Goal: Communication & Community: Share content

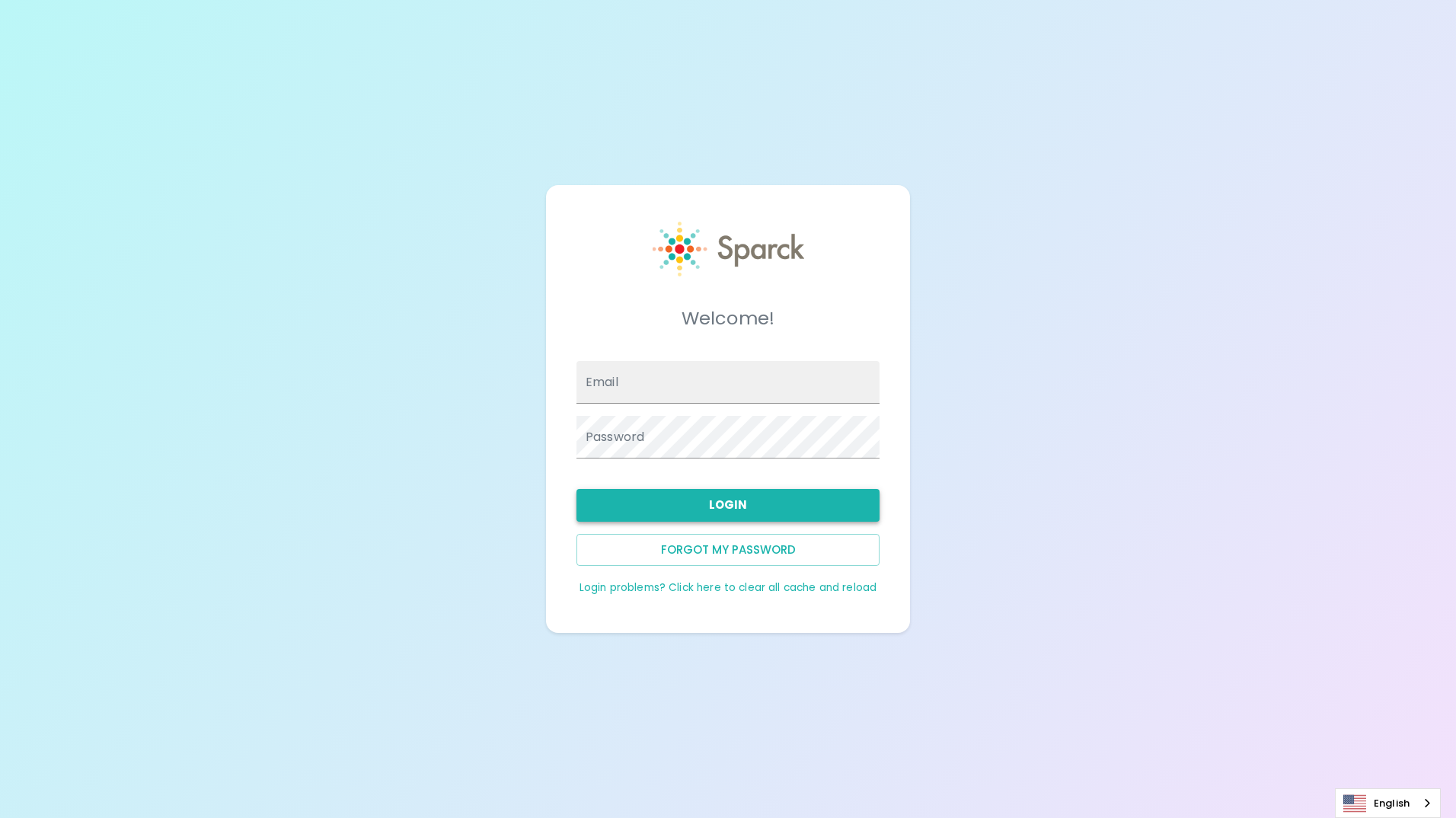
type input "[EMAIL_ADDRESS][DOMAIN_NAME]"
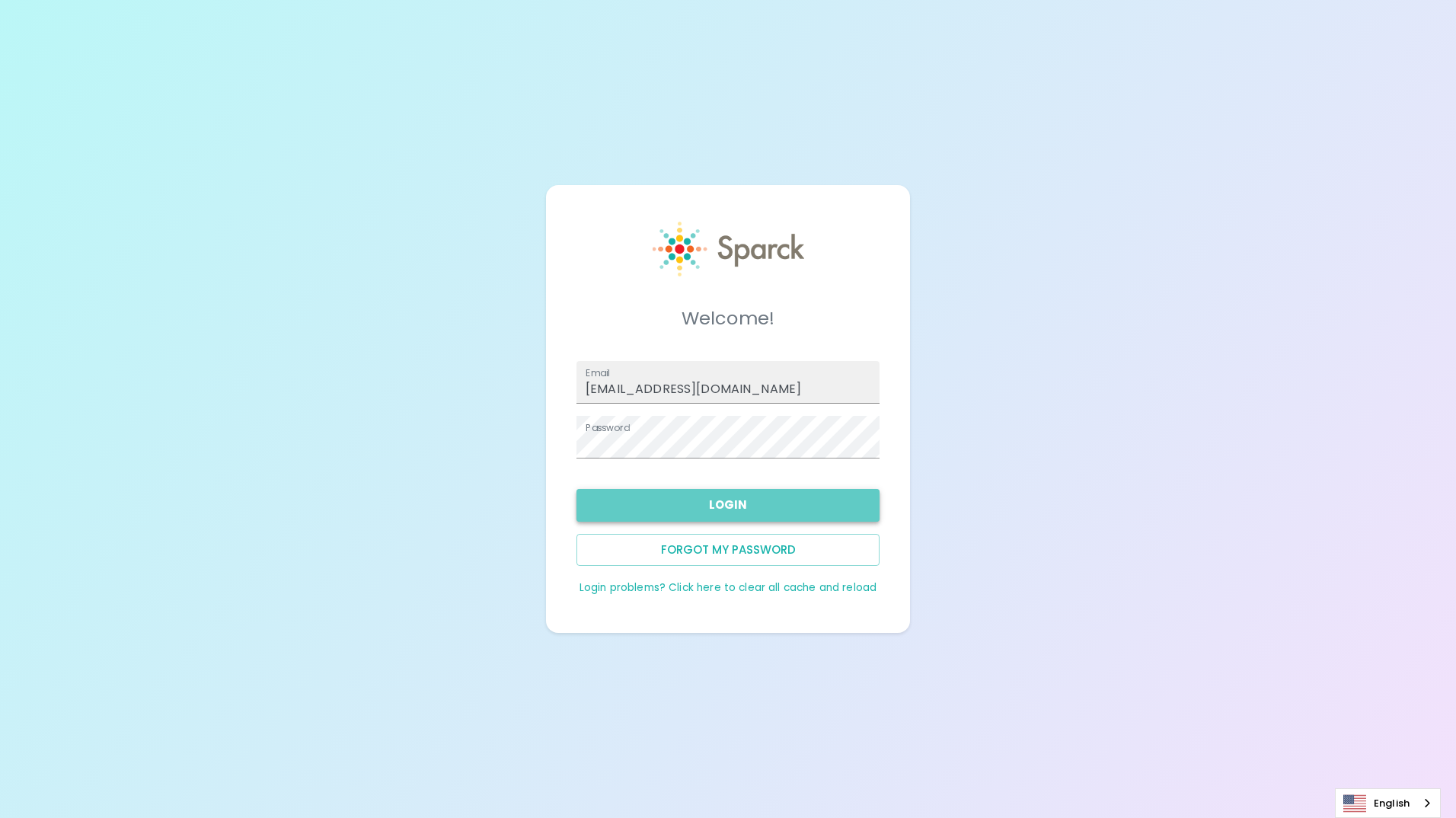
click at [732, 500] on button "Login" at bounding box center [727, 505] width 303 height 32
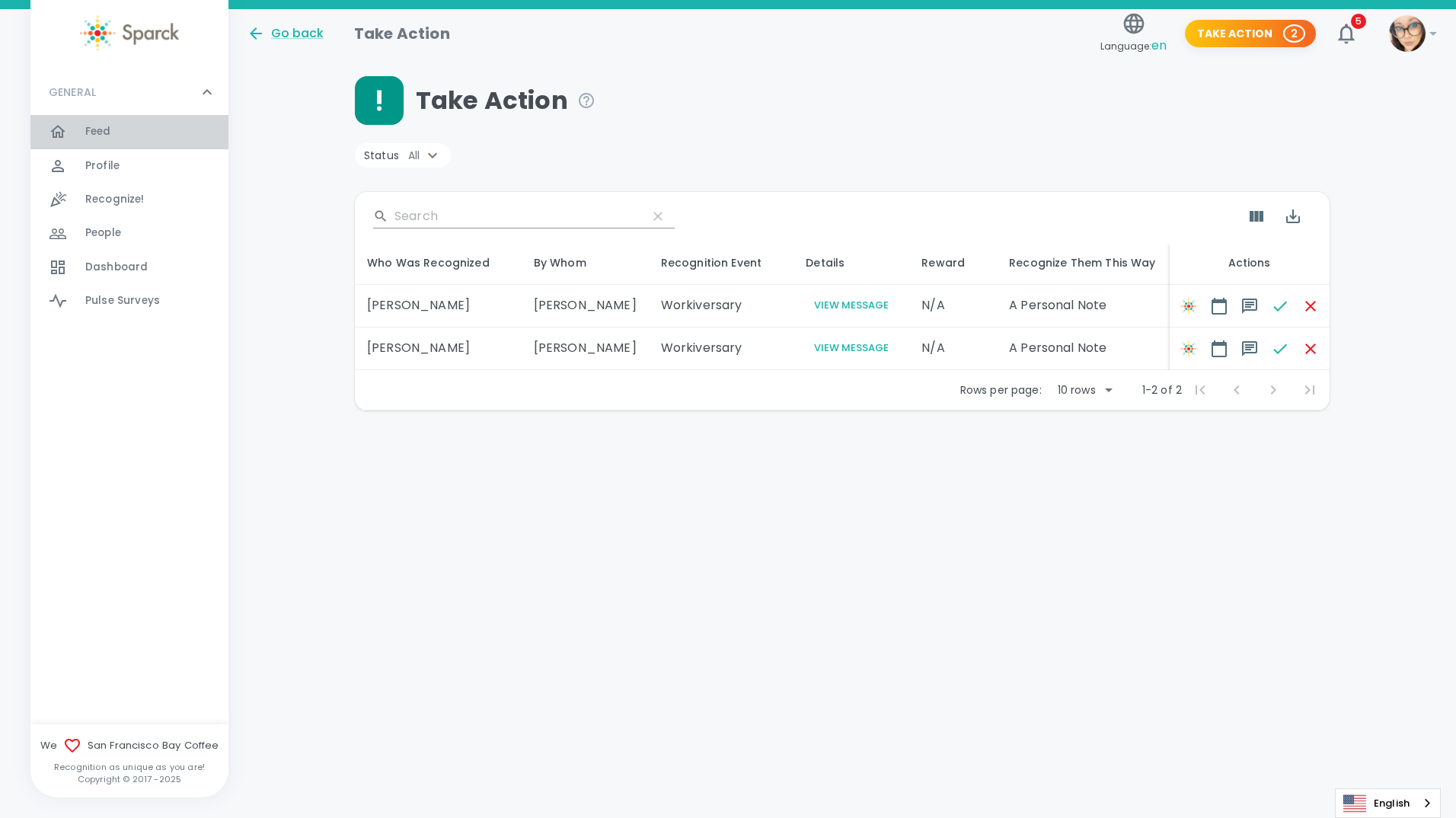
click at [105, 128] on span "Feed" at bounding box center [98, 132] width 26 height 15
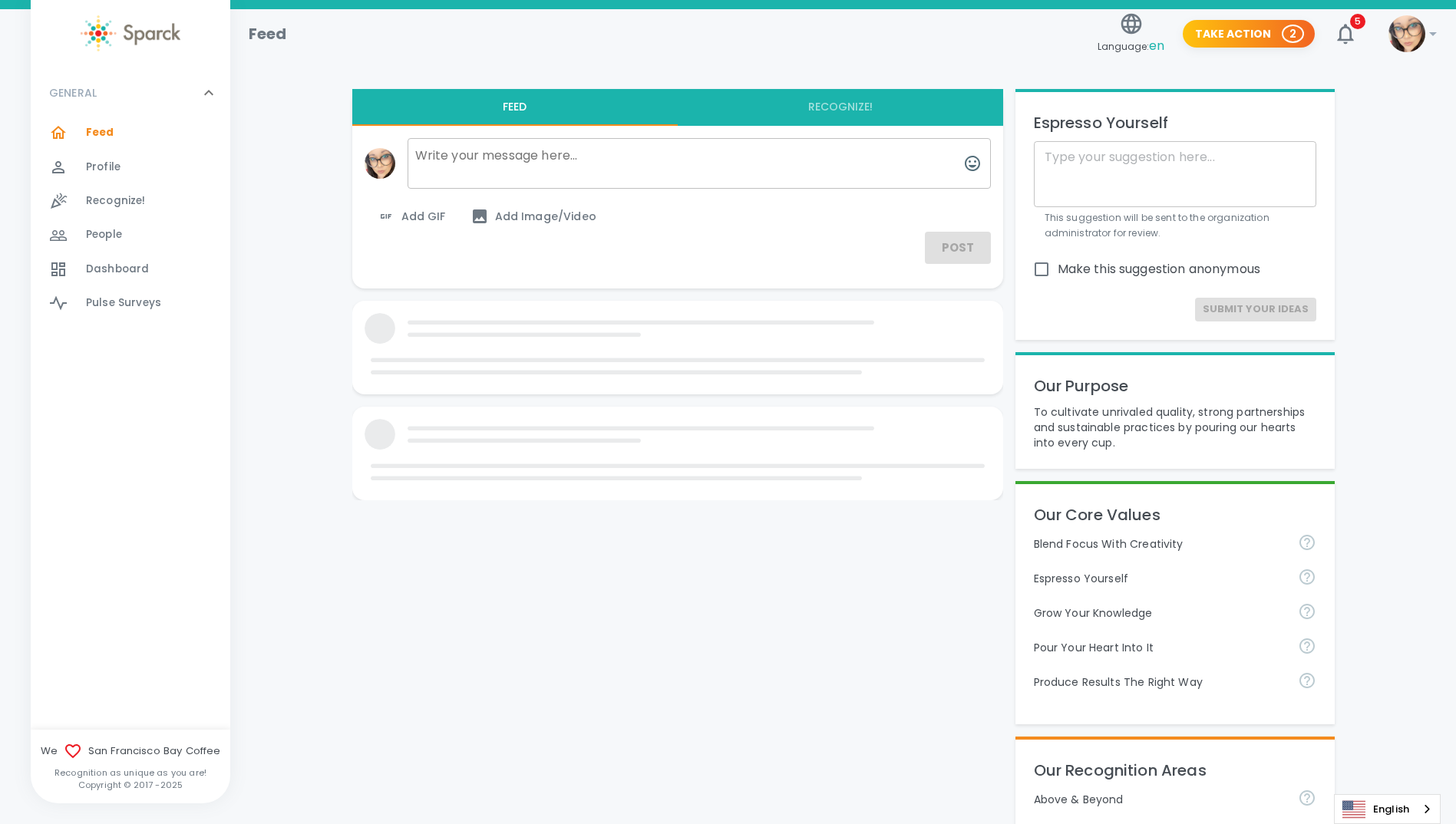
click at [525, 168] on textarea at bounding box center [699, 163] width 583 height 51
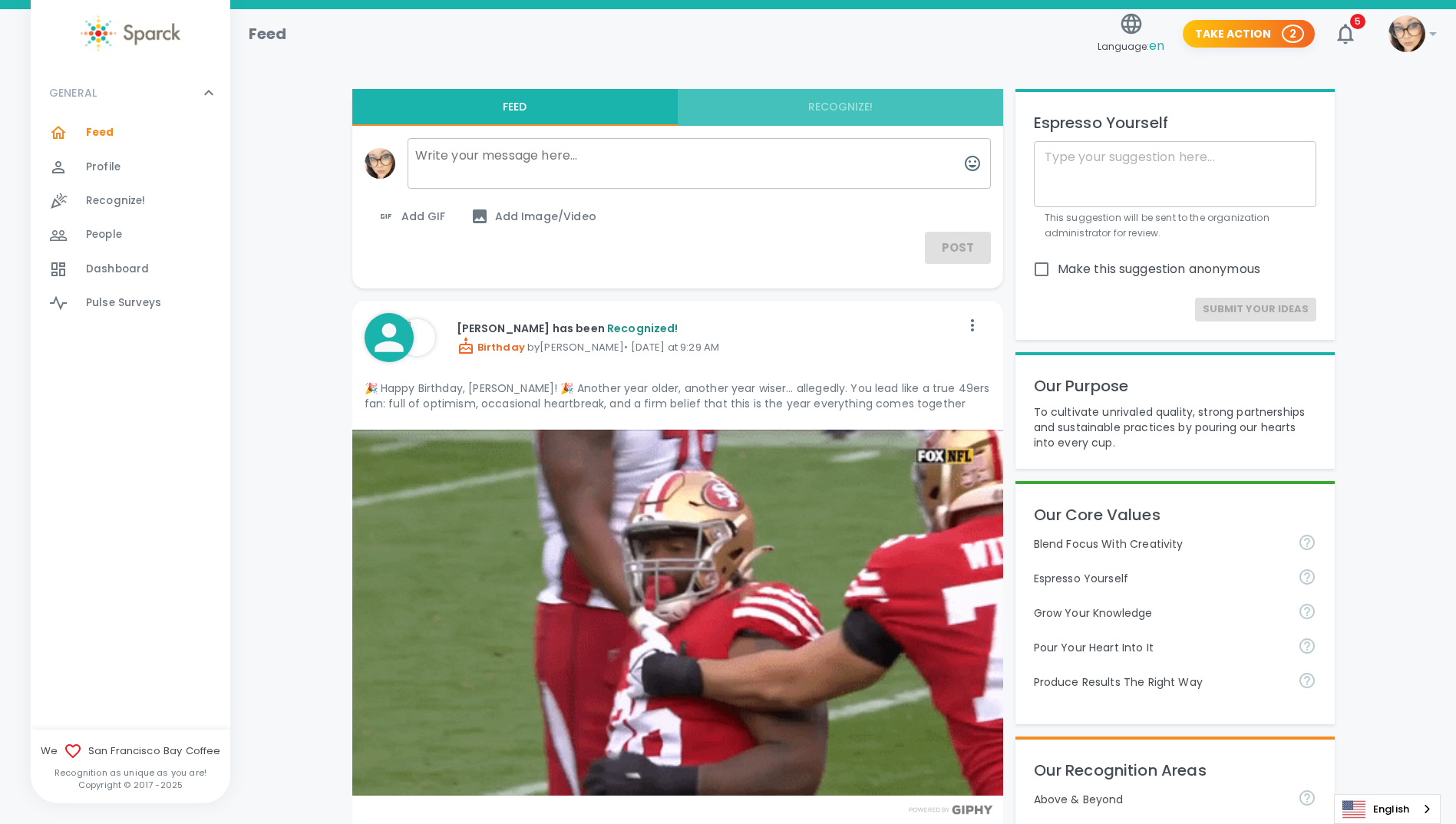
click at [862, 113] on button "Recognize!" at bounding box center [840, 107] width 325 height 37
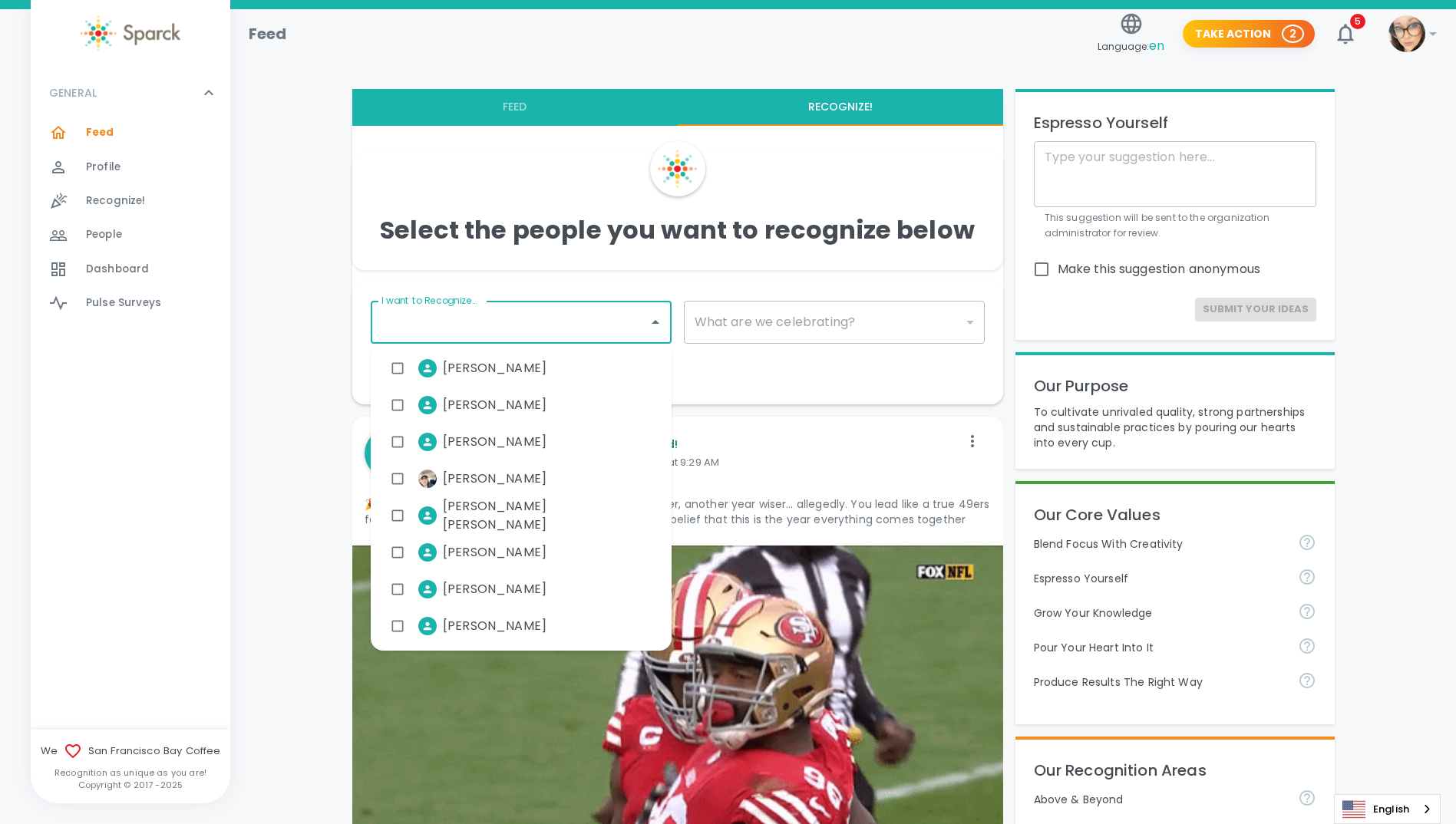
click at [521, 327] on input "I want to Recognize..." at bounding box center [510, 323] width 264 height 29
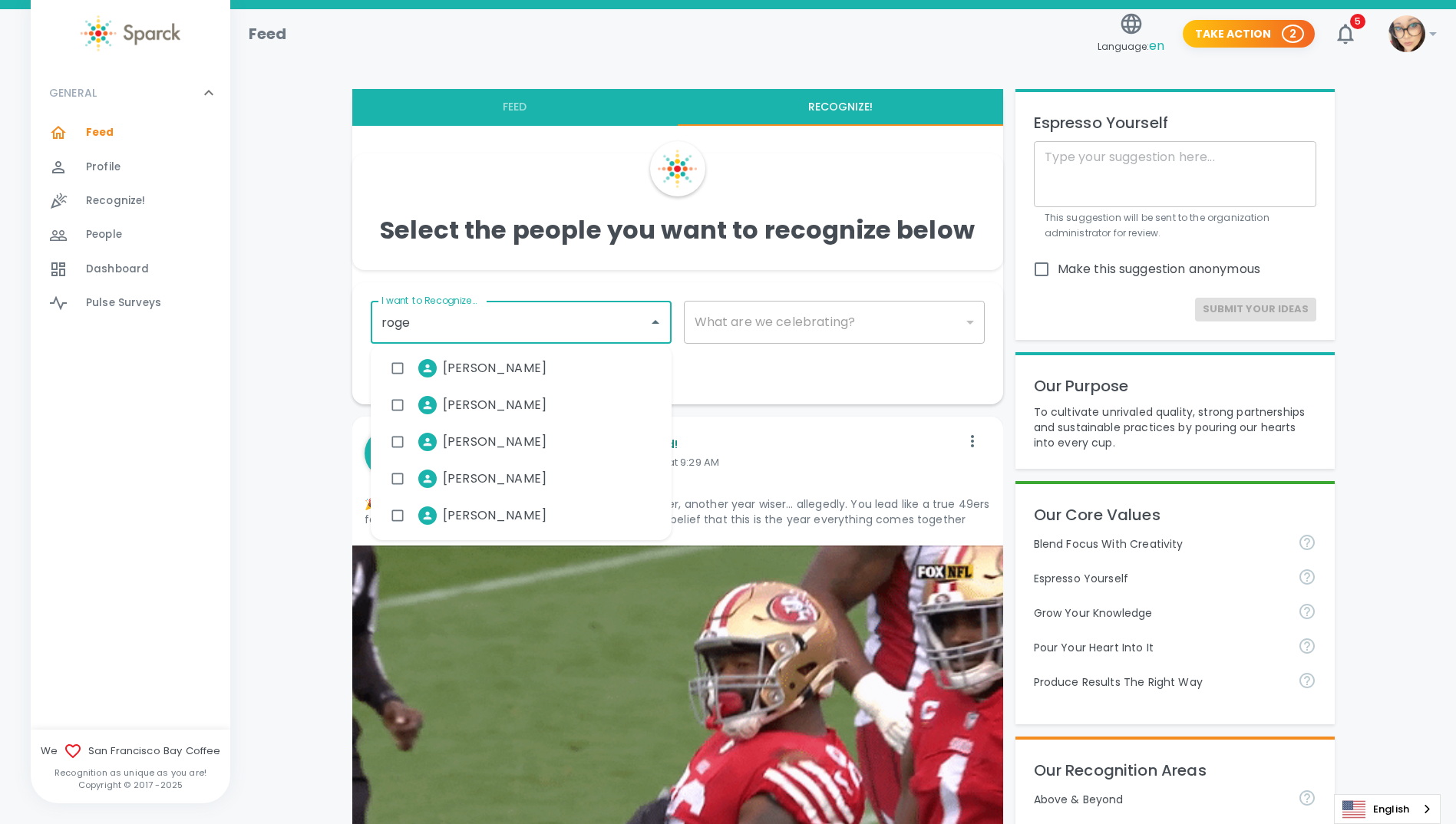
type input "[PERSON_NAME]"
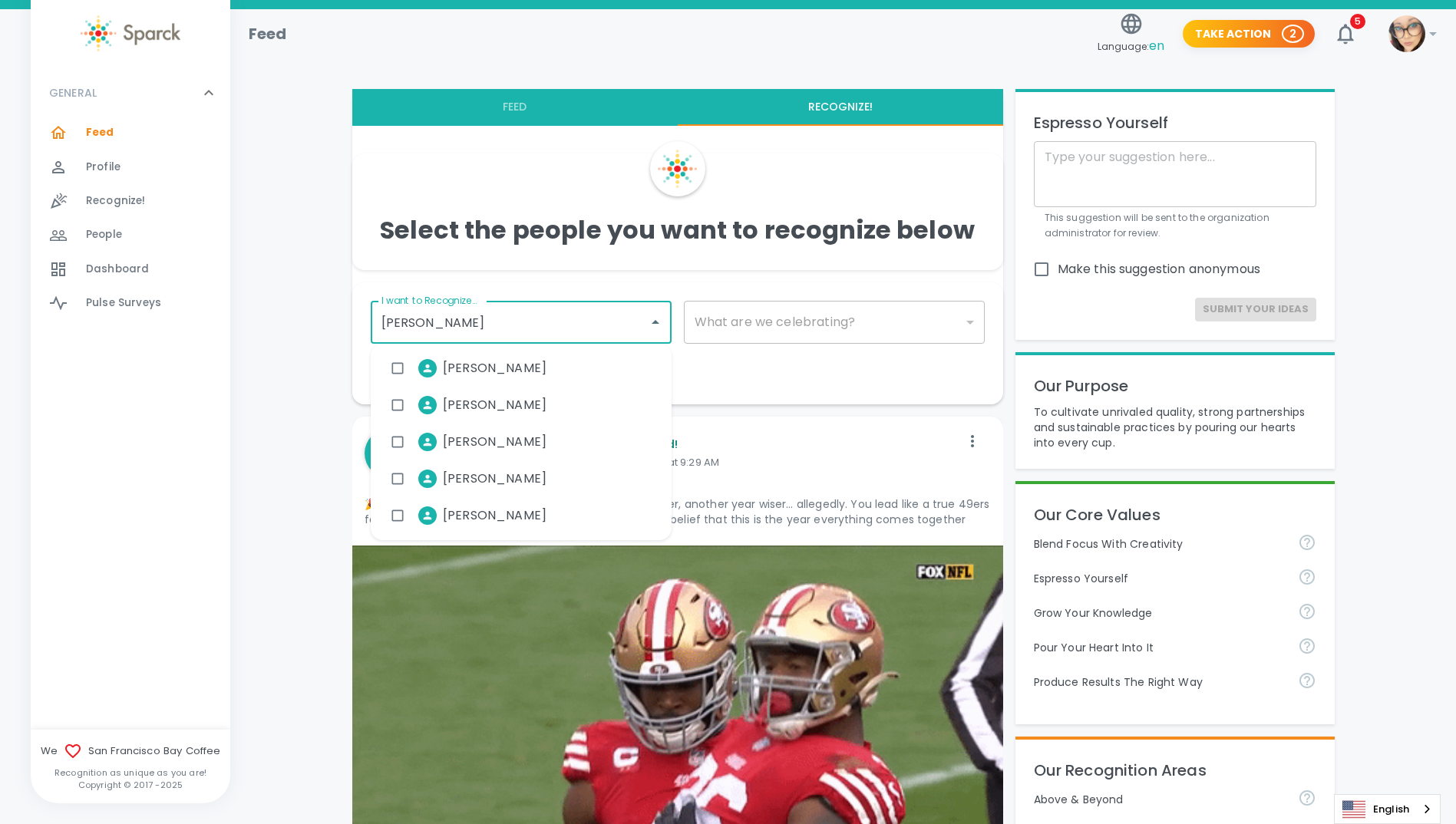
click at [519, 472] on span "[PERSON_NAME]" at bounding box center [495, 479] width 104 height 19
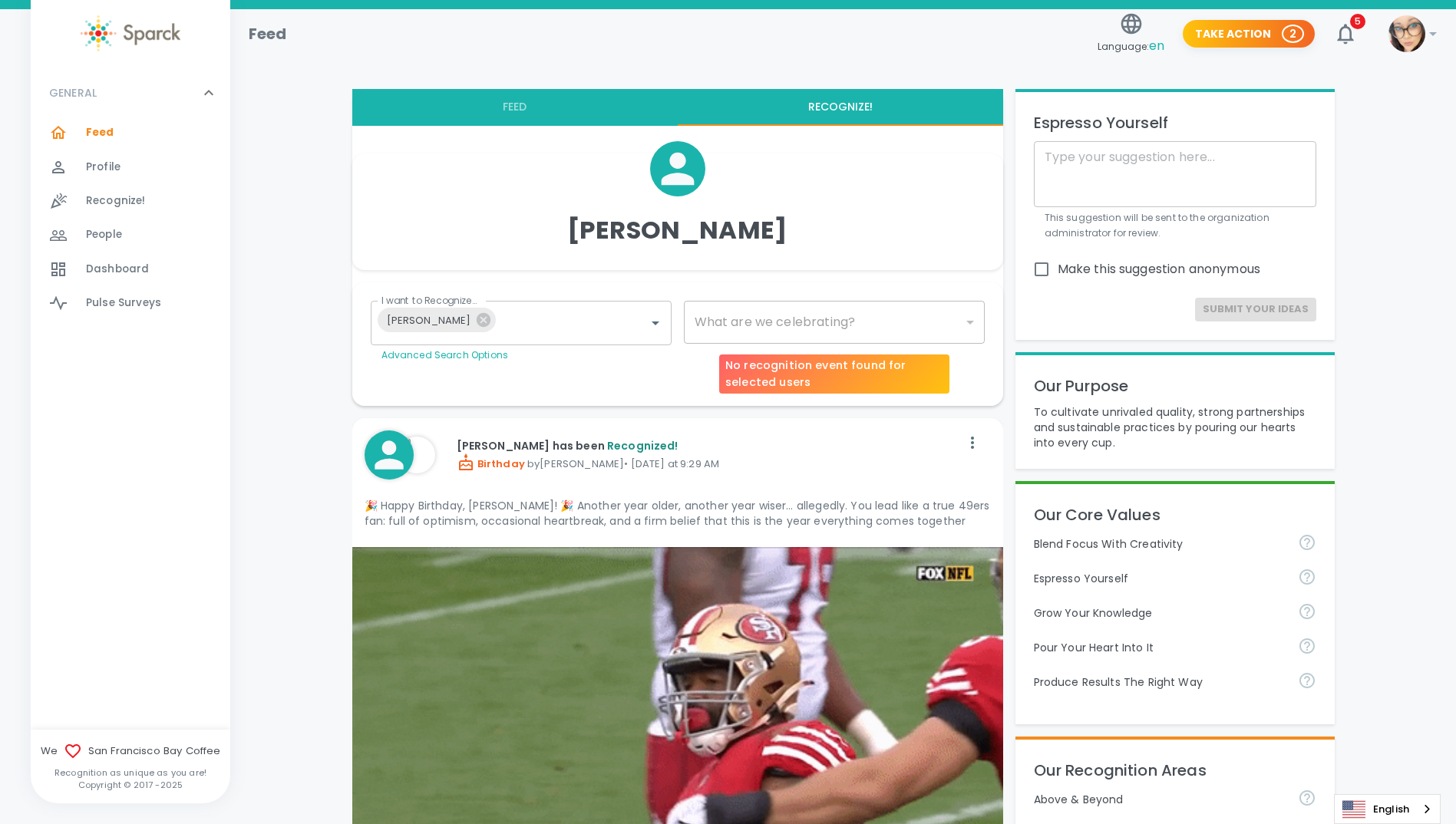
click at [798, 323] on div "​" at bounding box center [834, 322] width 301 height 43
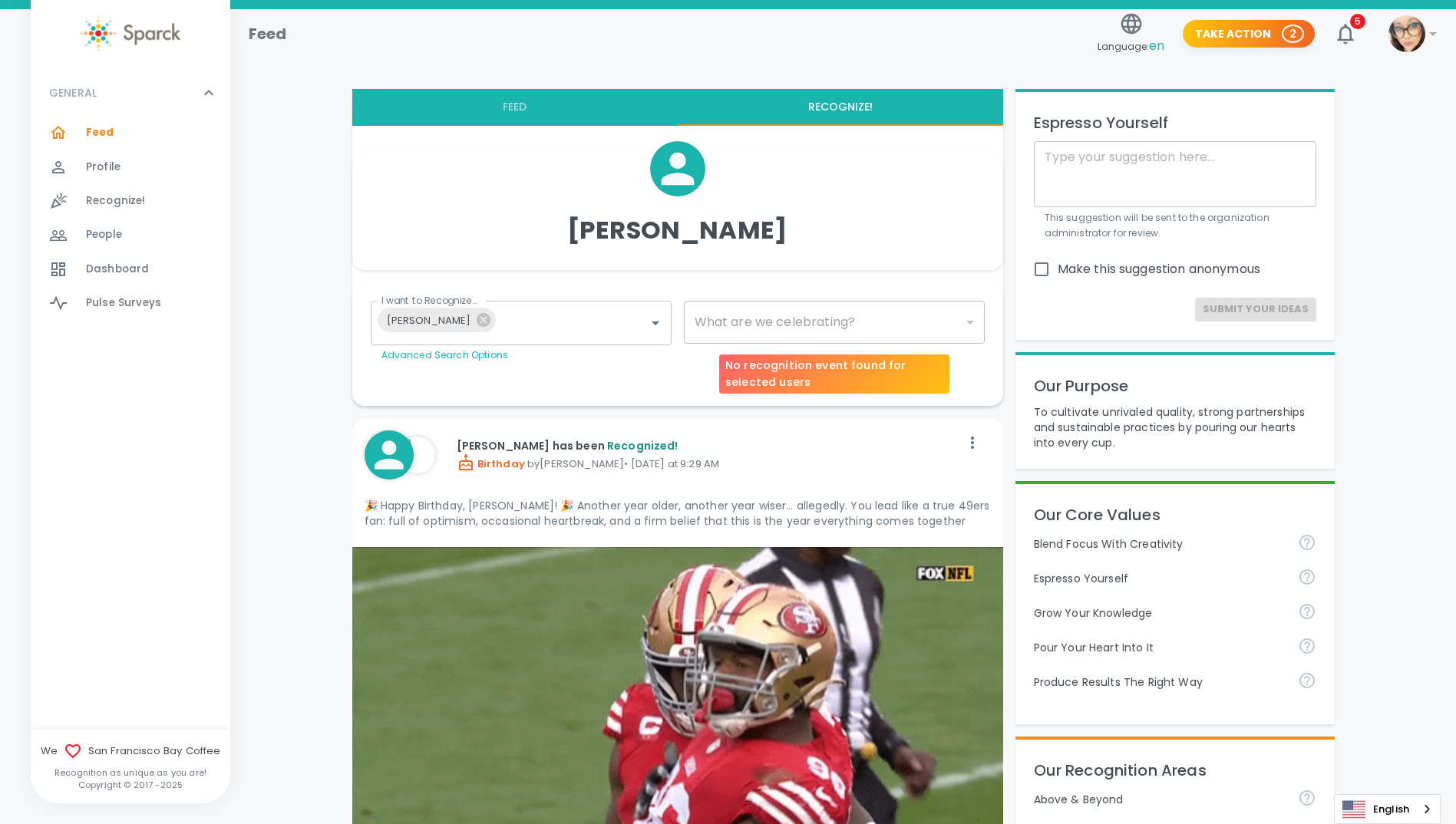
click at [898, 322] on div "​" at bounding box center [834, 322] width 301 height 43
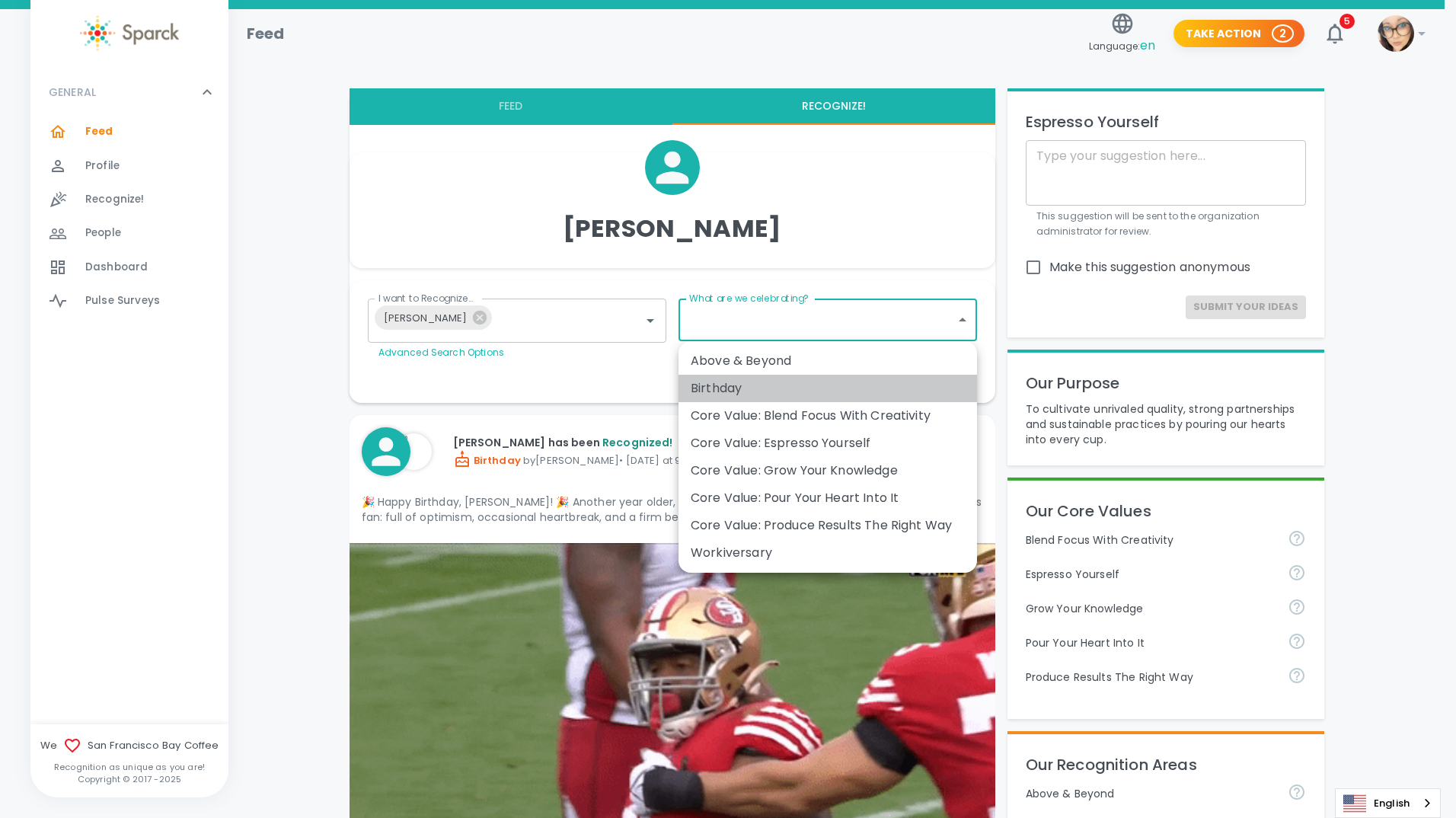
click at [763, 391] on div "Birthday" at bounding box center [828, 389] width 274 height 19
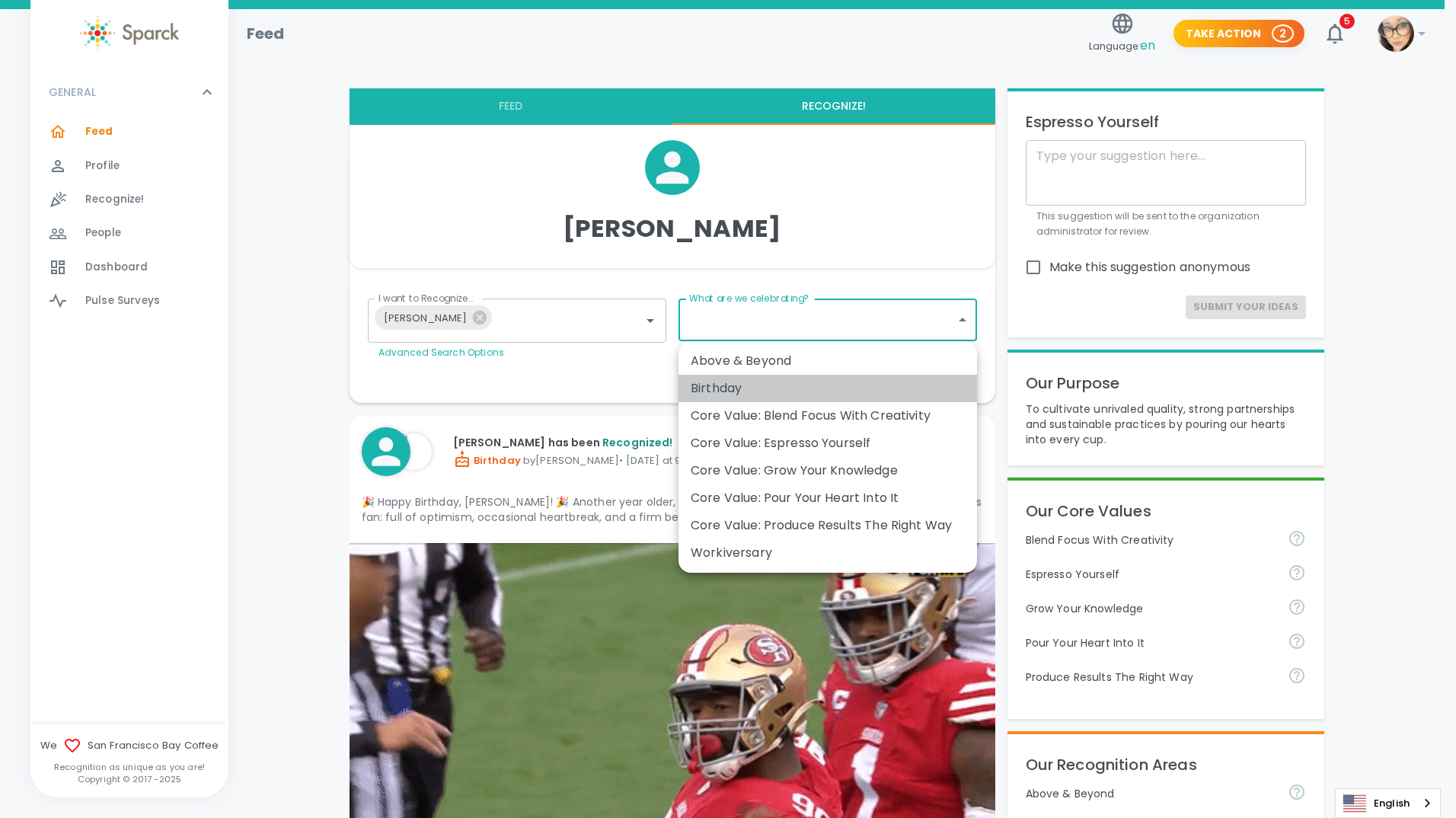
type input "2072"
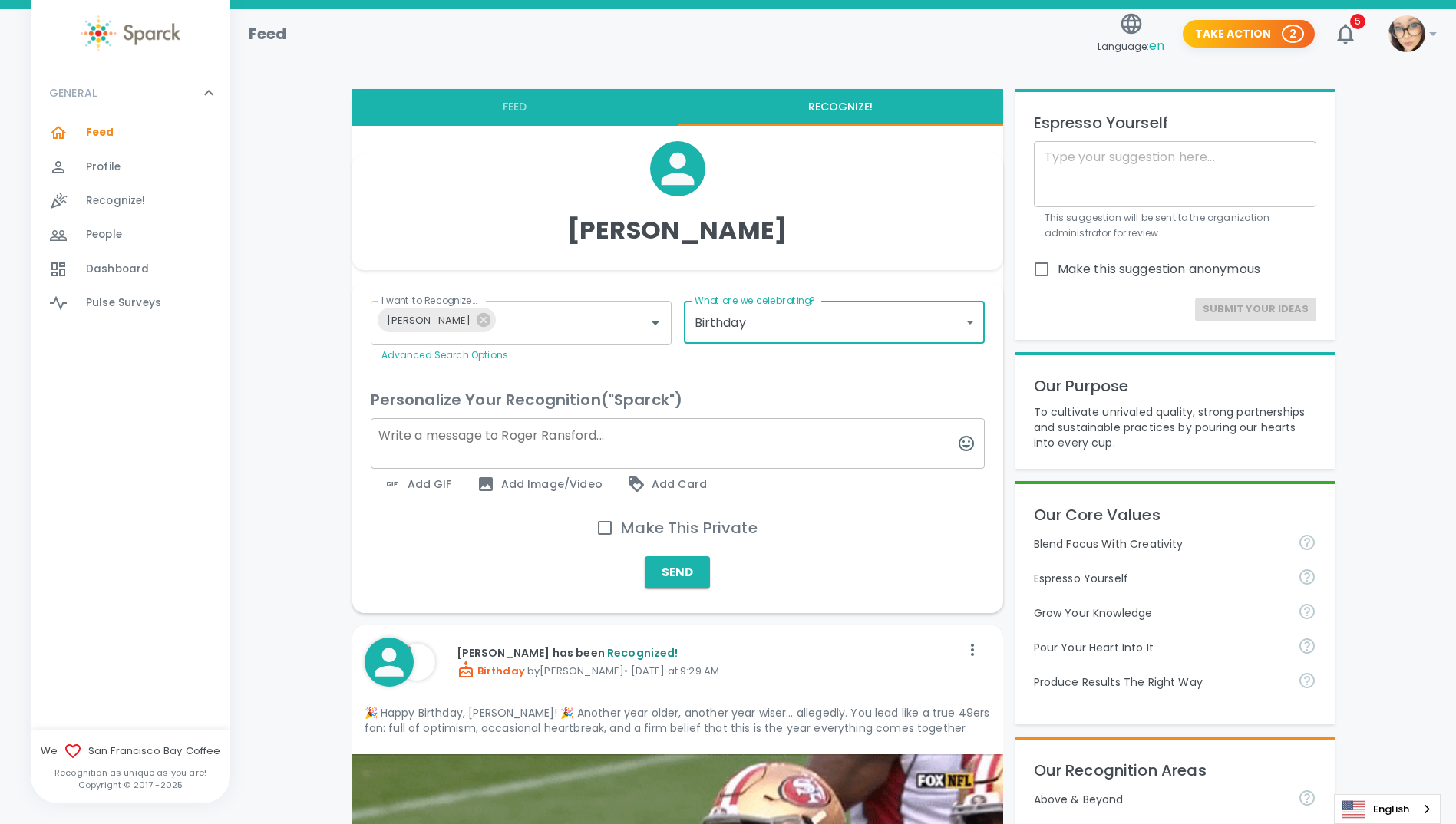
click at [563, 442] on textarea at bounding box center [677, 443] width 614 height 51
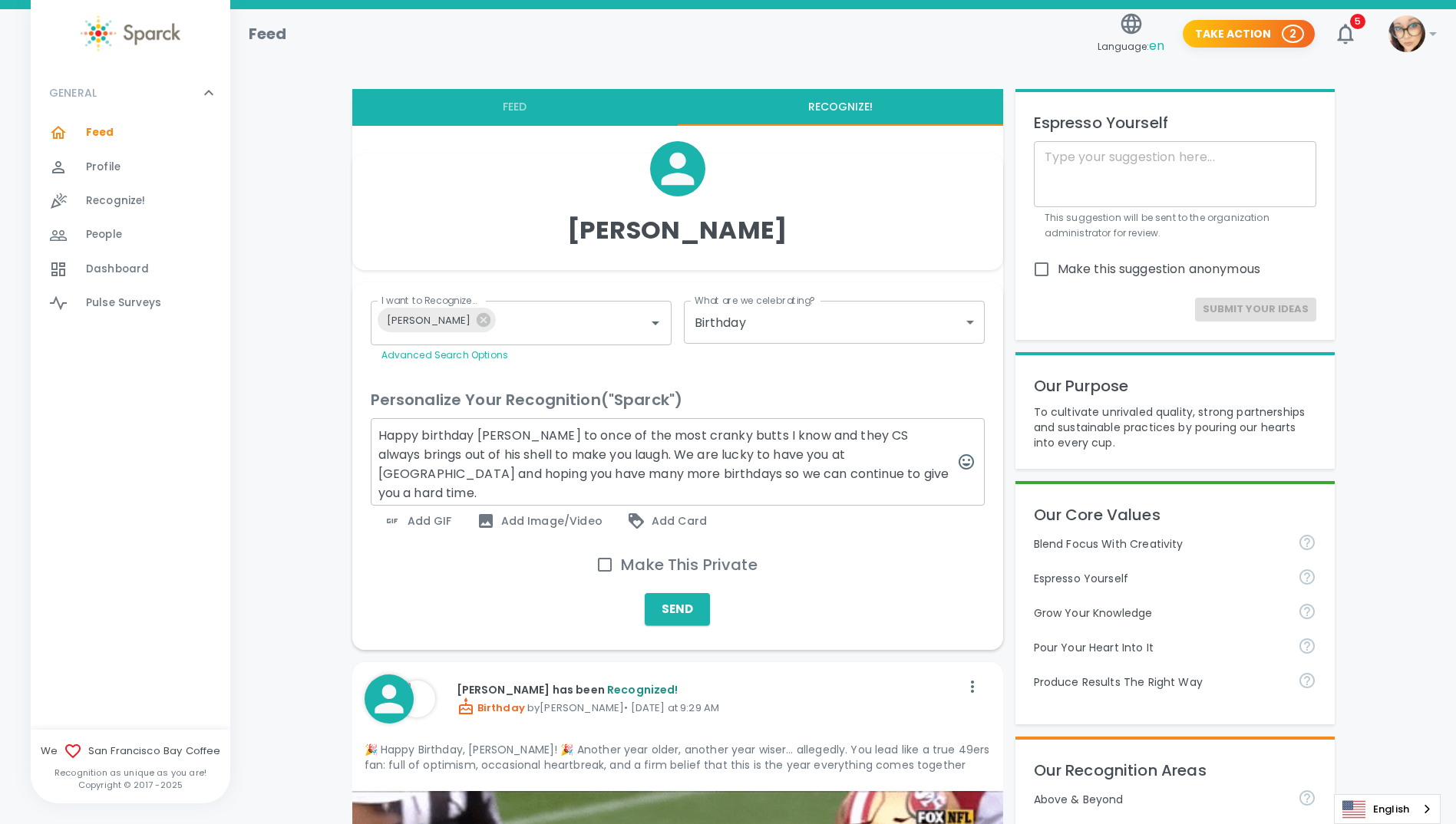
drag, startPoint x: 805, startPoint y: 478, endPoint x: 352, endPoint y: 430, distance: 455.5
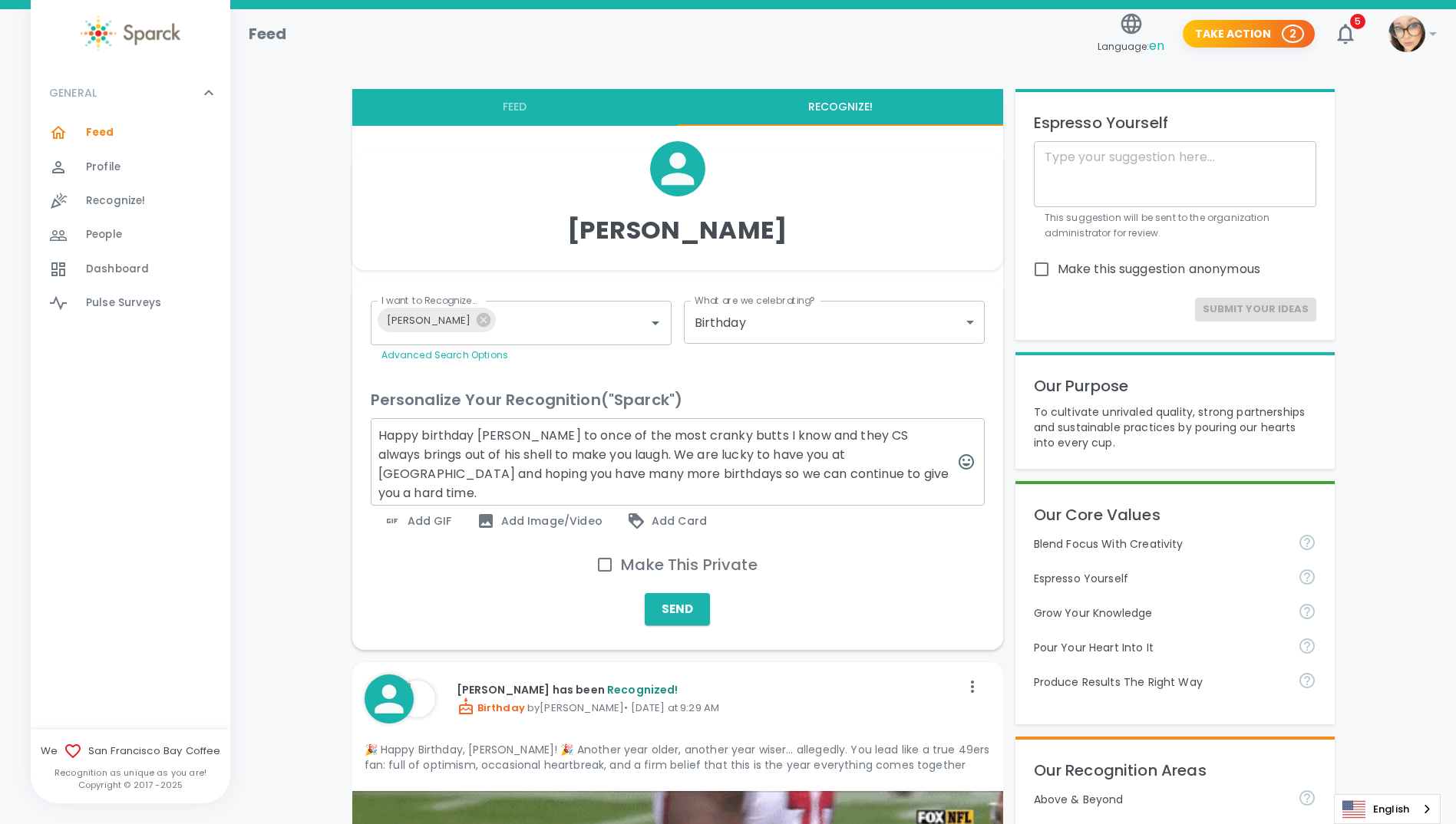
click at [353, 430] on div "I want to Recognize... [PERSON_NAME] I want to Recognize... Advanced Search Opt…" at bounding box center [678, 466] width 651 height 368
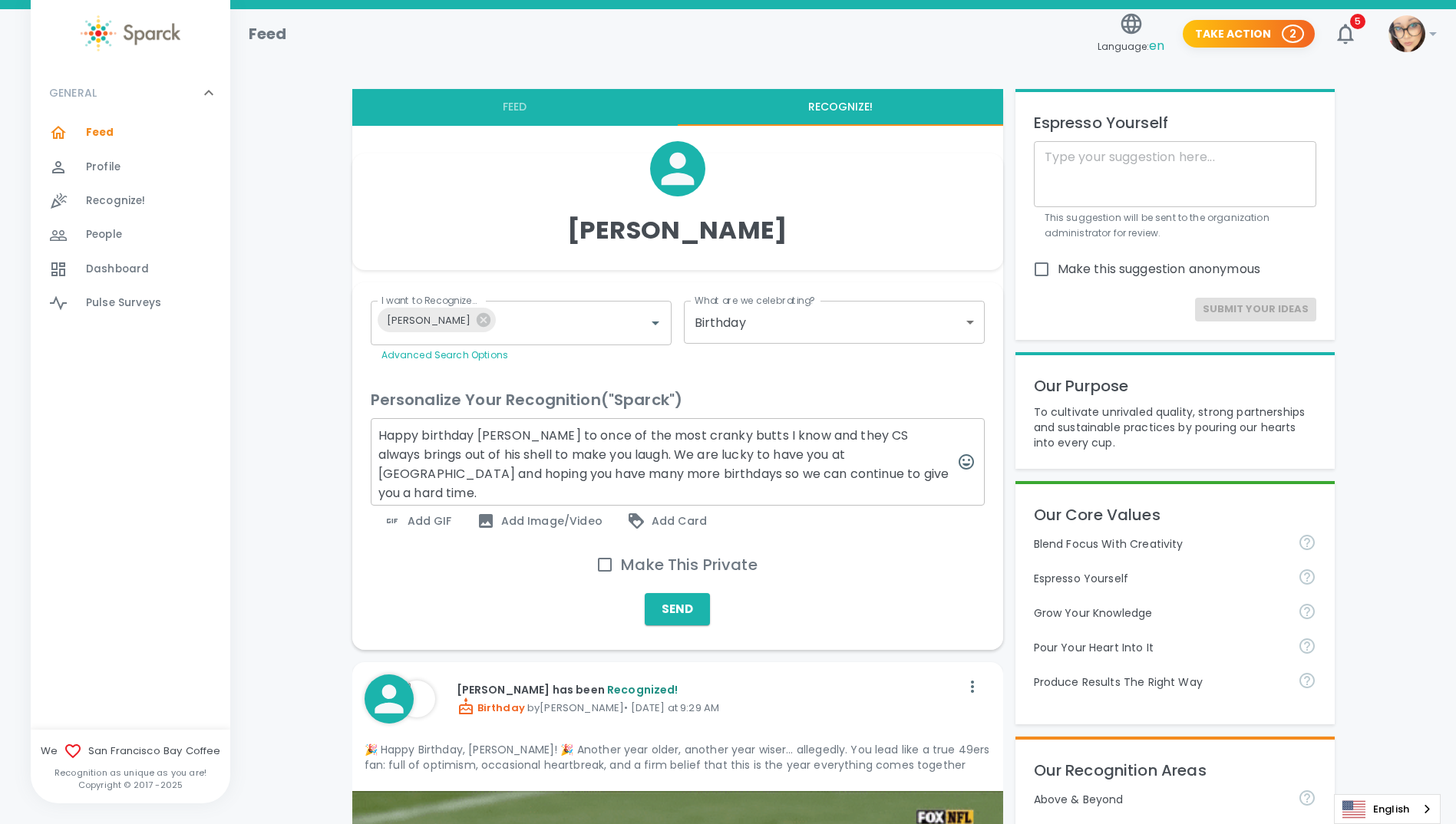
paste textarea "Birthday, [PERSON_NAME]! 🎉 To one of the crankiest—but funniest—people I know. …"
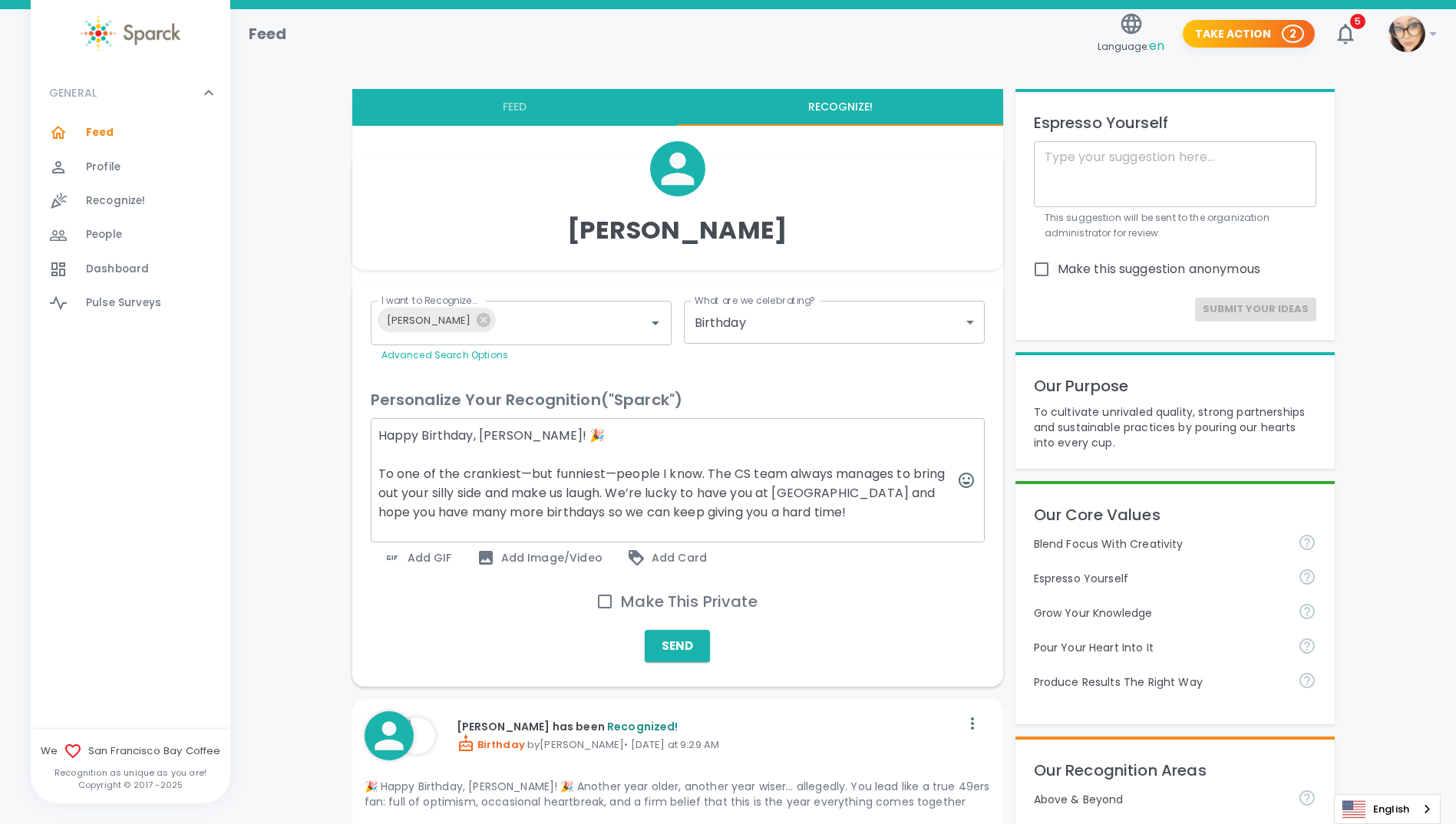
click at [553, 447] on textarea "Happy Birthday, [PERSON_NAME]! 🎉 To one of the crankiest—but funniest—people I …" at bounding box center [677, 480] width 614 height 124
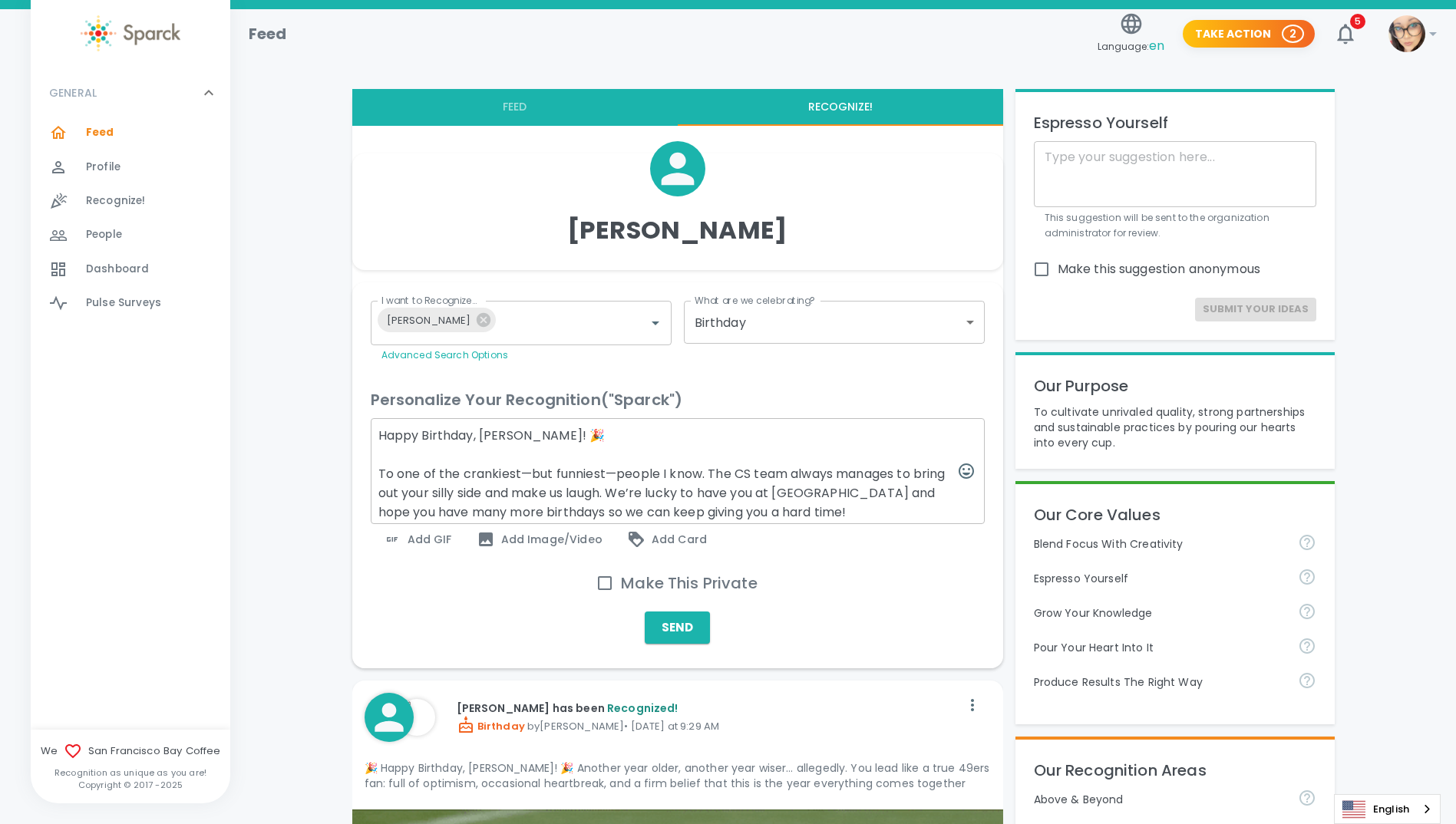
click at [604, 472] on textarea "Happy Birthday, [PERSON_NAME]! 🎉 To one of the crankiest—but funniest—people I …" at bounding box center [677, 471] width 614 height 106
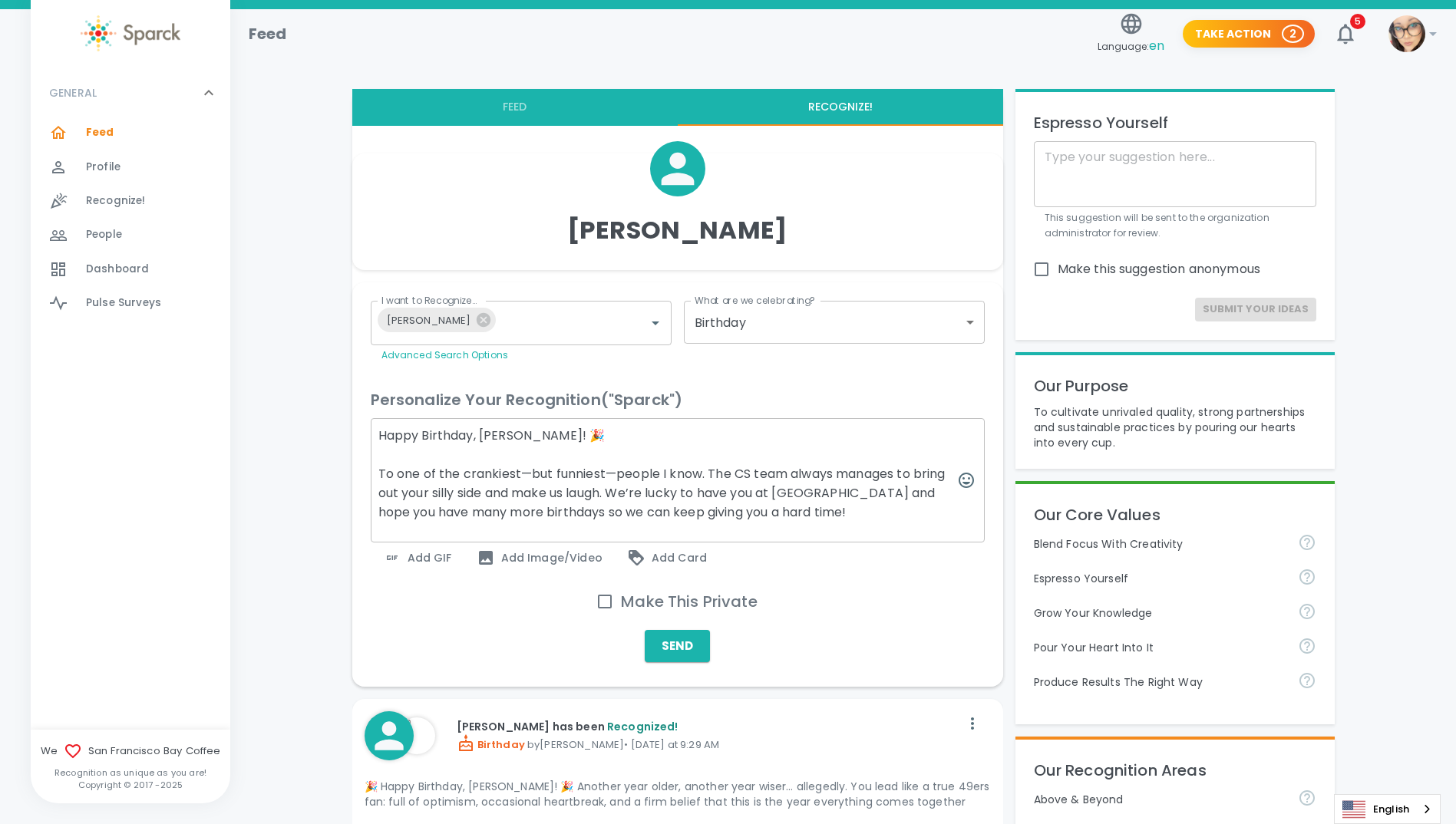
click at [556, 471] on textarea "Happy Birthday, [PERSON_NAME]! 🎉 To one of the crankiest—but funniest—people I …" at bounding box center [677, 480] width 614 height 124
click at [607, 472] on textarea "Happy Birthday, [PERSON_NAME]! 🎉 To one of the crankiest—but funniest—people I …" at bounding box center [677, 480] width 614 height 124
click at [588, 488] on textarea "Happy Birthday, [PERSON_NAME]! 🎉 To one of the crankiest—but funniest—people I …" at bounding box center [677, 480] width 614 height 124
click at [606, 474] on textarea "Happy Birthday, [PERSON_NAME]! 🎉 To one of the crankiest—but funniest—people I …" at bounding box center [677, 480] width 614 height 124
drag, startPoint x: 605, startPoint y: 473, endPoint x: 532, endPoint y: 472, distance: 73.0
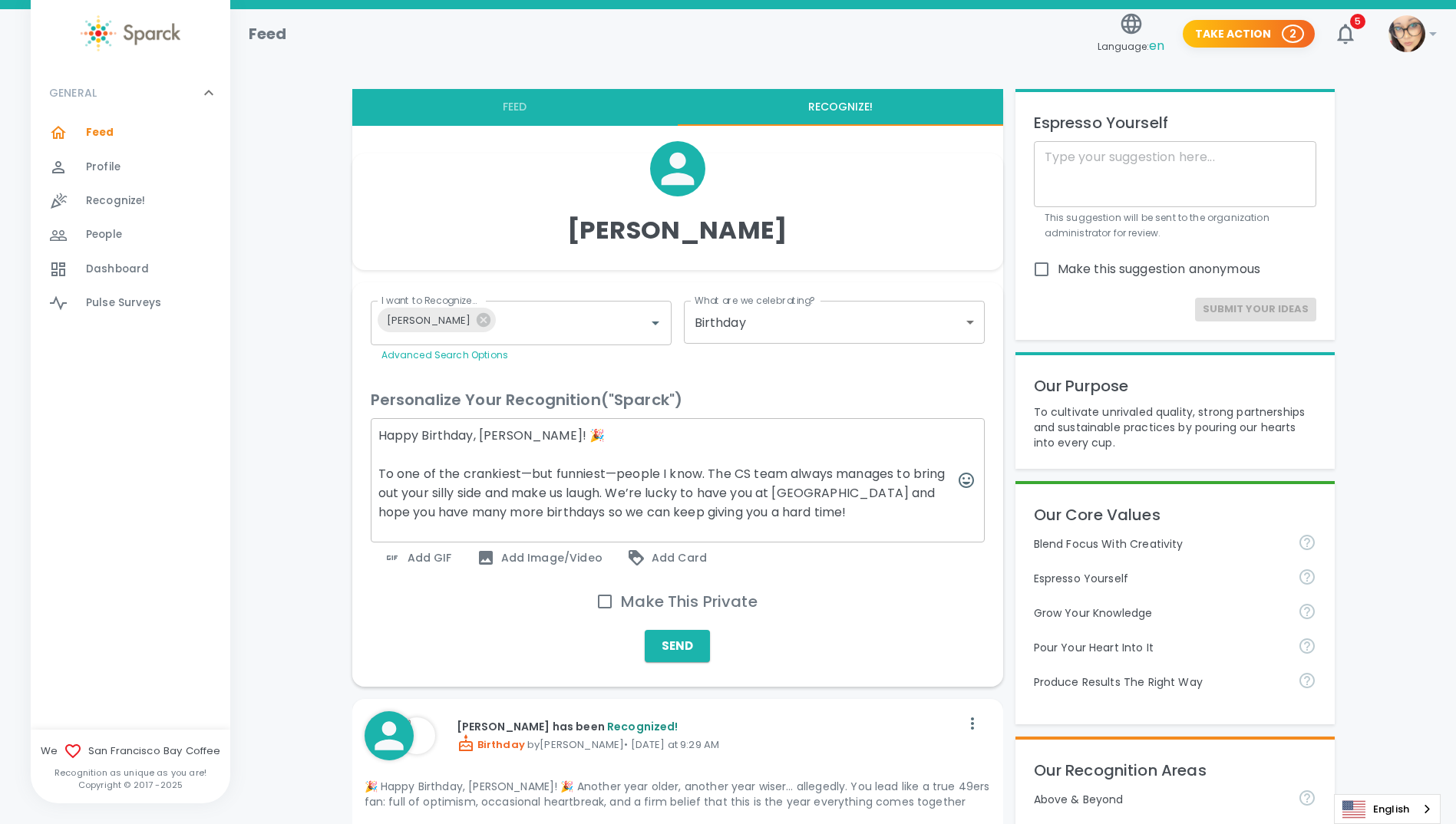
click at [532, 472] on textarea "Happy Birthday, [PERSON_NAME]! 🎉 To one of the crankiest—but funniest—people I …" at bounding box center [677, 480] width 614 height 124
drag, startPoint x: 785, startPoint y: 523, endPoint x: 359, endPoint y: 478, distance: 428.4
click at [359, 478] on div "Personalize Your Recognition ("Sparck") Happy Birthday, [PERSON_NAME]! 🎉 To one…" at bounding box center [672, 474] width 627 height 198
paste textarea "o one of the crankiest—but secretly funniest—people I know. Somehow the CS team…"
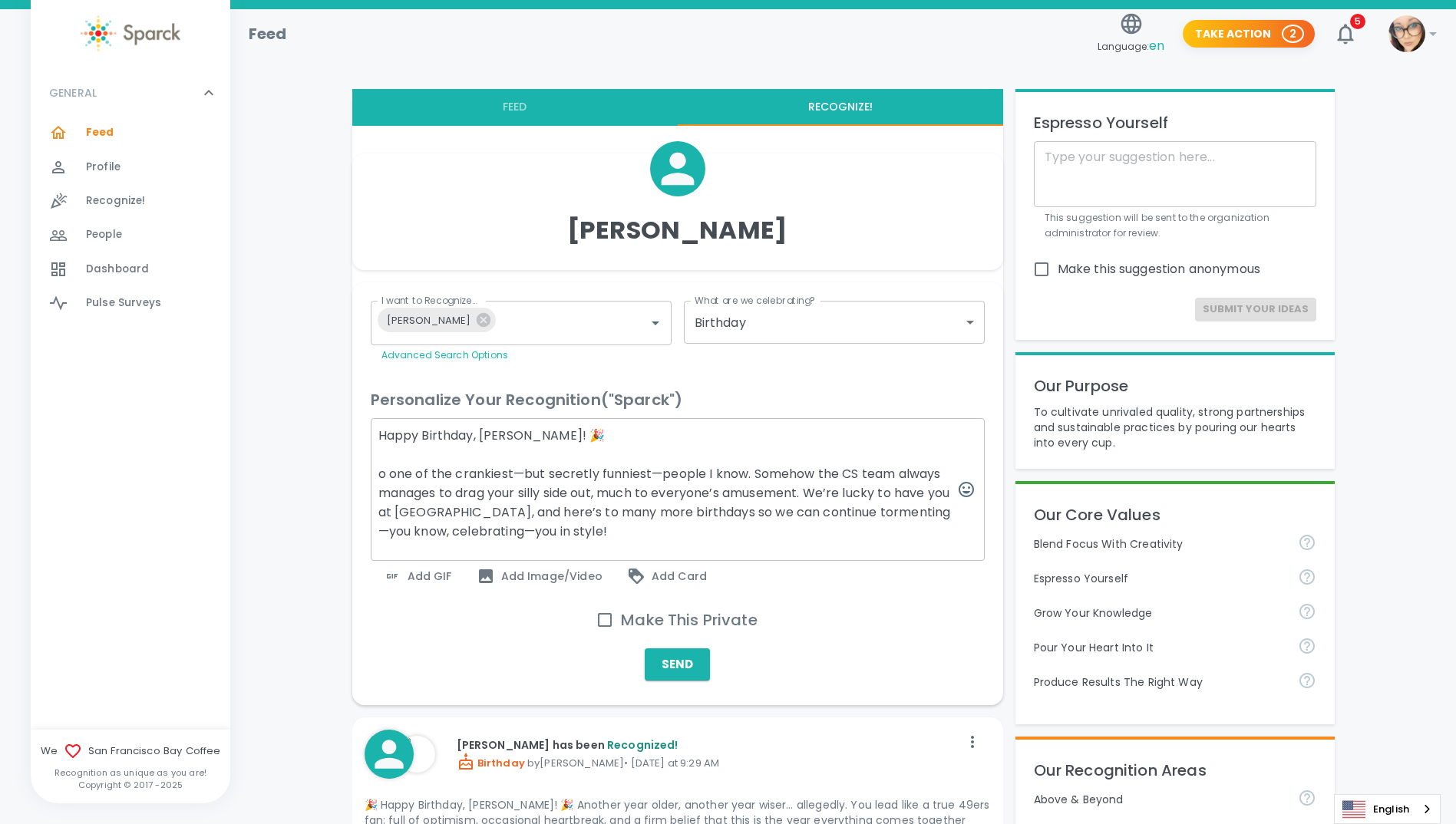
click at [375, 472] on textarea "Happy Birthday, [PERSON_NAME]! 🎉 o one of the crankiest—but secretly funniest—p…" at bounding box center [677, 489] width 614 height 143
click at [548, 517] on textarea "Happy Birthday, [PERSON_NAME]! 🎉 To one of the crankiest—but secretly funniest—…" at bounding box center [677, 489] width 614 height 143
click at [679, 515] on textarea "Happy Birthday, [PERSON_NAME]! 🎉 To one of the crankiest—but secretly funniest—…" at bounding box center [677, 489] width 614 height 143
click at [872, 522] on textarea "Happy Birthday, [PERSON_NAME]! 🎉 To one of the crankiest—but secretly funniest—…" at bounding box center [677, 489] width 614 height 143
click at [882, 511] on textarea "Happy Birthday, [PERSON_NAME]! 🎉 To one of the crankiest—but secretly funniest—…" at bounding box center [677, 489] width 614 height 143
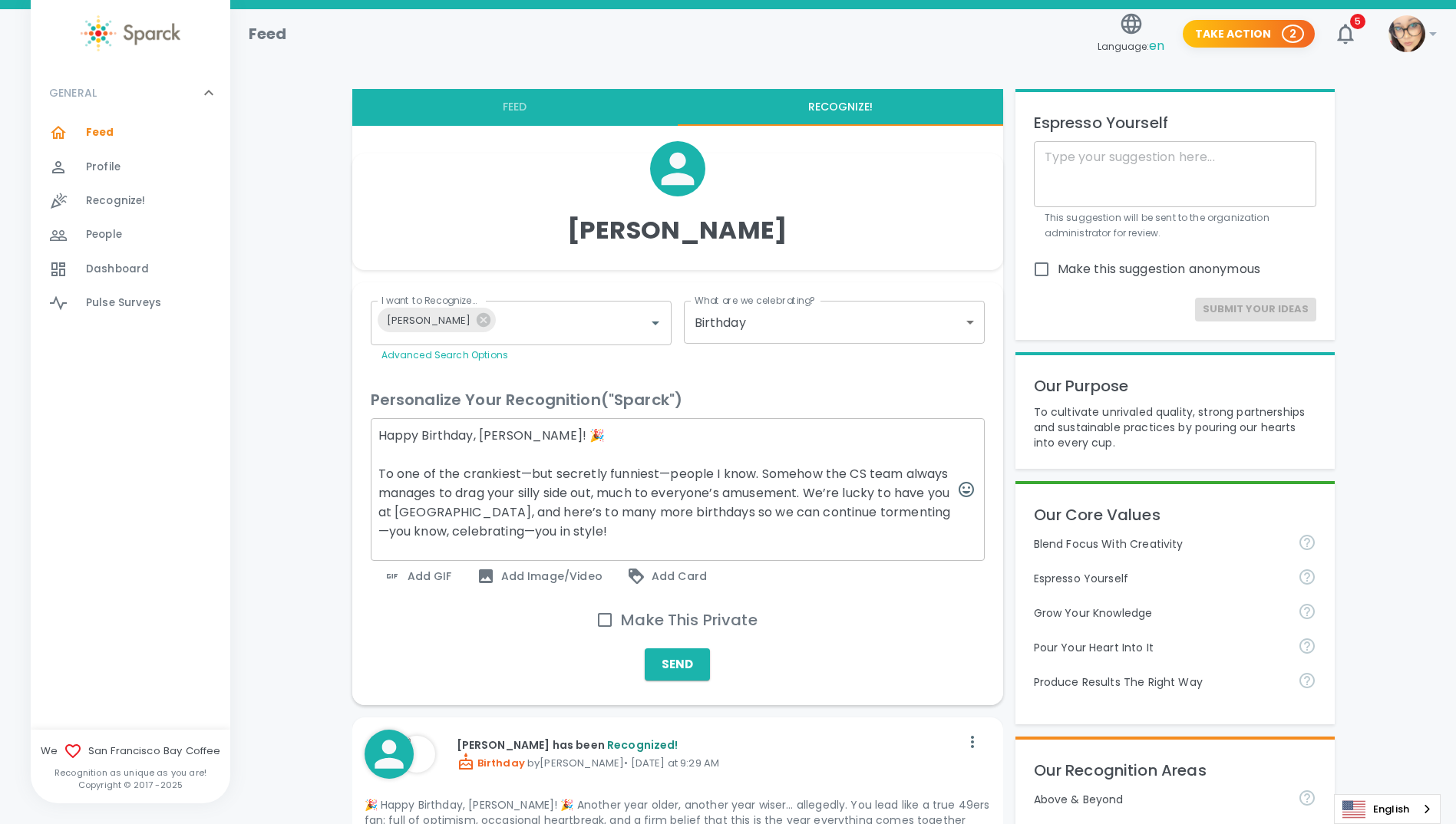
click at [885, 512] on textarea "Happy Birthday, [PERSON_NAME]! 🎉 To one of the crankiest—but secretly funniest—…" at bounding box center [677, 489] width 614 height 143
click at [891, 512] on textarea "Happy Birthday, [PERSON_NAME]! 🎉 To one of the crankiest—but secretly funniest—…" at bounding box center [677, 489] width 614 height 143
click at [655, 516] on textarea "Happy Birthday, [PERSON_NAME]! 🎉 To one of the crankiest—but secretly funniest—…" at bounding box center [677, 489] width 614 height 143
click at [912, 507] on textarea "Happy Birthday, [PERSON_NAME]! 🎉 To one of the crankiest—but secretly funniest—…" at bounding box center [677, 489] width 614 height 143
drag, startPoint x: 912, startPoint y: 508, endPoint x: 532, endPoint y: 532, distance: 380.8
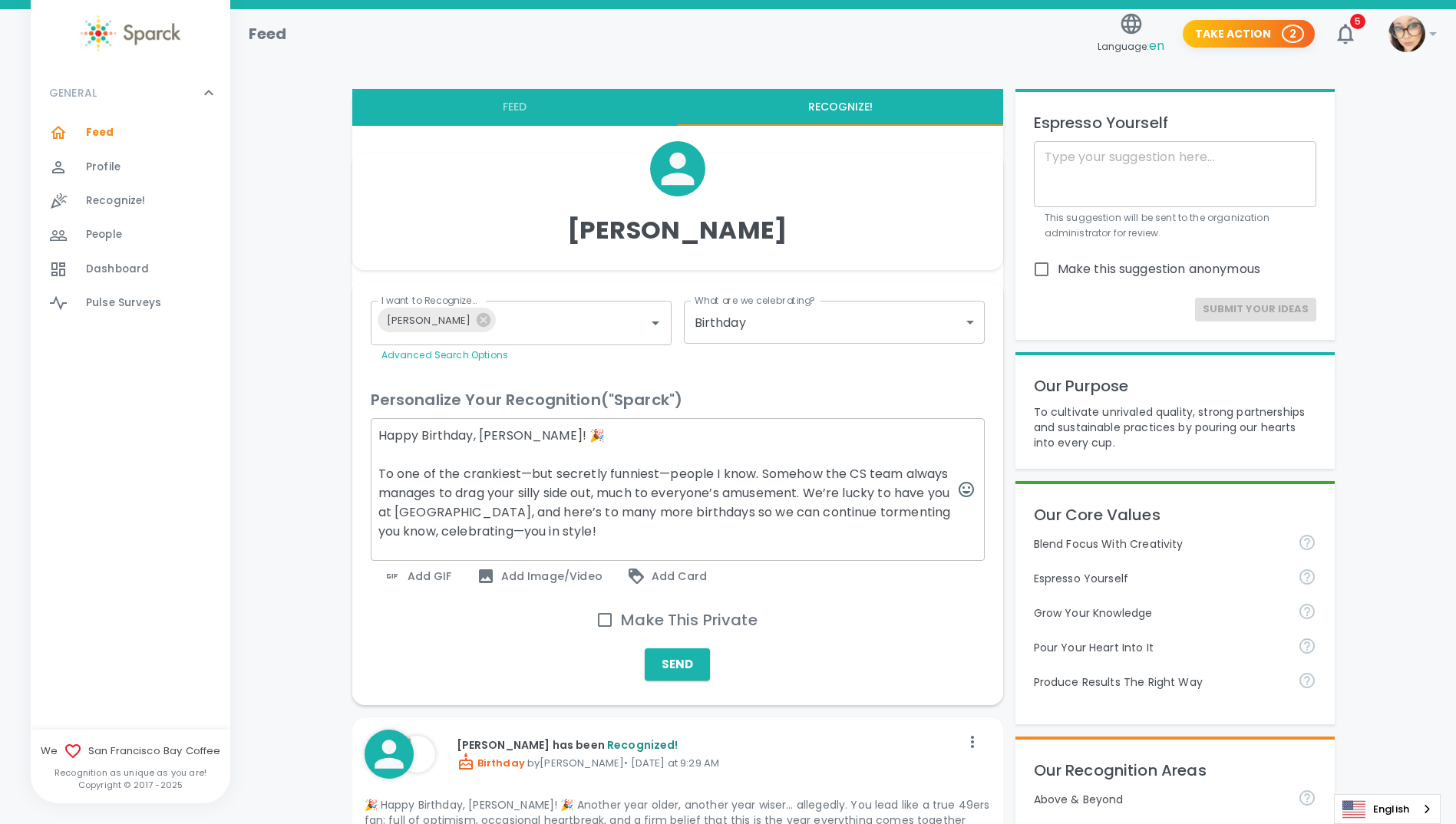
click at [532, 532] on textarea "Happy Birthday, [PERSON_NAME]! 🎉 To one of the crankiest—but secretly funniest—…" at bounding box center [677, 489] width 614 height 143
type textarea "Happy Birthday, [PERSON_NAME]! 🎉 To one of the crankiest—but secretly funniest—…"
click at [417, 567] on span "Add GIF" at bounding box center [417, 576] width 69 height 19
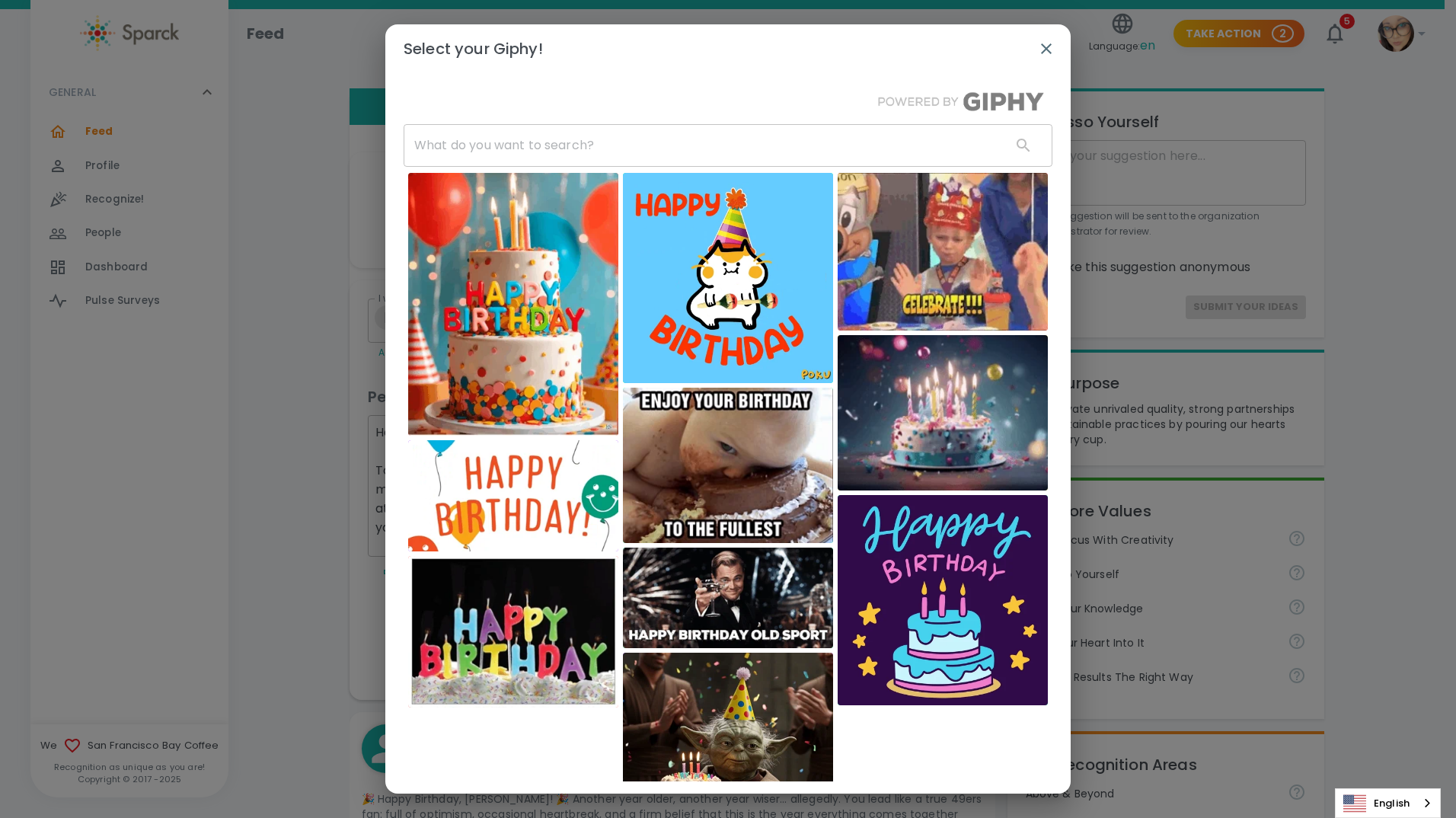
click at [470, 152] on input "text" at bounding box center [701, 145] width 595 height 42
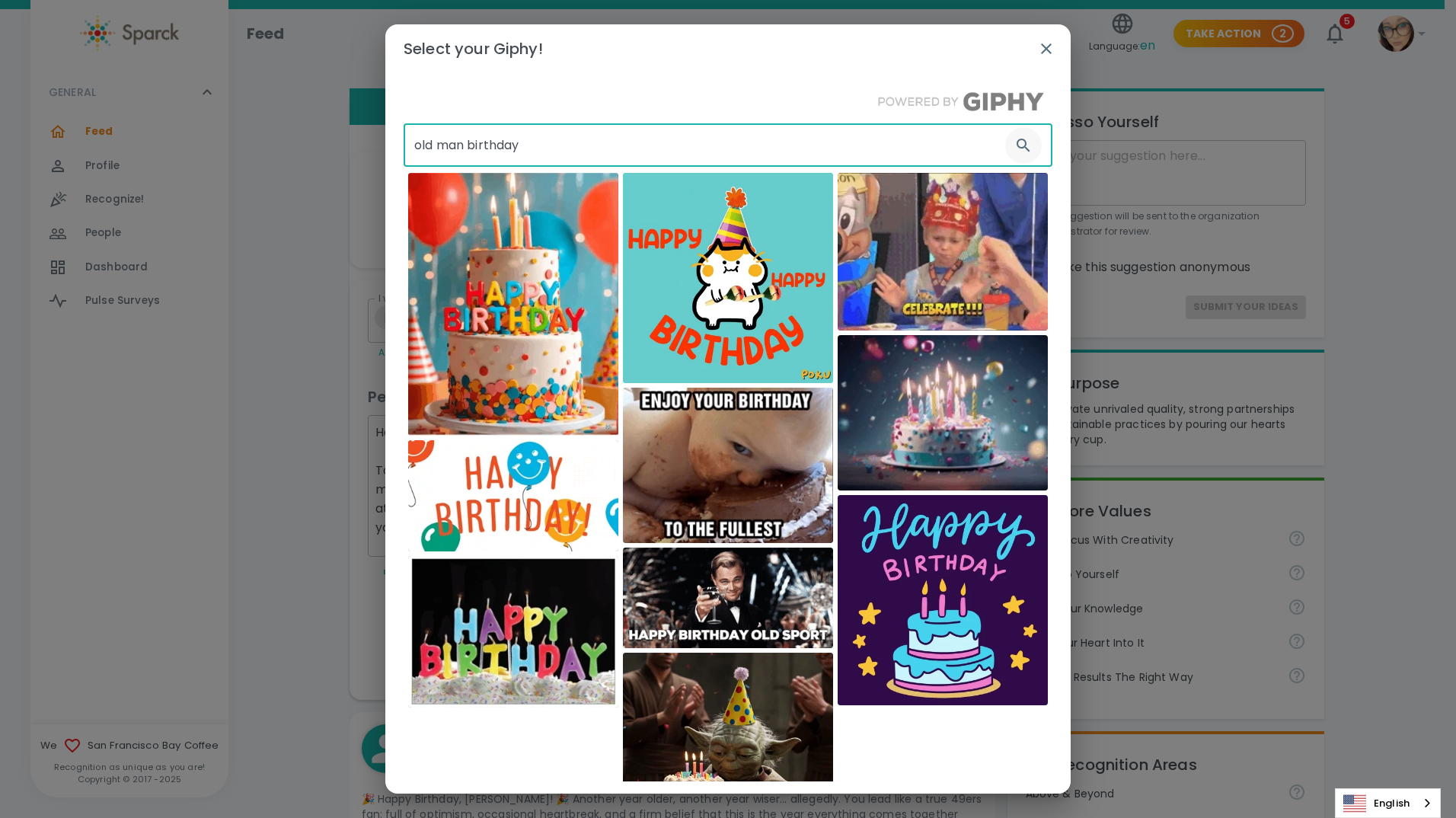
type input "old man birthday"
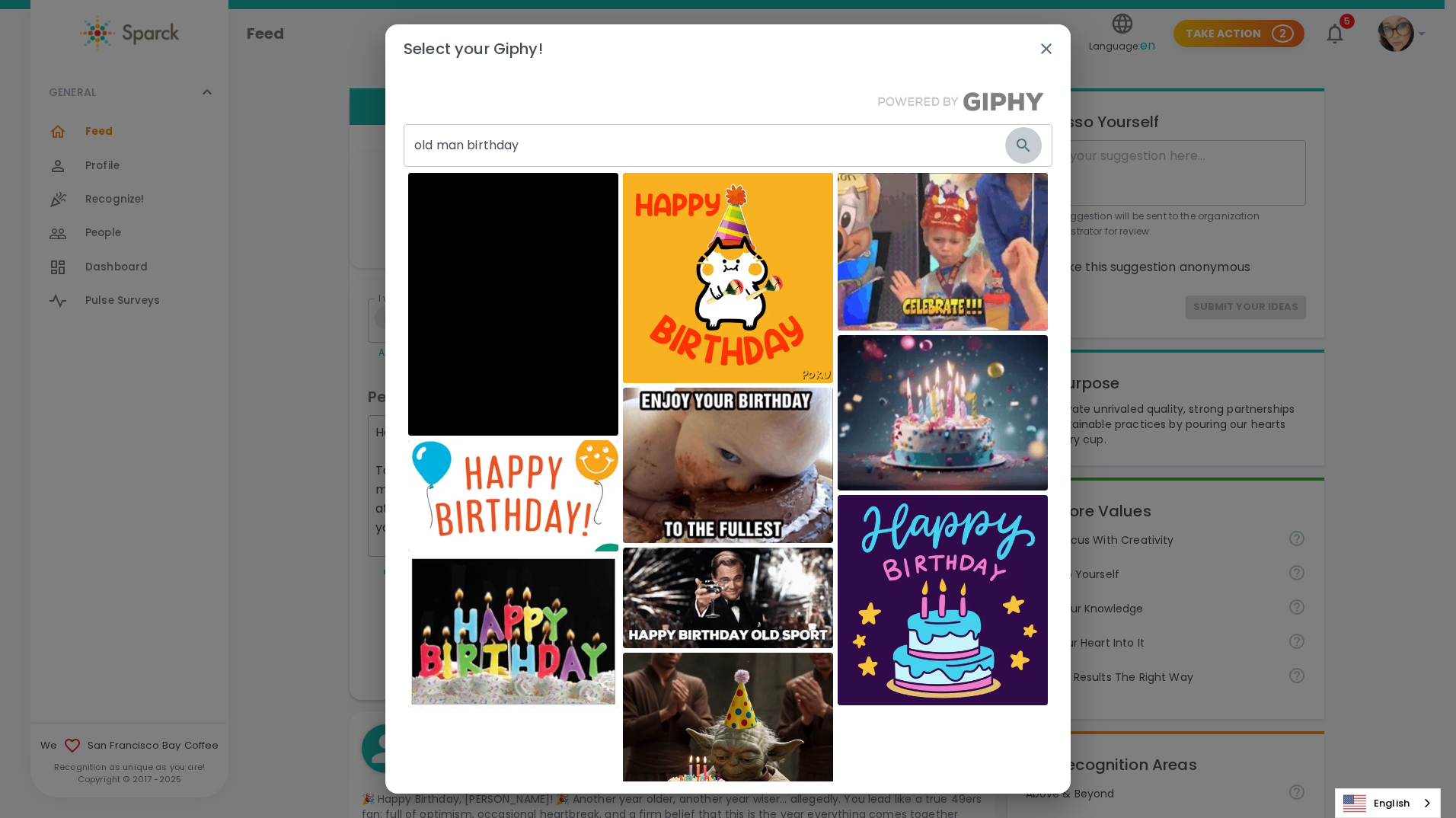
click at [1018, 149] on icon "button" at bounding box center [1024, 145] width 19 height 19
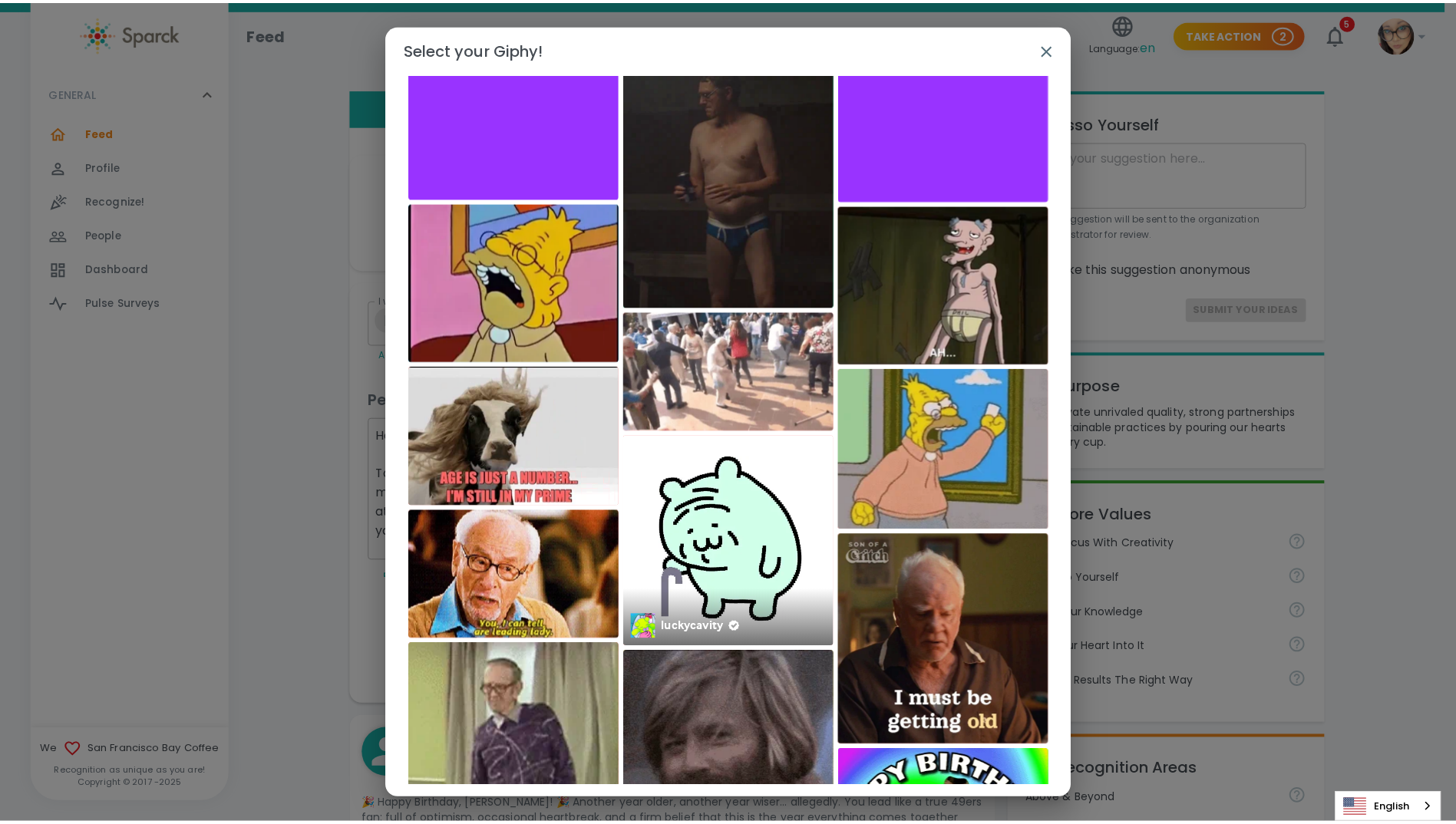
scroll to position [243, 0]
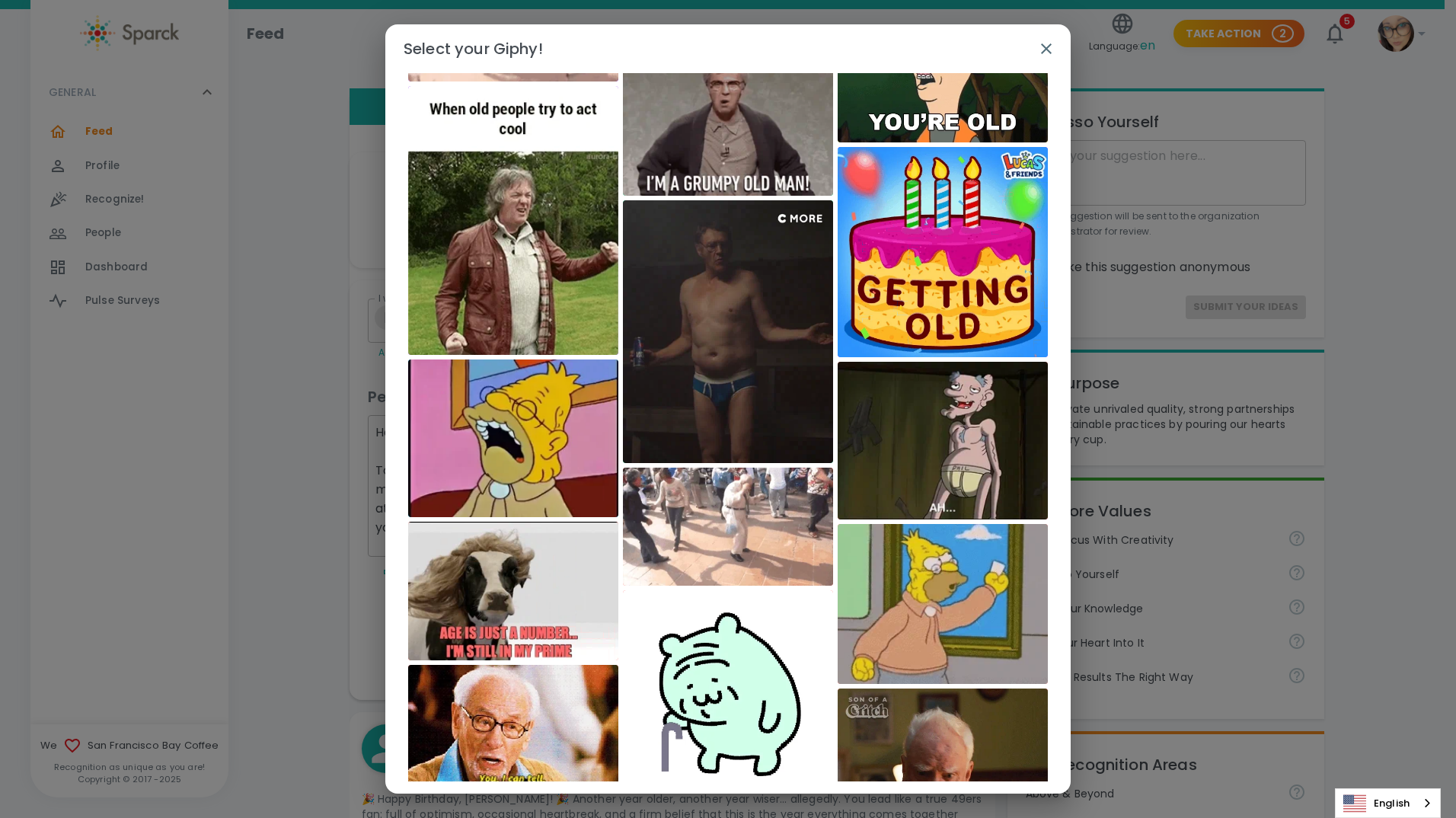
click at [702, 153] on img at bounding box center [727, 125] width 210 height 141
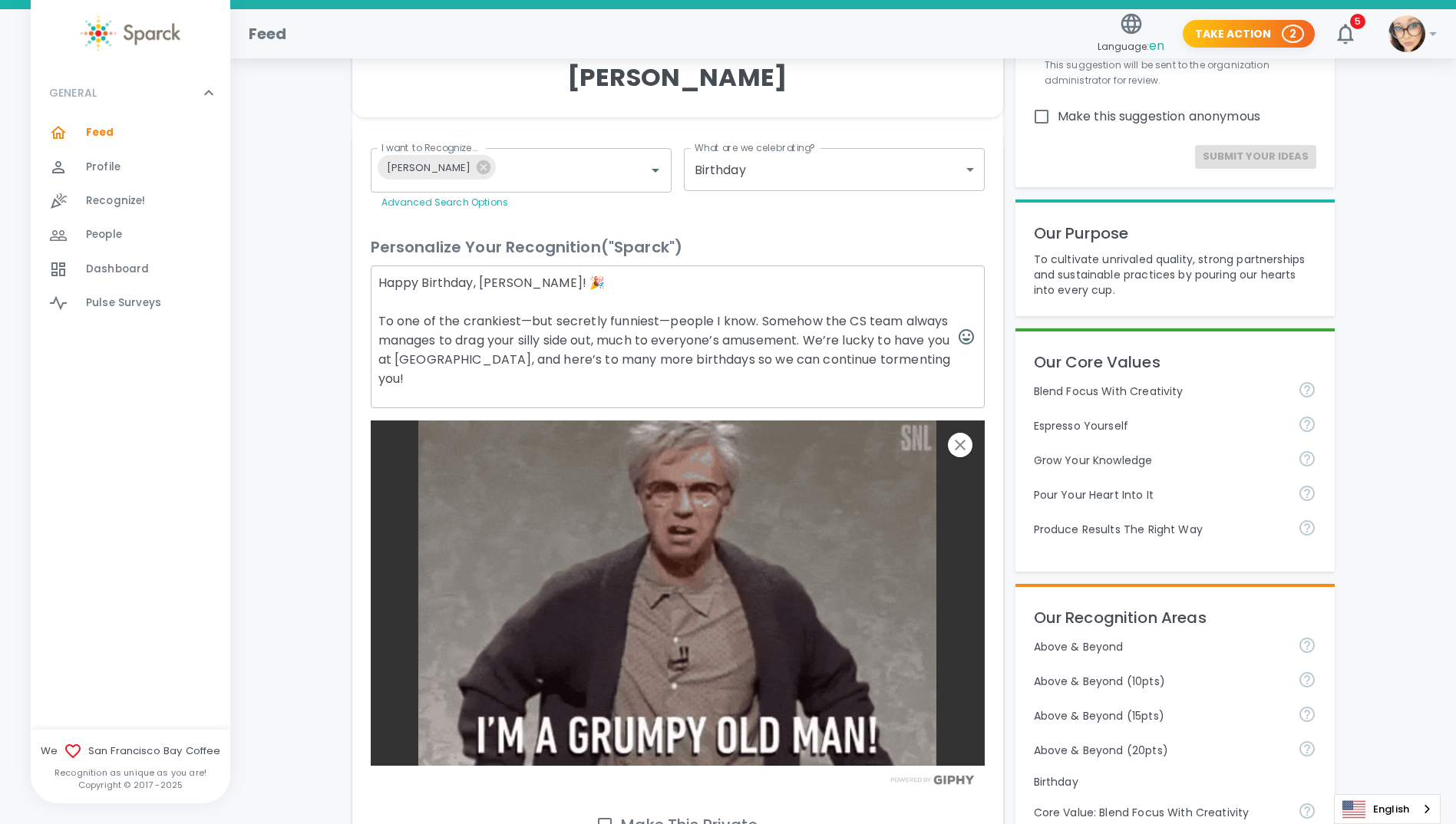
scroll to position [153, 0]
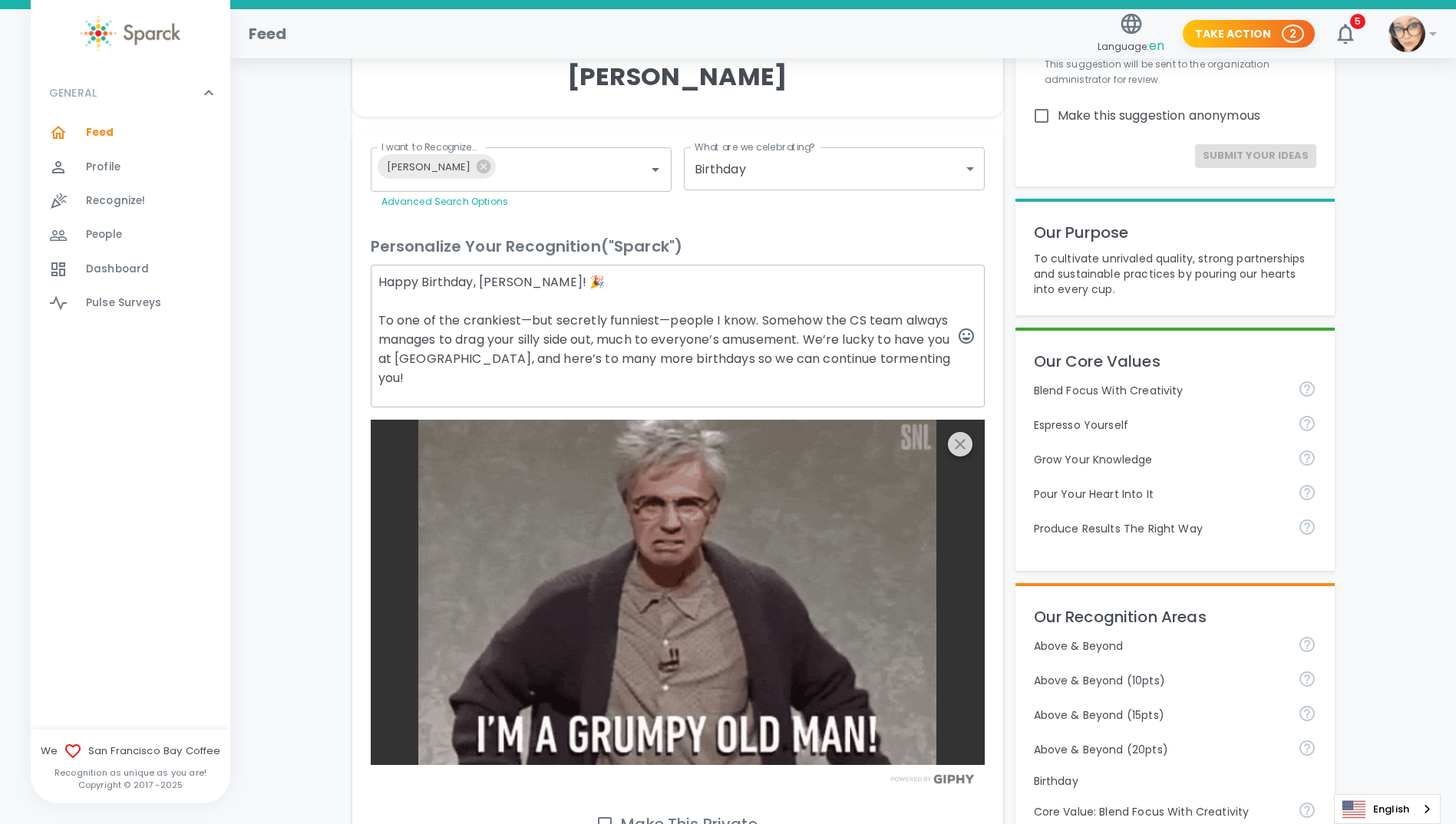
click at [955, 435] on icon "button" at bounding box center [960, 444] width 19 height 19
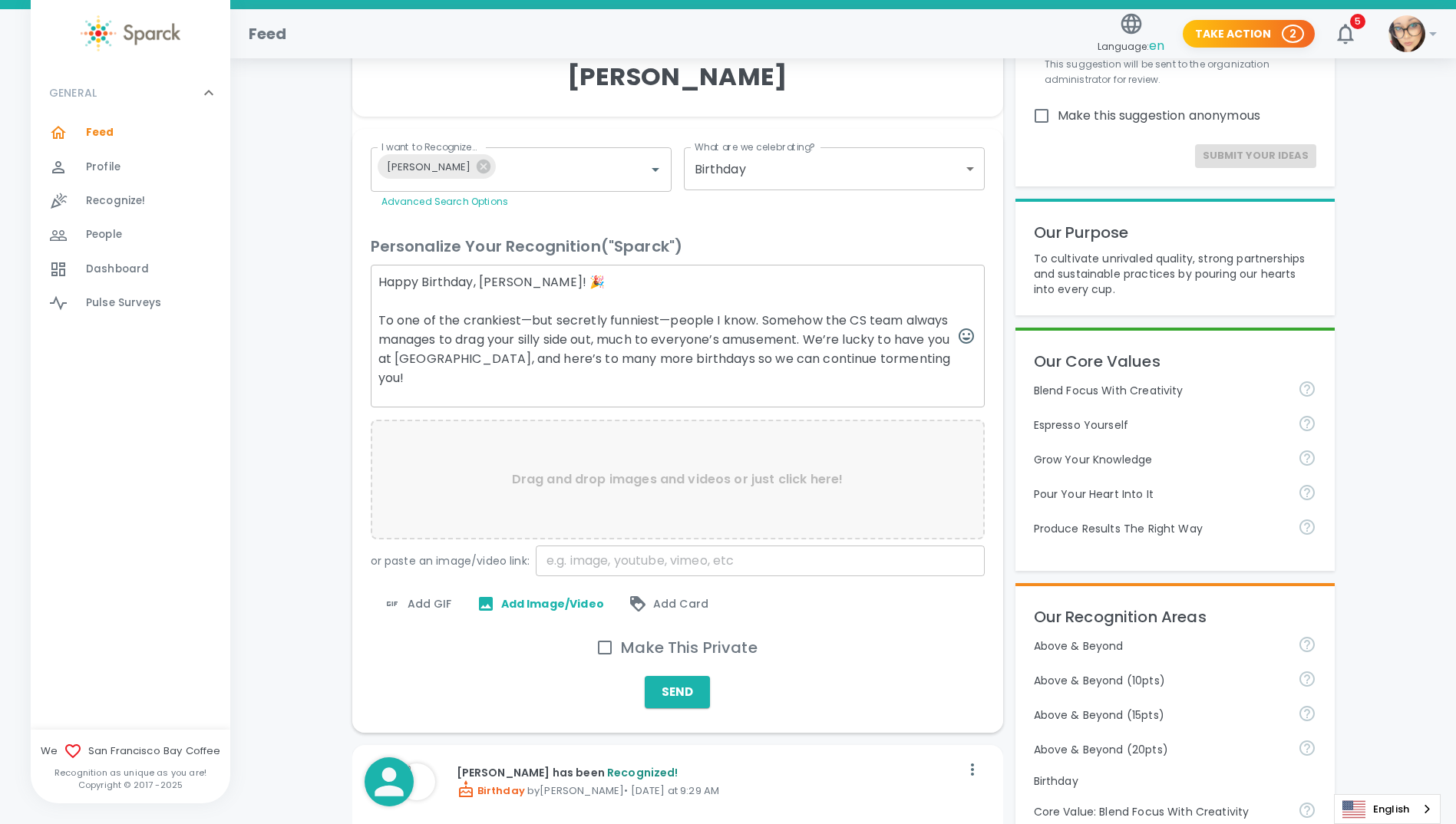
click at [416, 595] on span "Add GIF" at bounding box center [417, 604] width 69 height 19
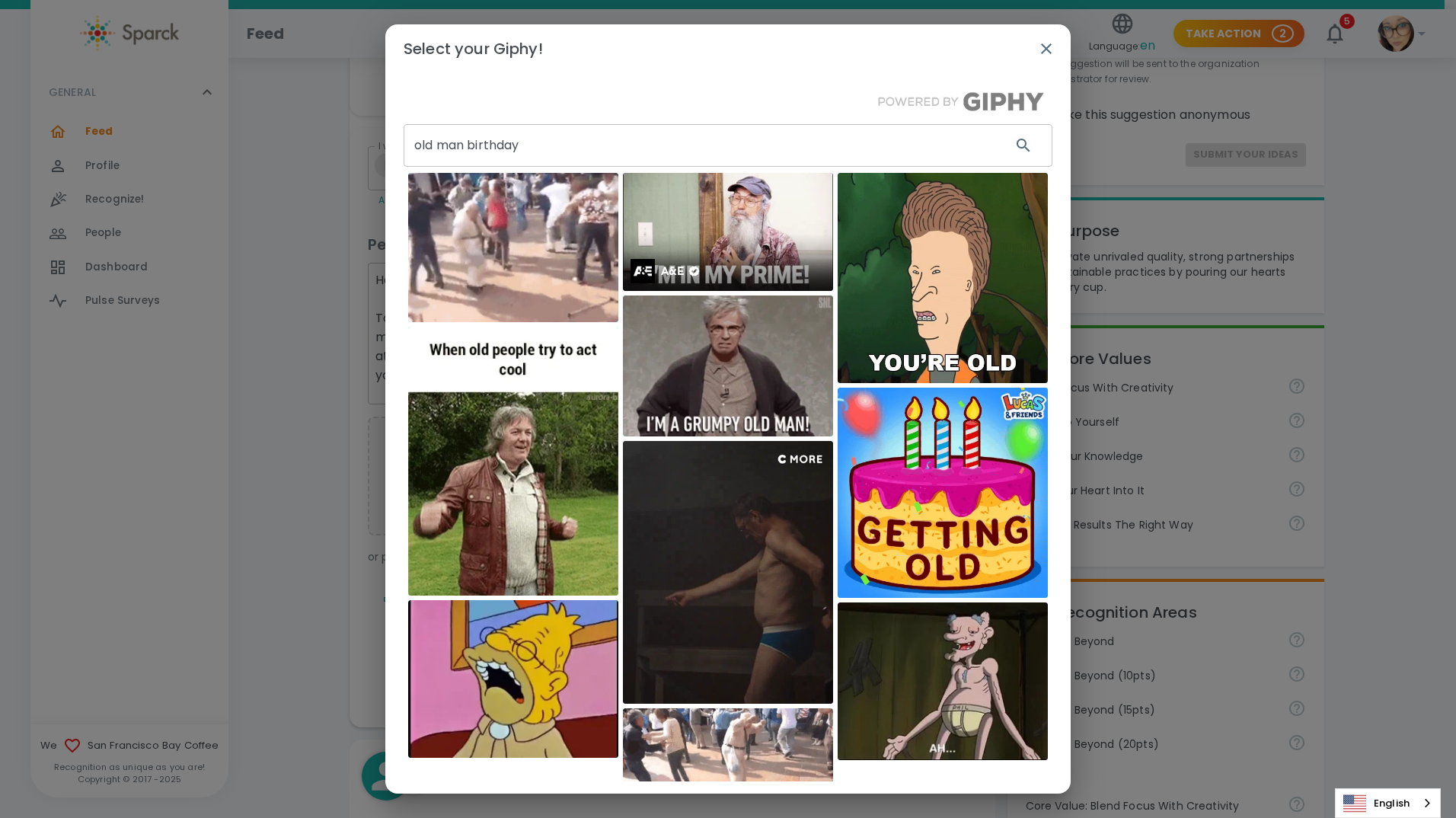
click at [723, 254] on img at bounding box center [727, 232] width 210 height 118
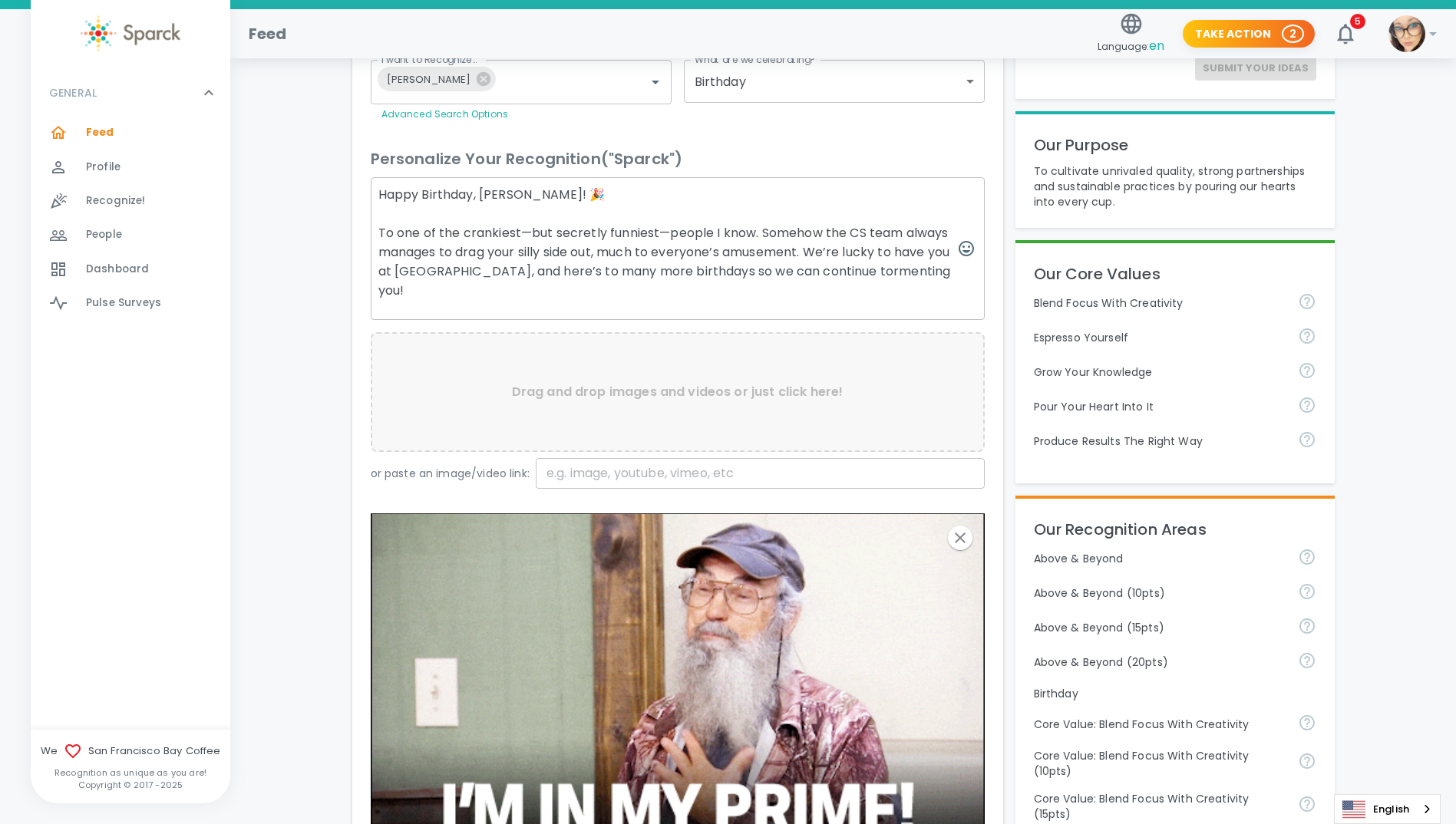
scroll to position [77, 0]
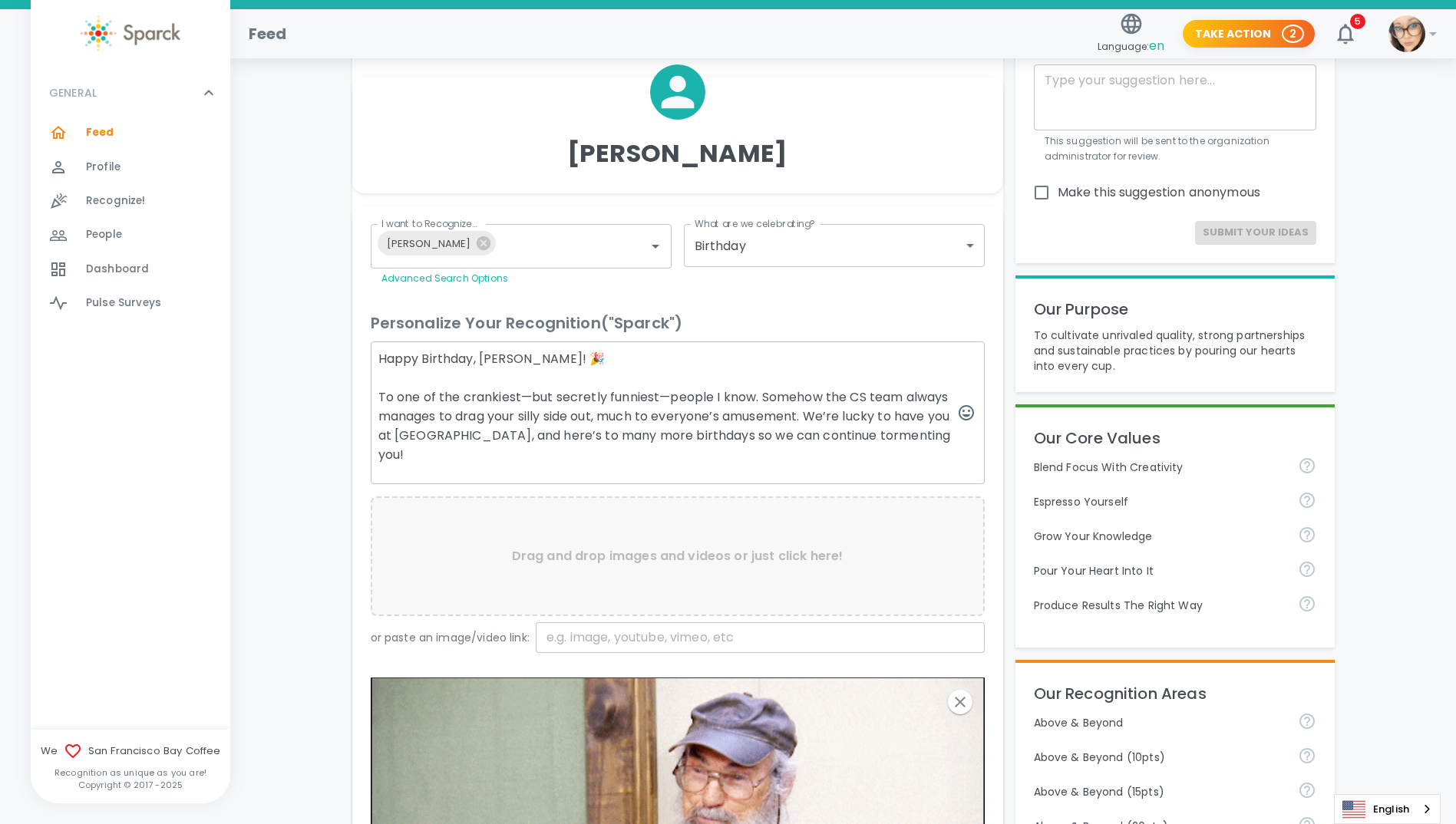
click at [766, 418] on textarea "Happy Birthday, [PERSON_NAME]! 🎉 To one of the crankiest—but secretly funniest—…" at bounding box center [677, 413] width 614 height 143
click at [801, 409] on textarea "Happy Birthday, [PERSON_NAME]! 🎉 To one of the crankiest—but secretly funniest—…" at bounding box center [677, 413] width 614 height 143
drag, startPoint x: 807, startPoint y: 416, endPoint x: 598, endPoint y: 420, distance: 209.0
click at [598, 420] on textarea "Happy Birthday, [PERSON_NAME]! 🎉 To one of the crankiest—but secretly funniest—…" at bounding box center [677, 413] width 614 height 143
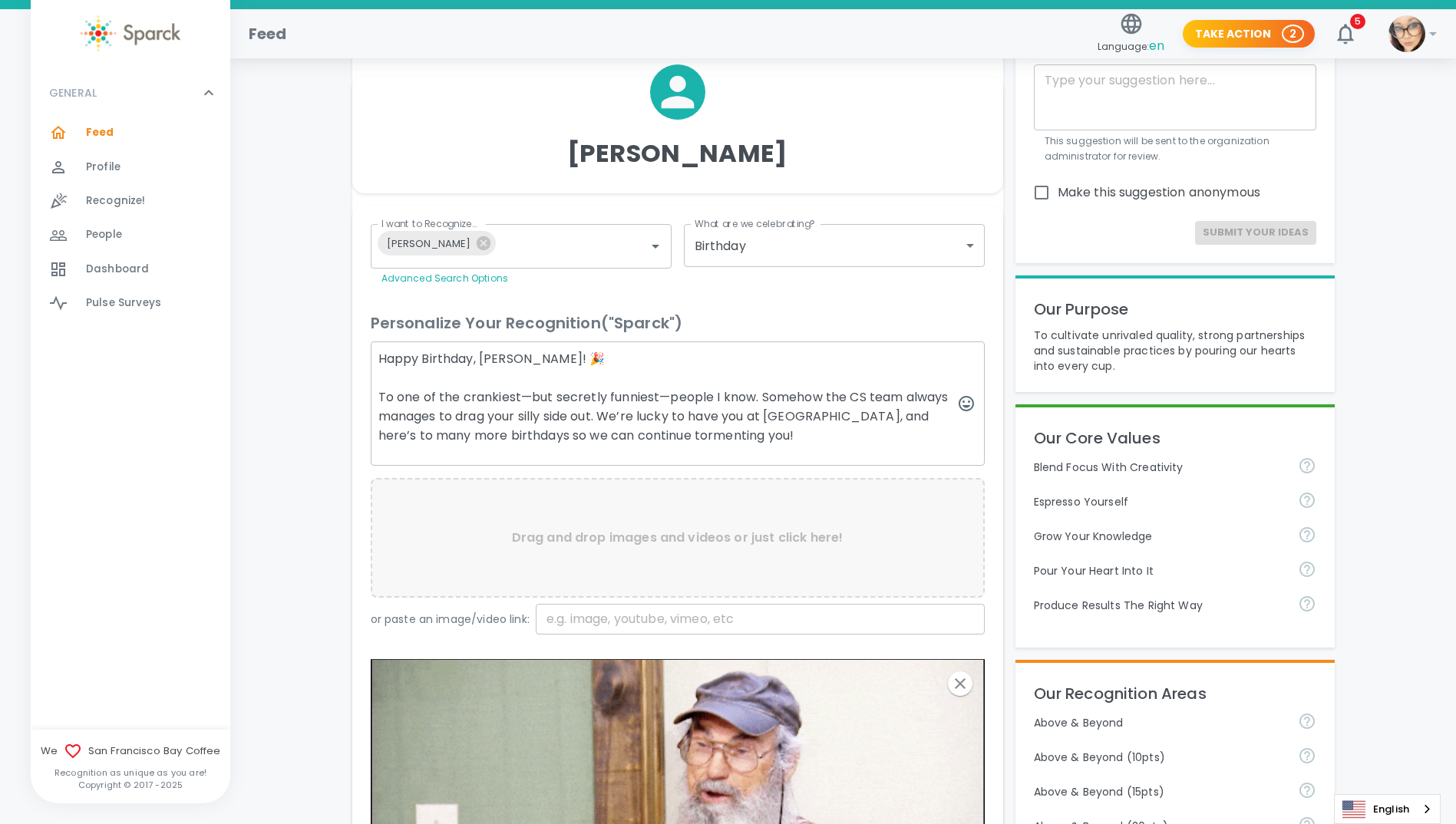
click at [675, 422] on textarea "Happy Birthday, [PERSON_NAME]! 🎉 To one of the crankiest—but secretly funniest—…" at bounding box center [677, 403] width 614 height 124
click at [792, 427] on textarea "Happy Birthday, [PERSON_NAME]! 🎉 To one of the crankiest—but secretly funniest—…" at bounding box center [677, 403] width 614 height 124
click at [599, 433] on textarea "Happy Birthday, [PERSON_NAME]! 🎉 To one of the crankiest—but secretly funniest—…" at bounding box center [677, 403] width 614 height 124
click at [741, 430] on textarea "Happy Birthday, [PERSON_NAME]! 🎉 To one of the crankiest—but secretly funniest—…" at bounding box center [677, 403] width 614 height 124
click at [738, 437] on textarea "Happy Birthday, [PERSON_NAME]! 🎉 To one of the crankiest—but secretly funniest—…" at bounding box center [677, 403] width 614 height 124
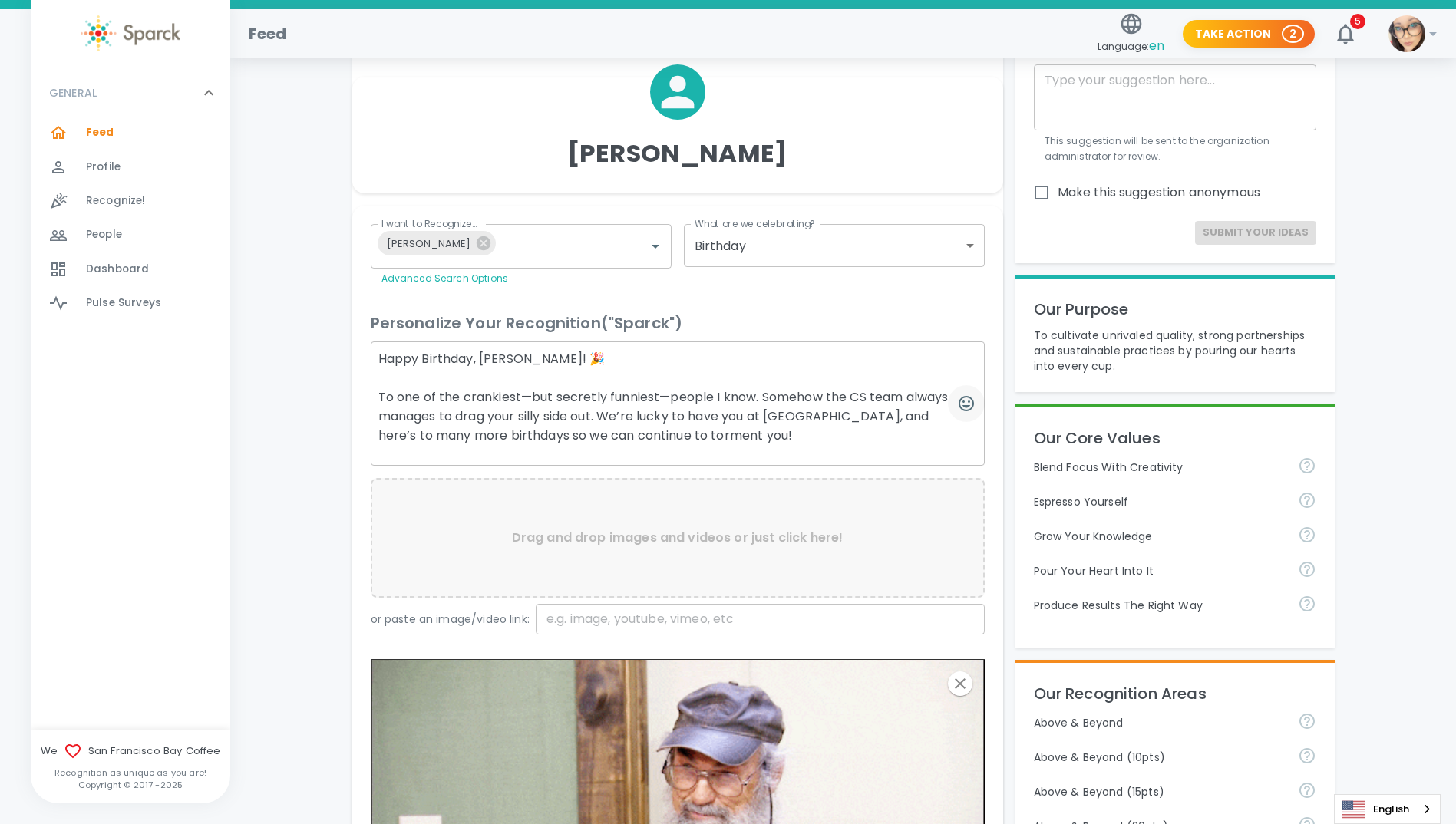
click at [978, 402] on button "button" at bounding box center [966, 403] width 37 height 37
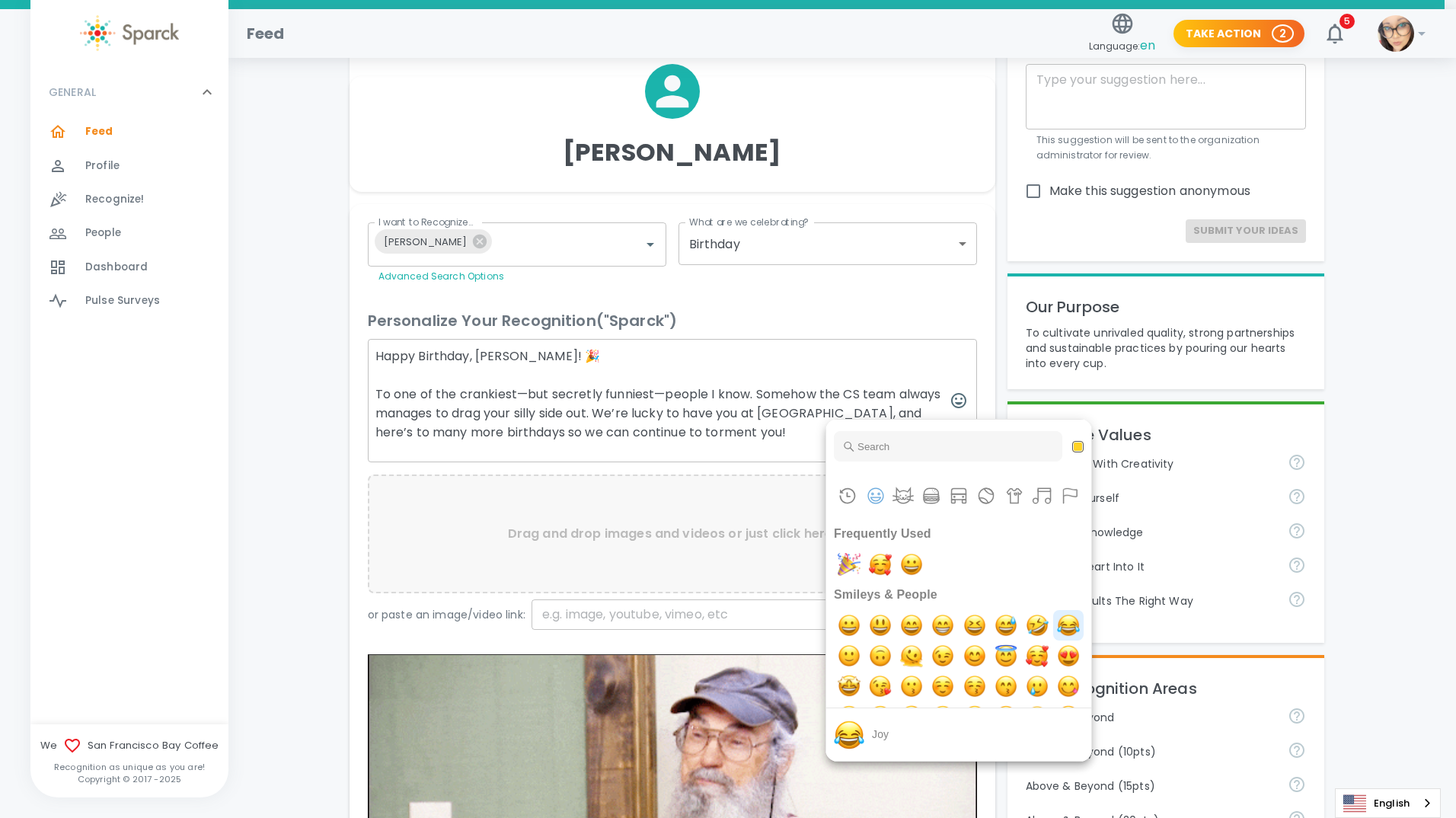
click at [1053, 641] on img "joy" at bounding box center [1068, 625] width 30 height 30
click at [779, 438] on div at bounding box center [728, 409] width 1456 height 818
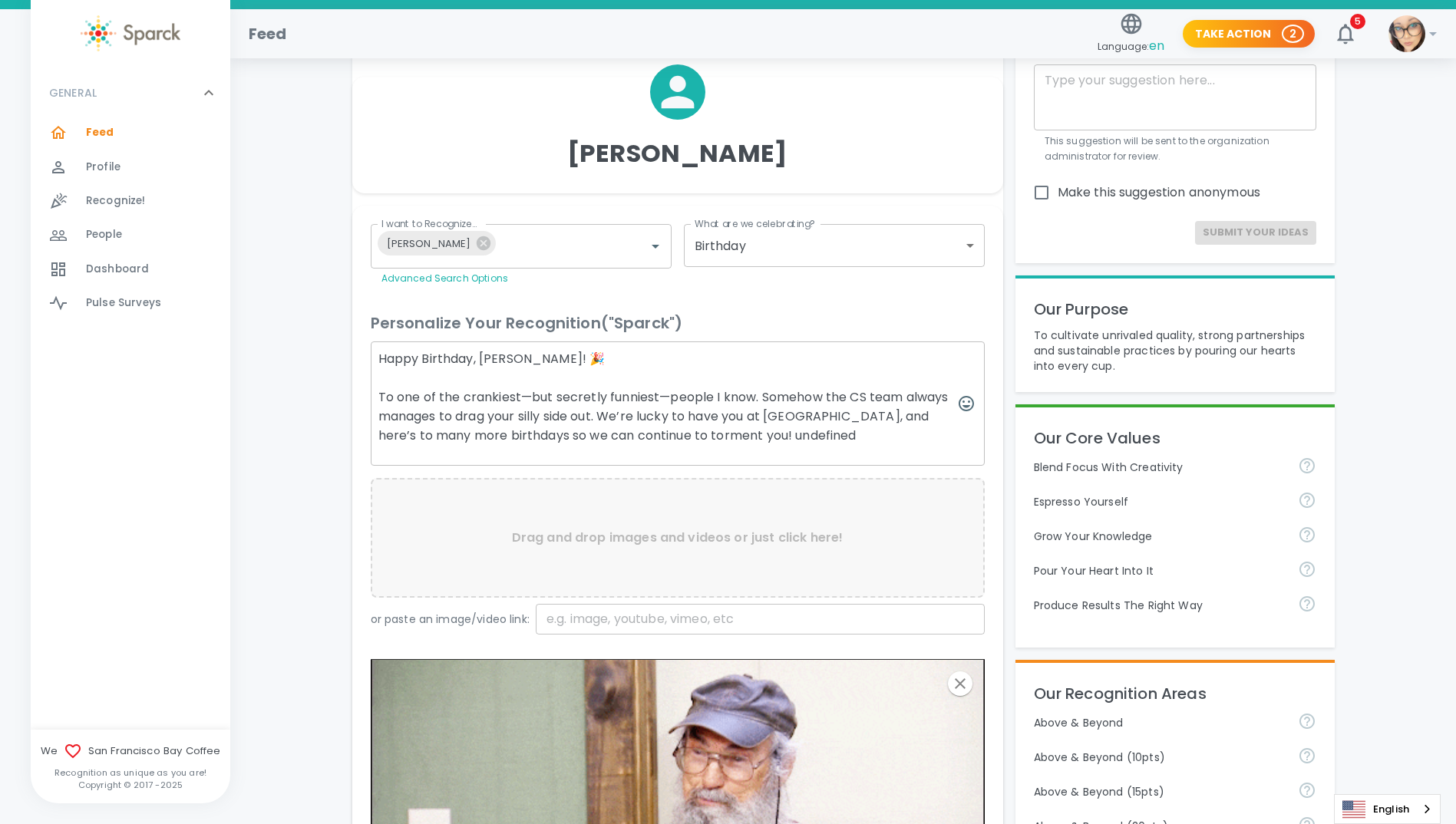
drag, startPoint x: 772, startPoint y: 435, endPoint x: 704, endPoint y: 433, distance: 68.0
click at [704, 433] on textarea "Happy Birthday, [PERSON_NAME]! 🎉 To one of the crankiest—but secretly funniest—…" at bounding box center [677, 403] width 614 height 124
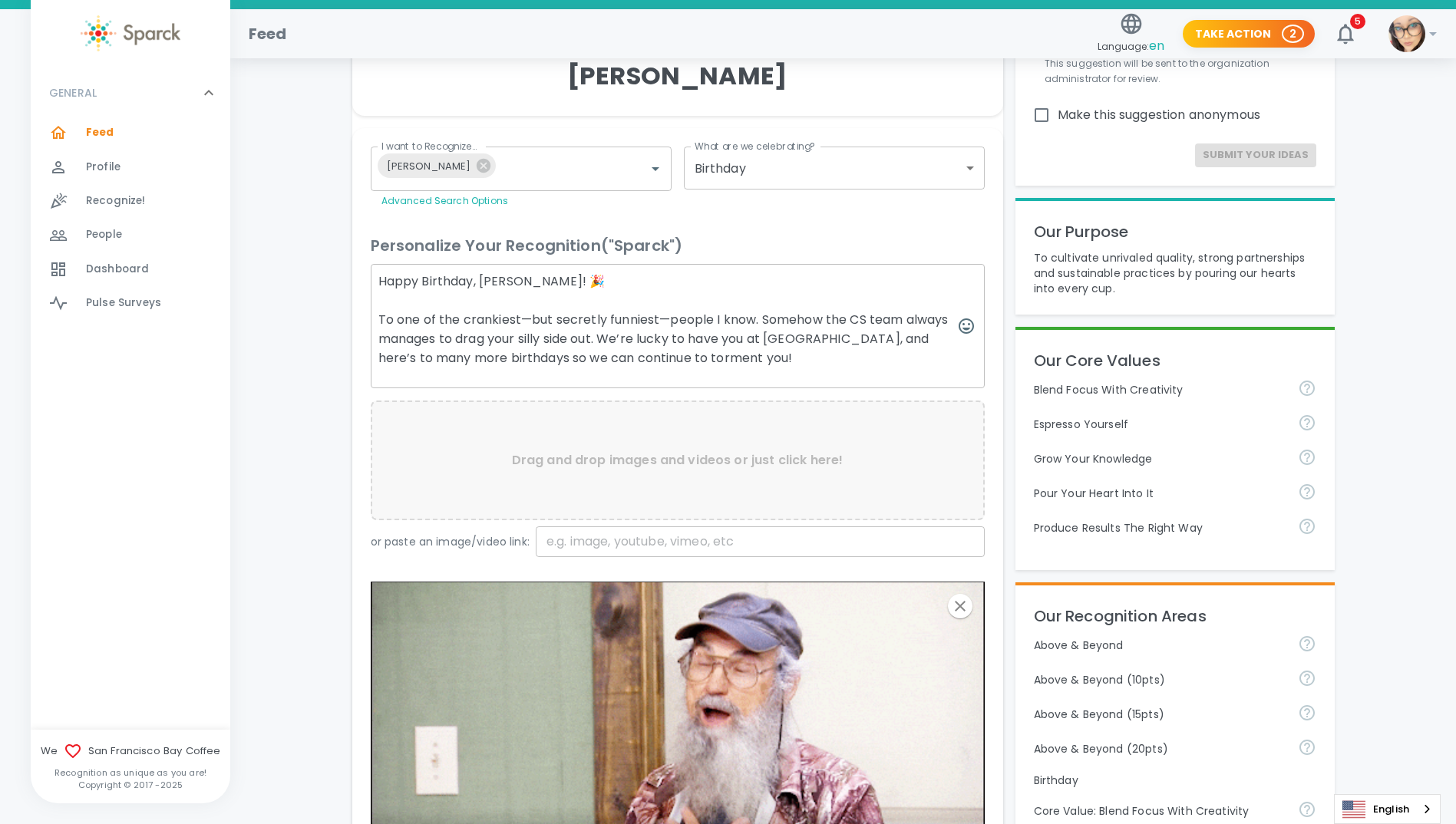
scroll to position [153, 0]
click at [652, 315] on textarea "Happy Birthday, [PERSON_NAME]! 🎉 To one of the crankiest—but secretly funniest—…" at bounding box center [677, 327] width 614 height 124
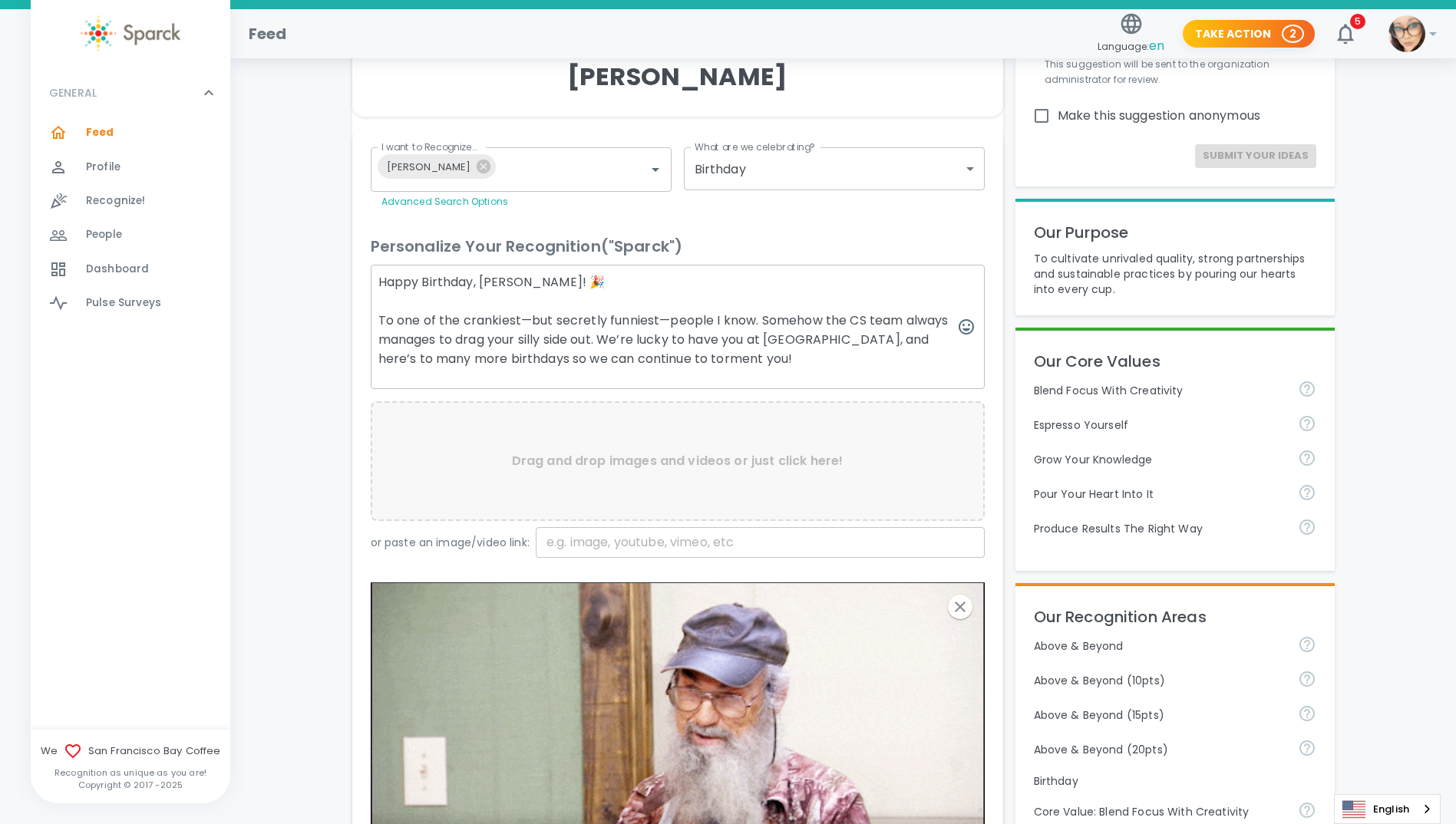
click at [659, 317] on textarea "Happy Birthday, [PERSON_NAME]! 🎉 To one of the crankiest—but secretly funniest—…" at bounding box center [677, 327] width 614 height 124
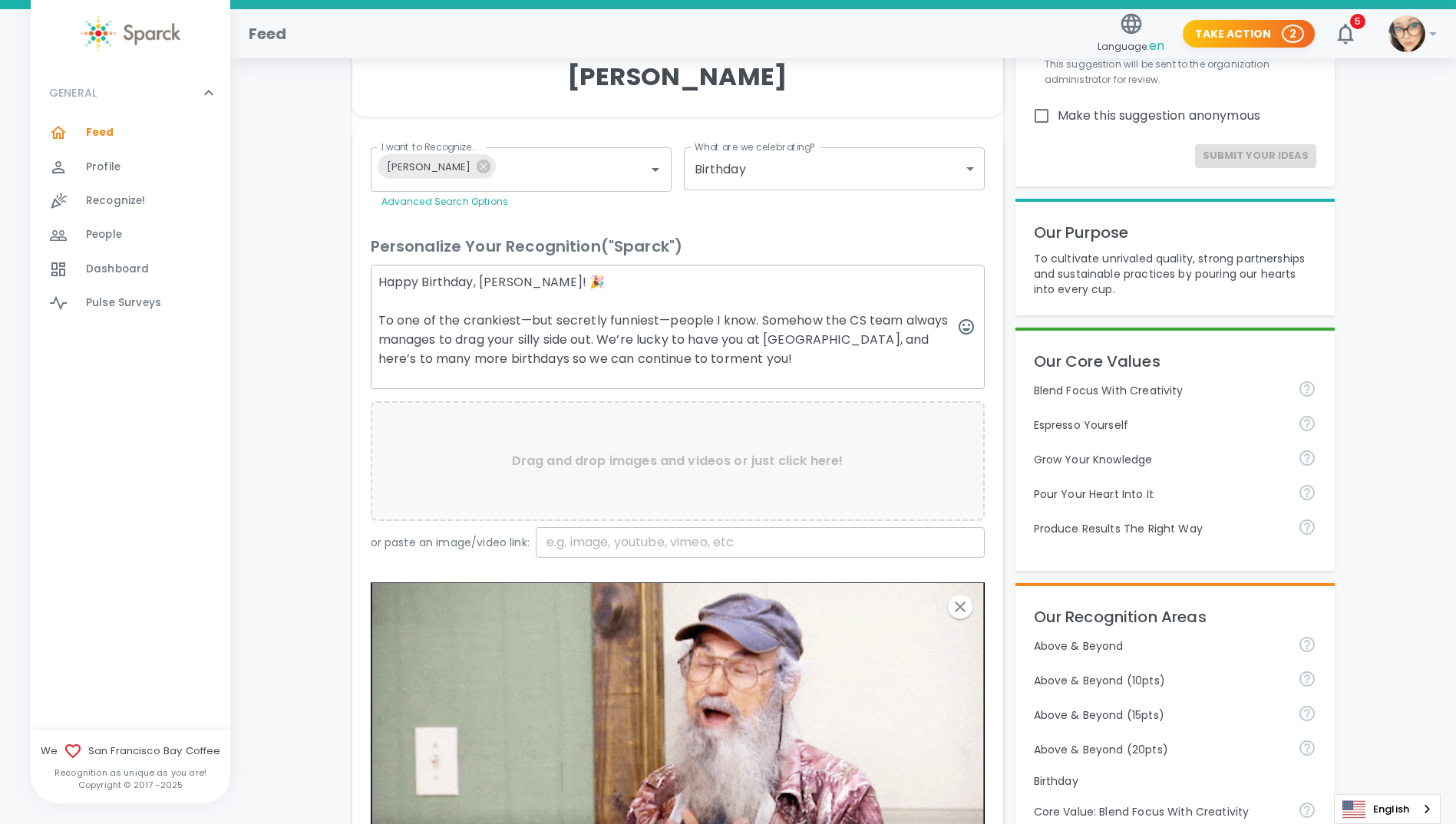
drag, startPoint x: 659, startPoint y: 317, endPoint x: 631, endPoint y: 319, distance: 28.1
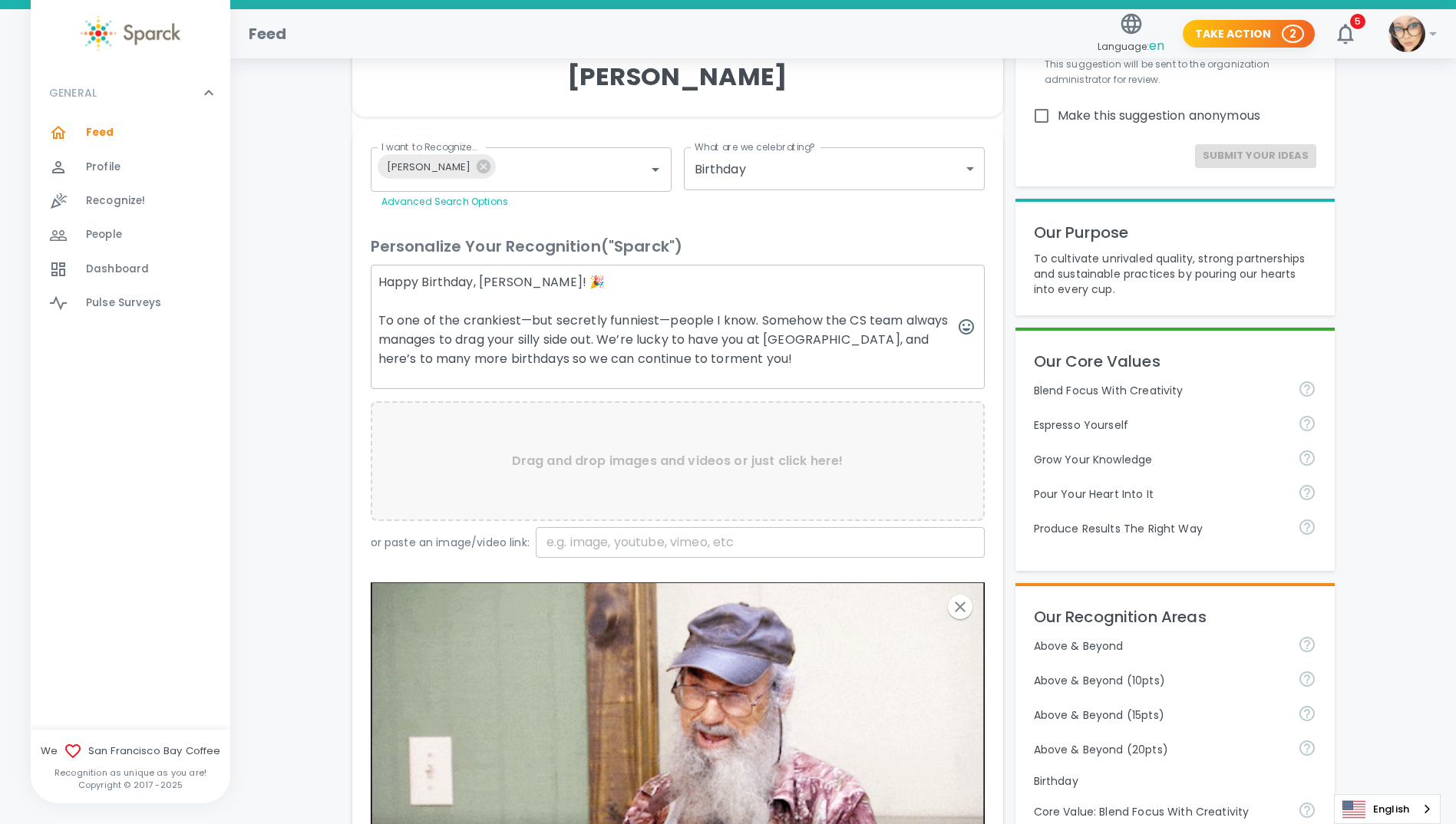
click at [631, 319] on textarea "Happy Birthday, [PERSON_NAME]! 🎉 To one of the crankiest—but secretly funniest—…" at bounding box center [677, 327] width 614 height 124
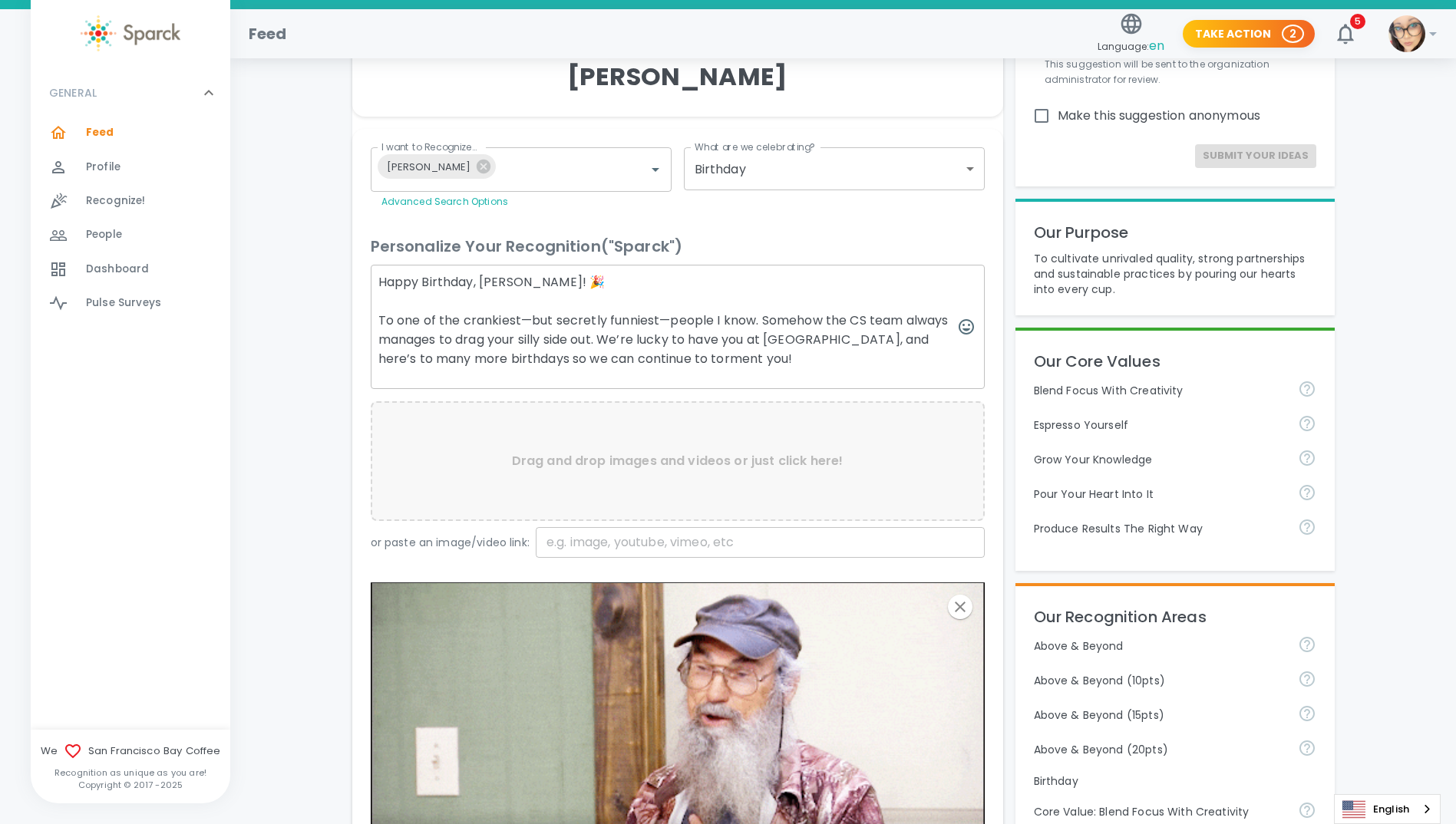
click at [635, 319] on textarea "Happy Birthday, [PERSON_NAME]! 🎉 To one of the crankiest—but secretly funniest—…" at bounding box center [677, 327] width 614 height 124
drag, startPoint x: 660, startPoint y: 319, endPoint x: 608, endPoint y: 313, distance: 52.3
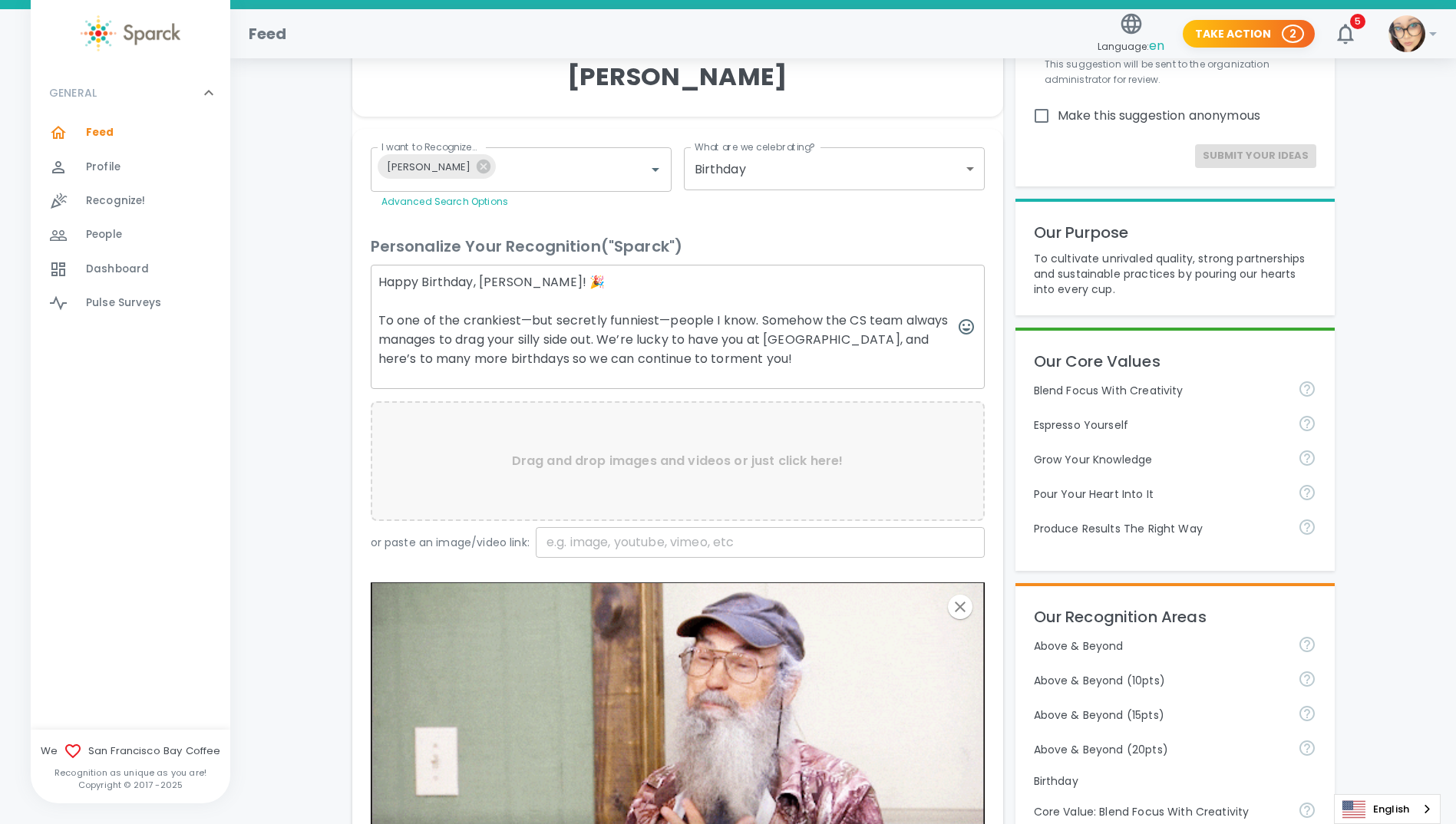
click at [608, 313] on textarea "Happy Birthday, [PERSON_NAME]! 🎉 To one of the crankiest—but secretly funniest—…" at bounding box center [677, 327] width 614 height 124
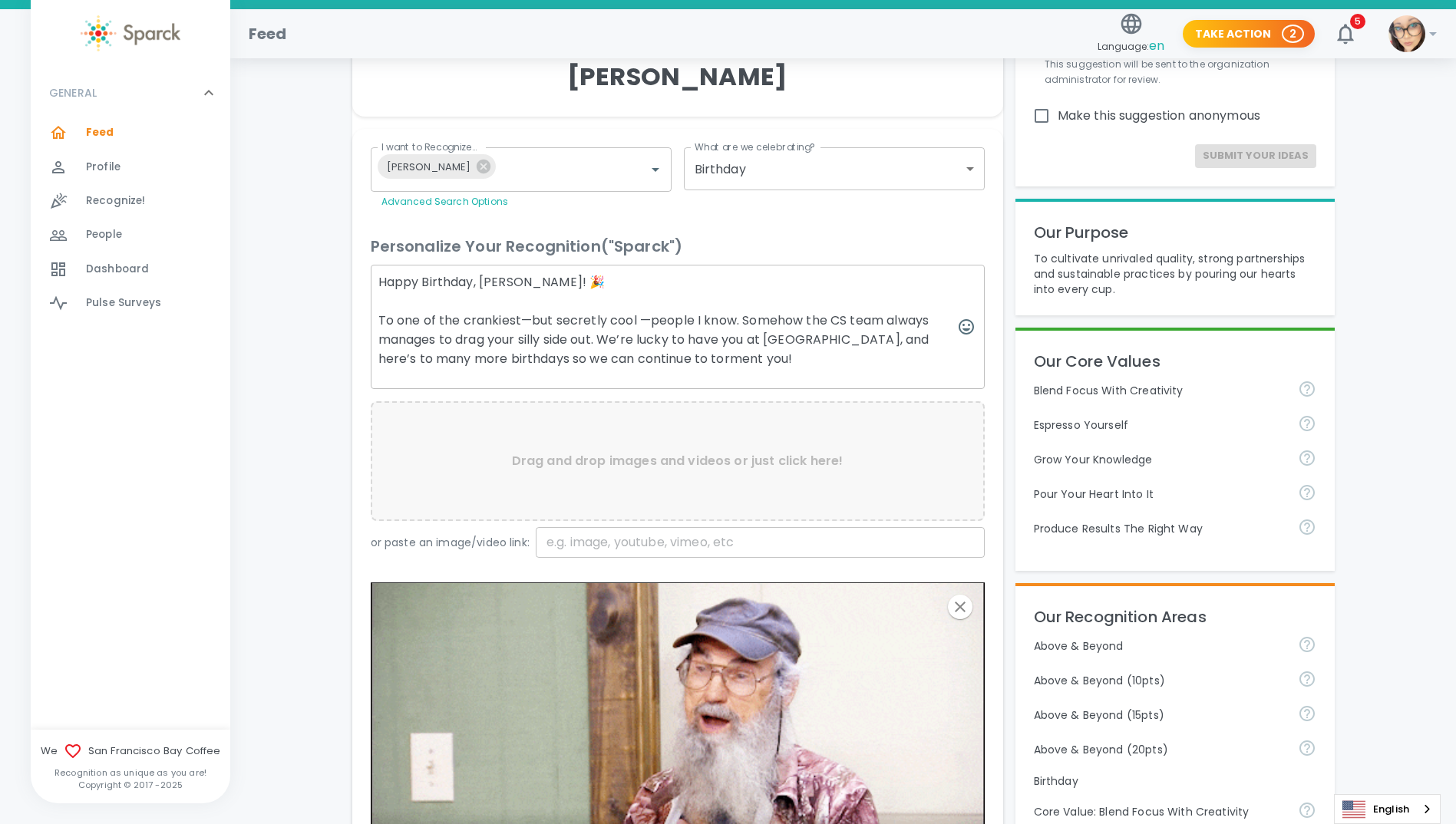
drag, startPoint x: 718, startPoint y: 364, endPoint x: 368, endPoint y: 324, distance: 352.3
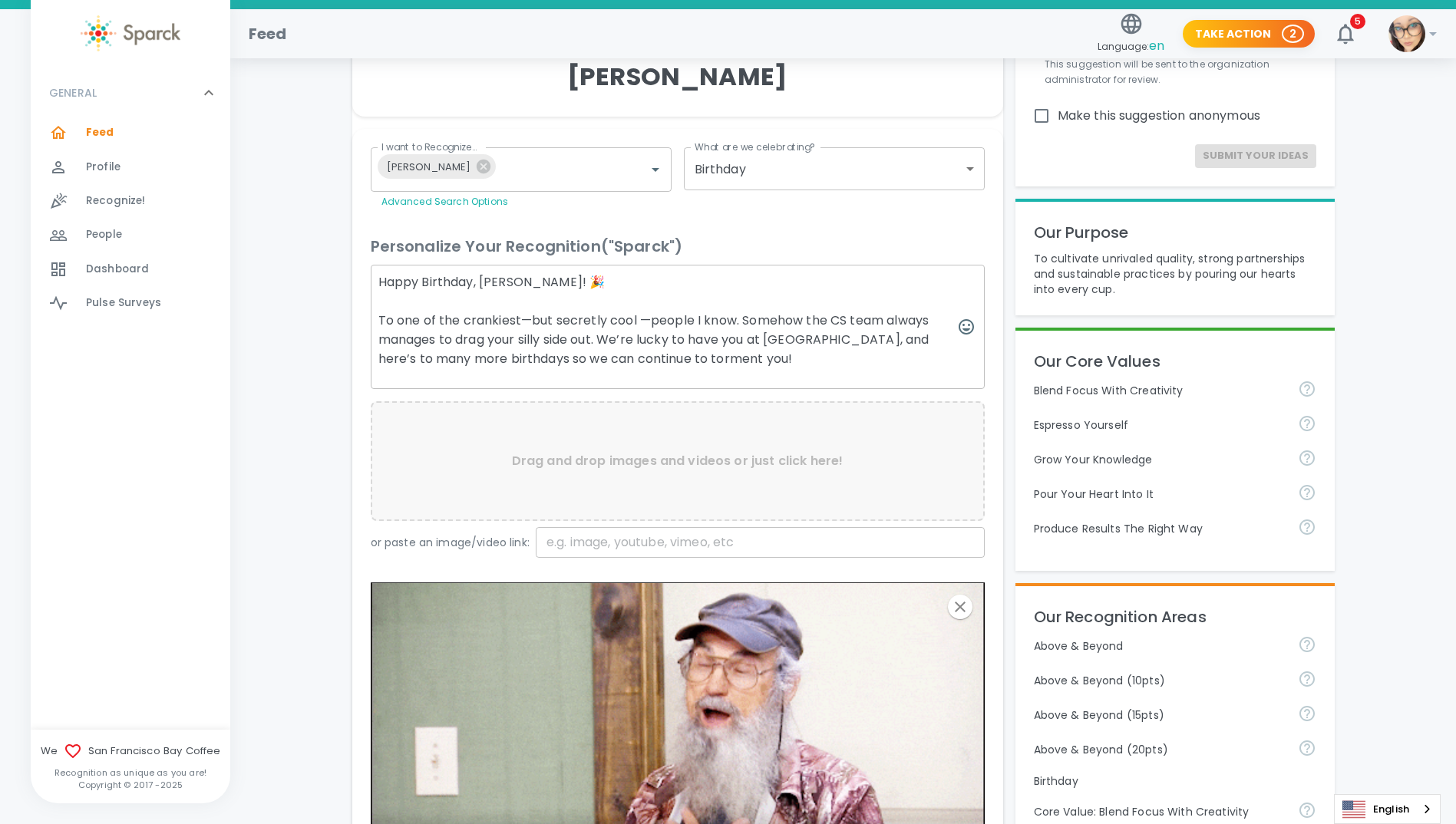
click at [368, 324] on div "Personalize Your Recognition ("Sparck") Happy Birthday, [PERSON_NAME]! 🎉 To one…" at bounding box center [672, 591] width 627 height 737
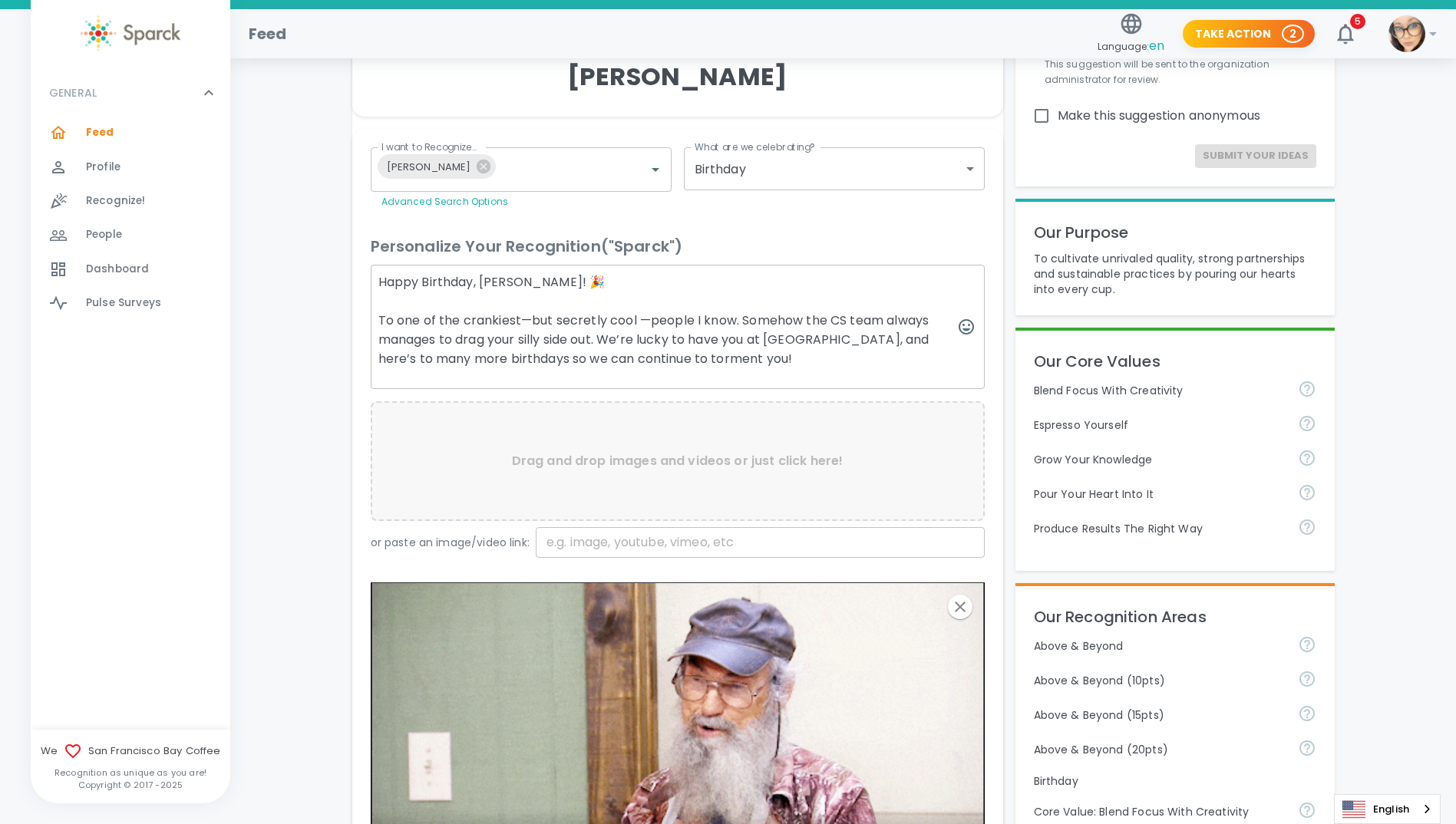
paste textarea "—people I know! Somehow, the CS team always manages to drag your silly side out…"
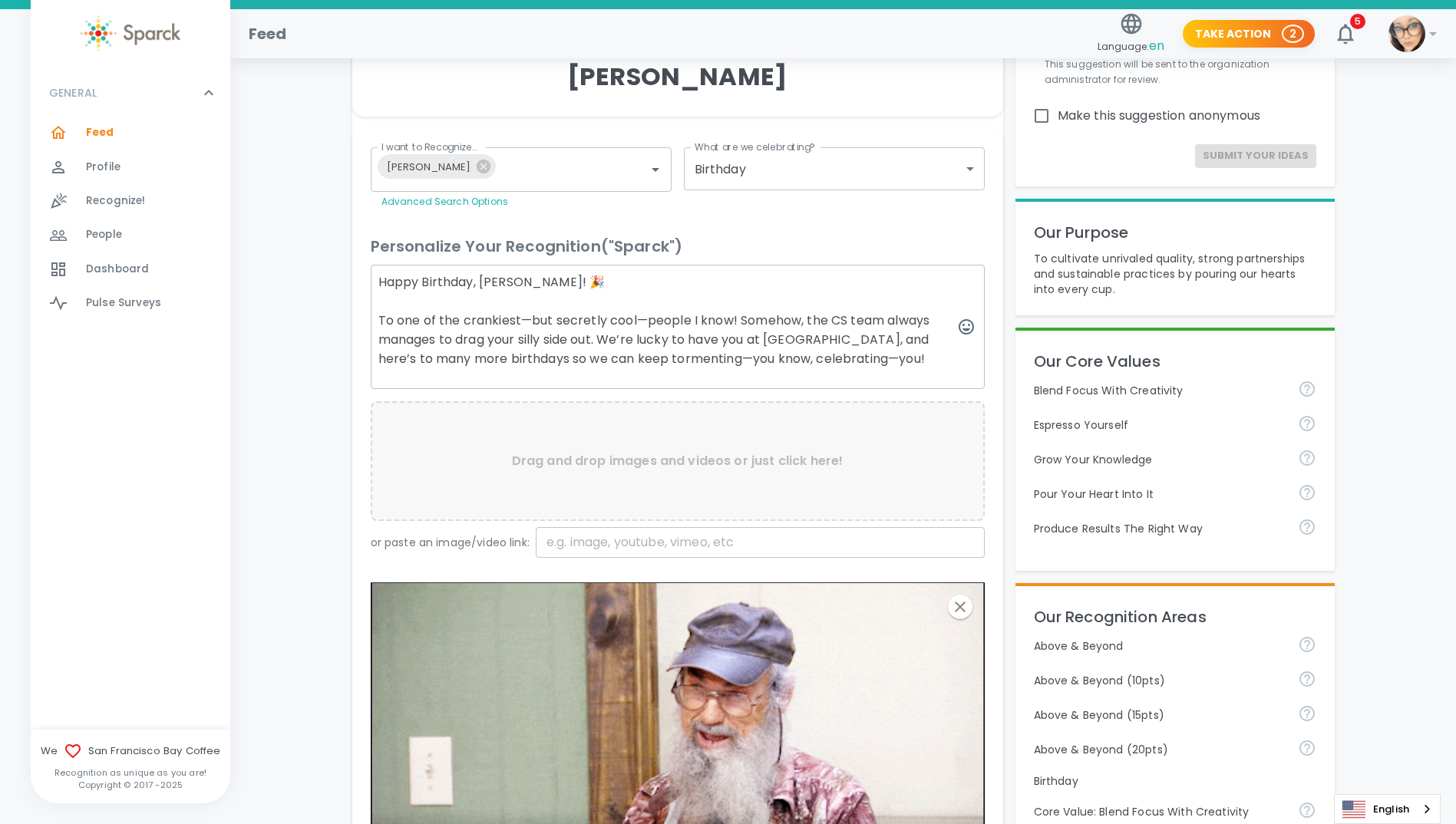
click at [647, 359] on textarea "Happy Birthday, [PERSON_NAME]! 🎉 To one of the crankiest—but secretly cool—peop…" at bounding box center [677, 327] width 614 height 124
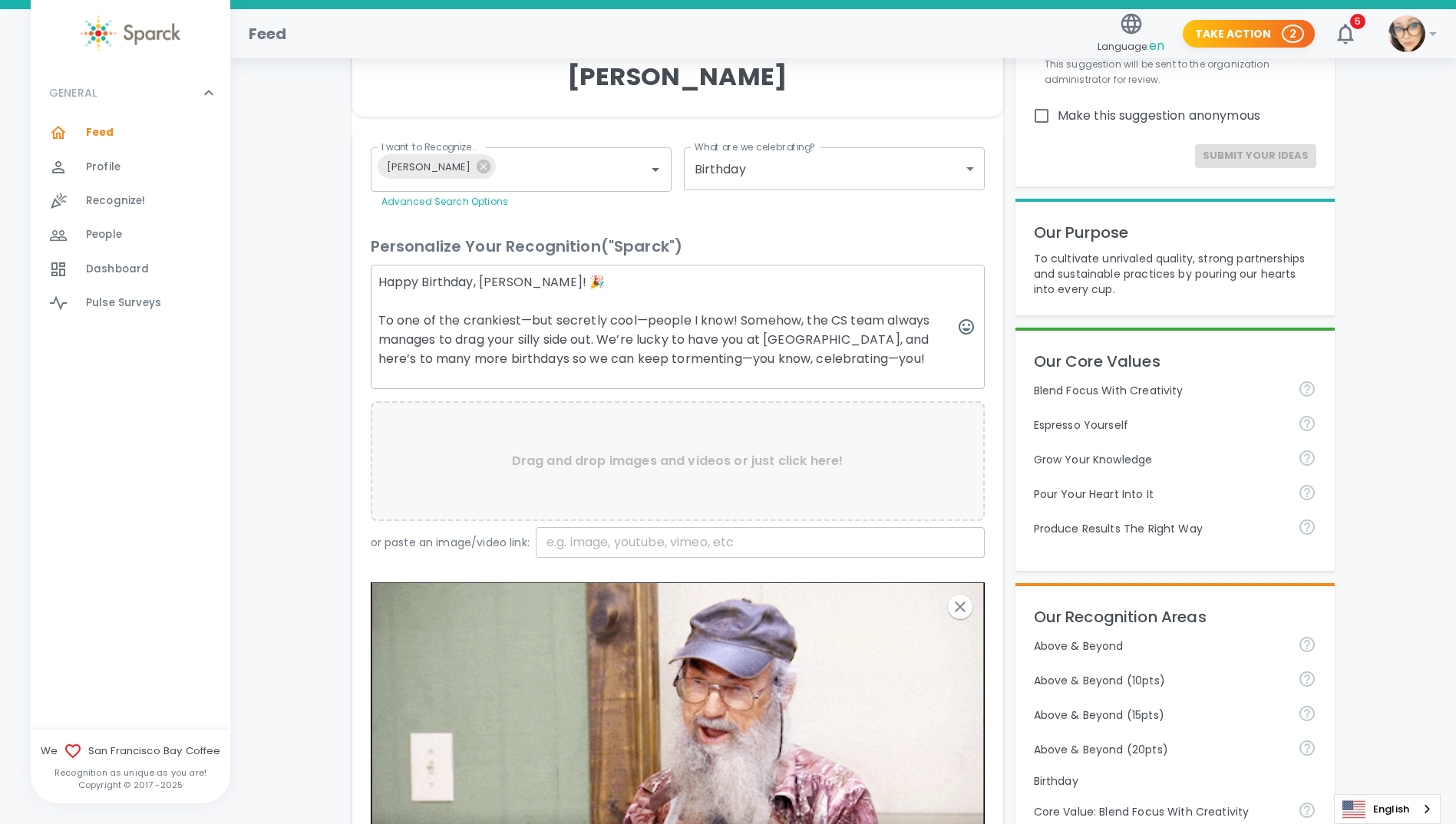
click at [854, 355] on textarea "Happy Birthday, [PERSON_NAME]! 🎉 To one of the crankiest—but secretly cool—peop…" at bounding box center [677, 327] width 614 height 124
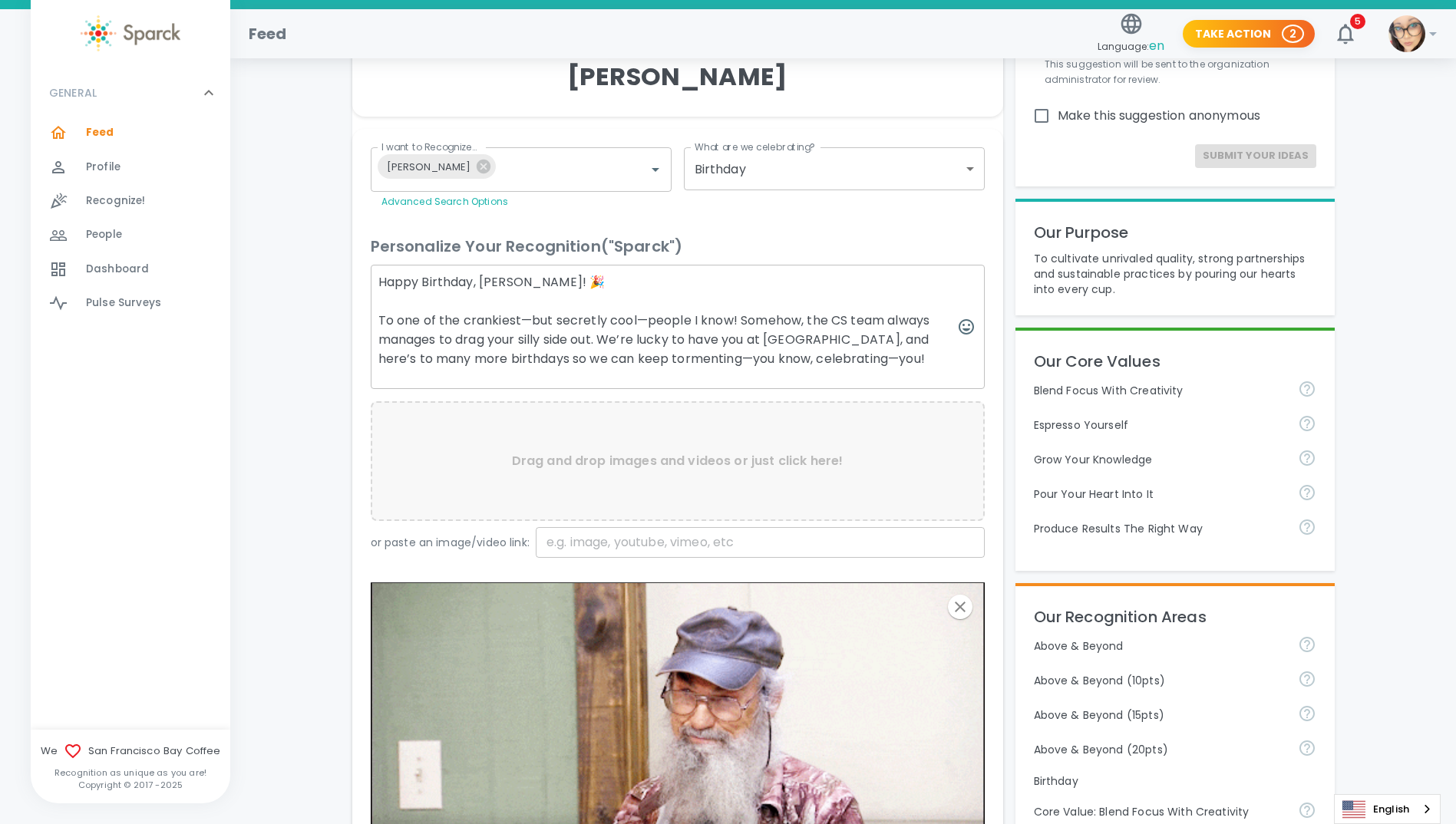
paste textarea "😂"
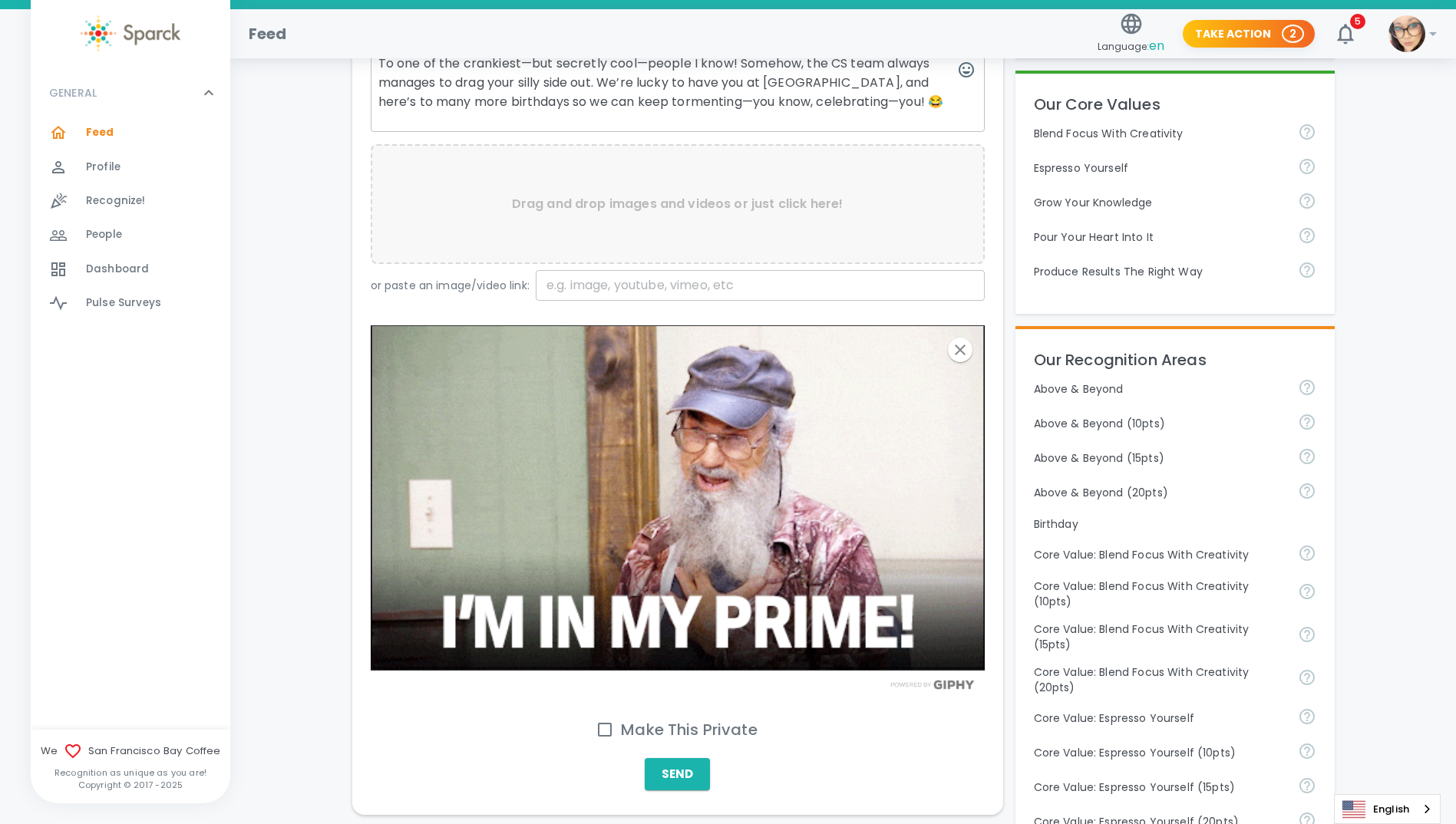
scroll to position [537, 0]
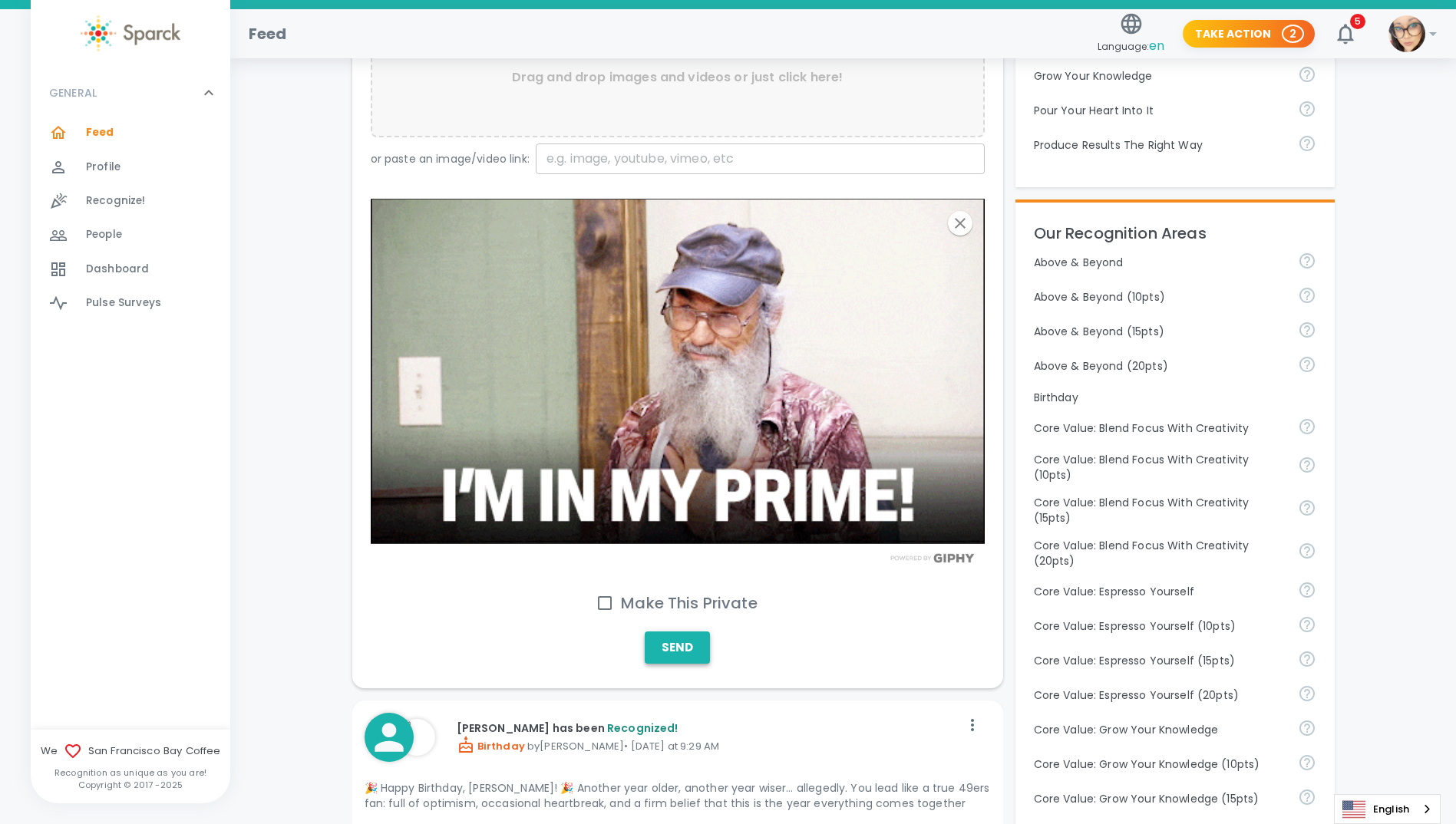
type textarea "Happy Birthday, [PERSON_NAME]! 🎉 To one of the crankiest—but secretly cool—peop…"
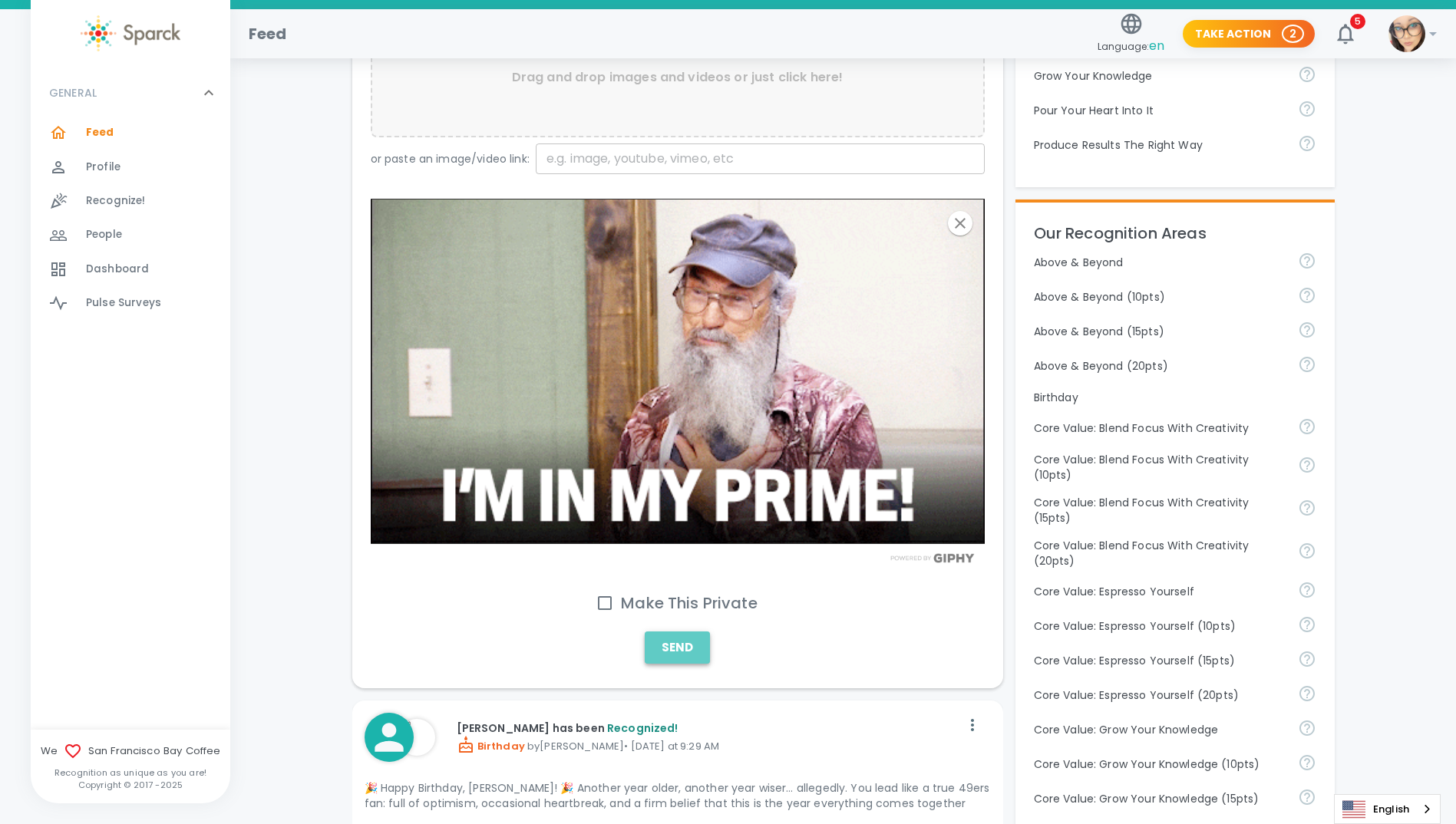
click at [678, 649] on button "Send" at bounding box center [677, 648] width 66 height 32
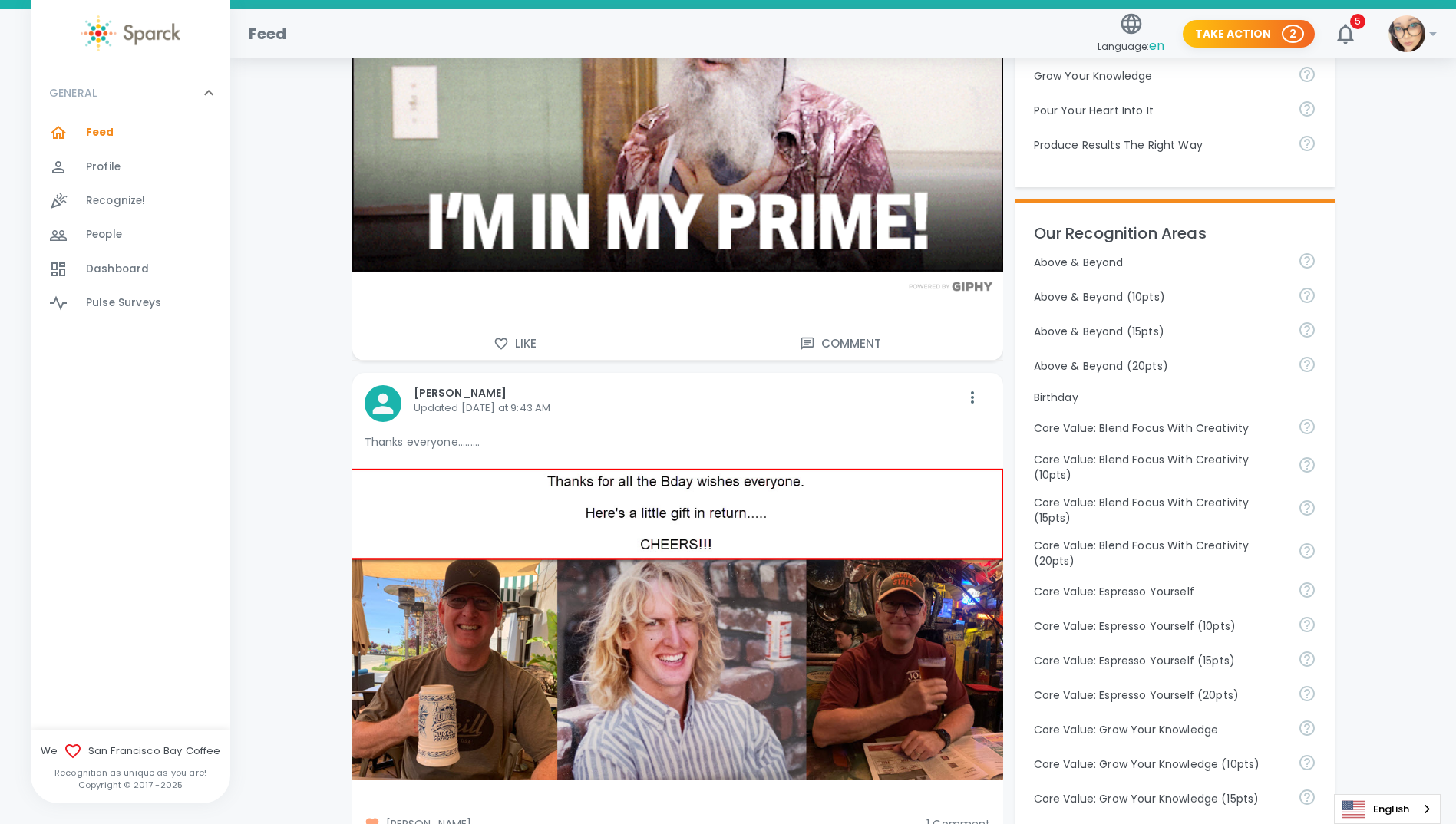
scroll to position [768, 0]
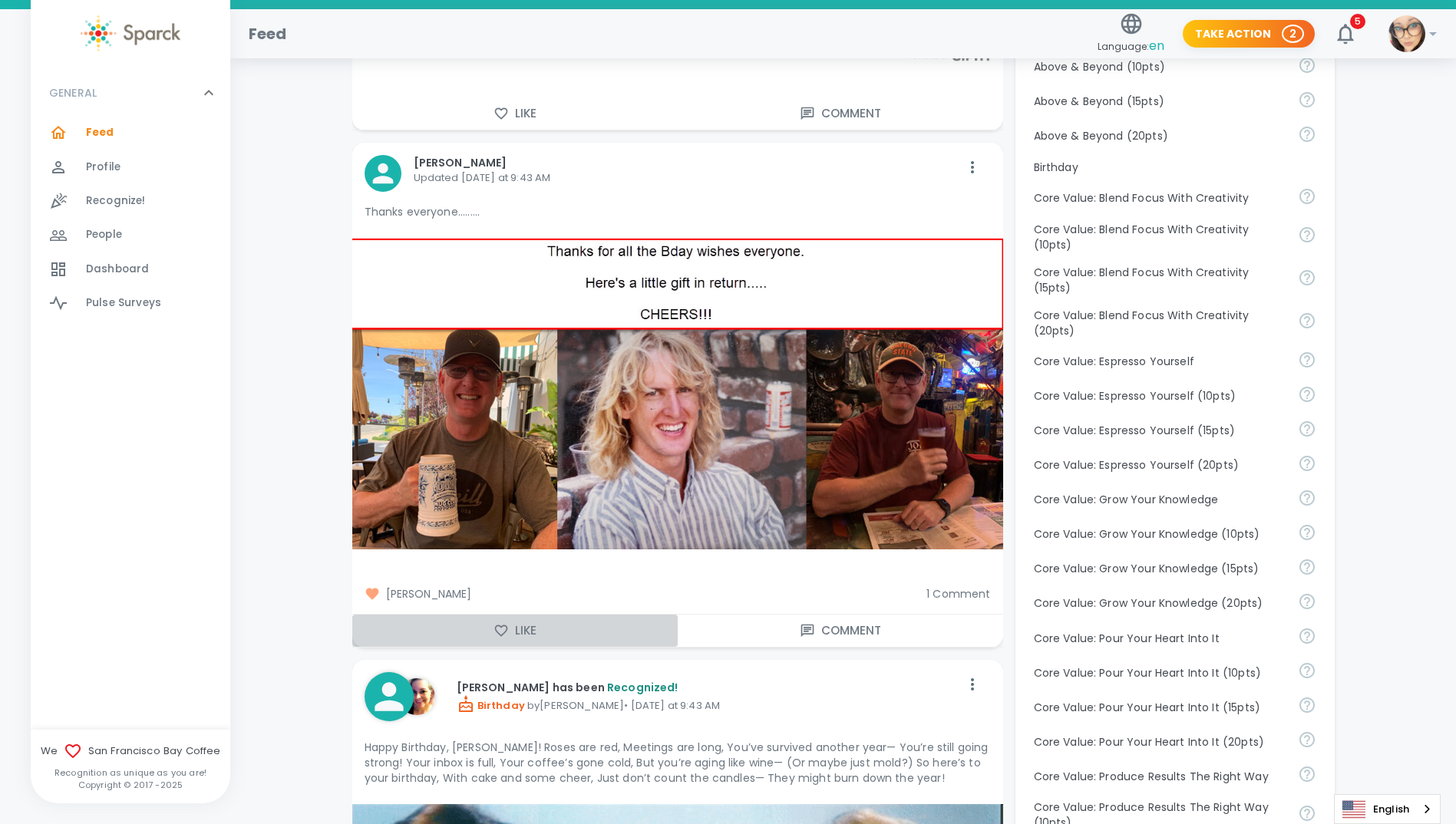
click at [496, 620] on button "Like" at bounding box center [515, 631] width 325 height 32
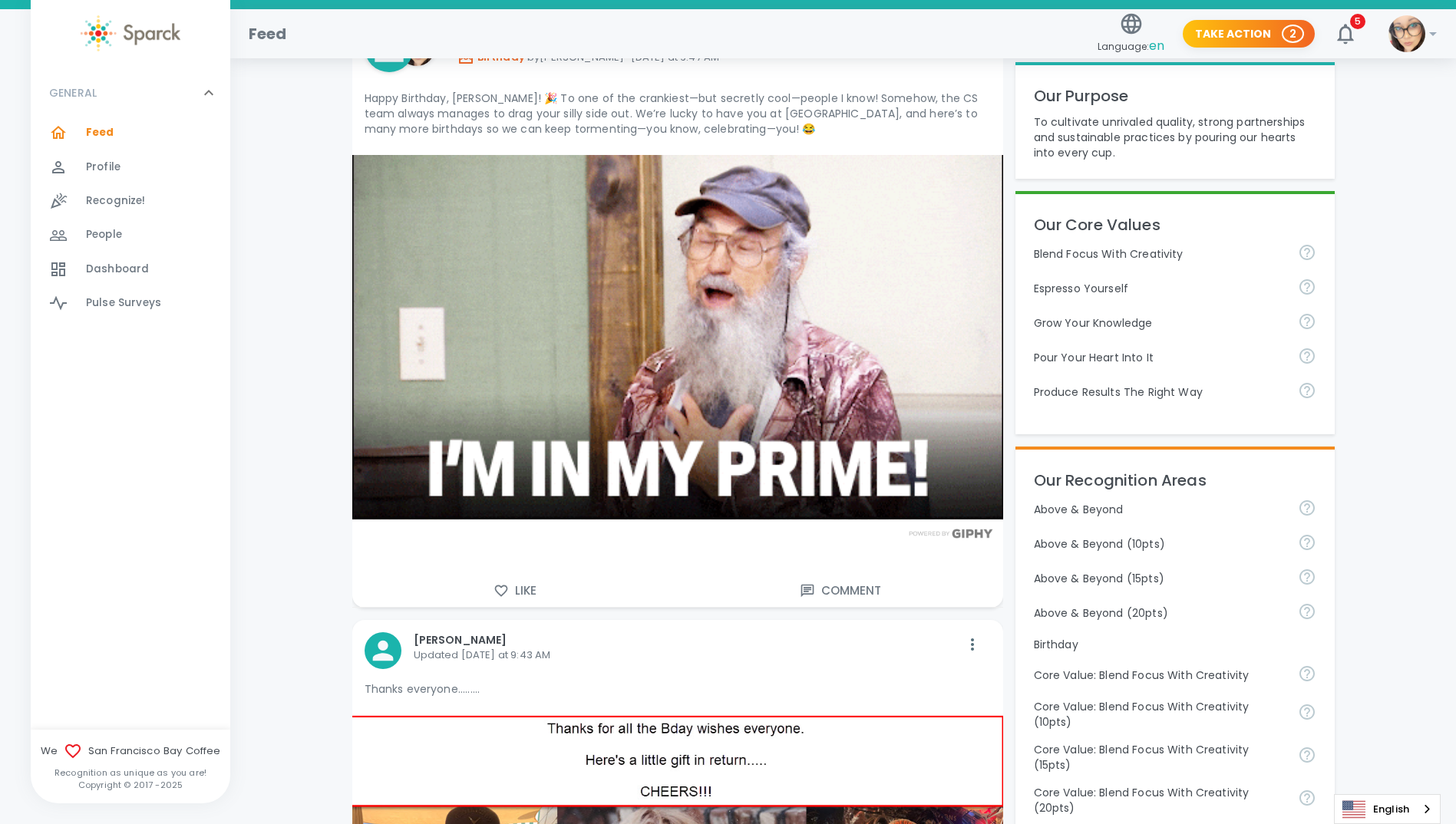
scroll to position [153, 0]
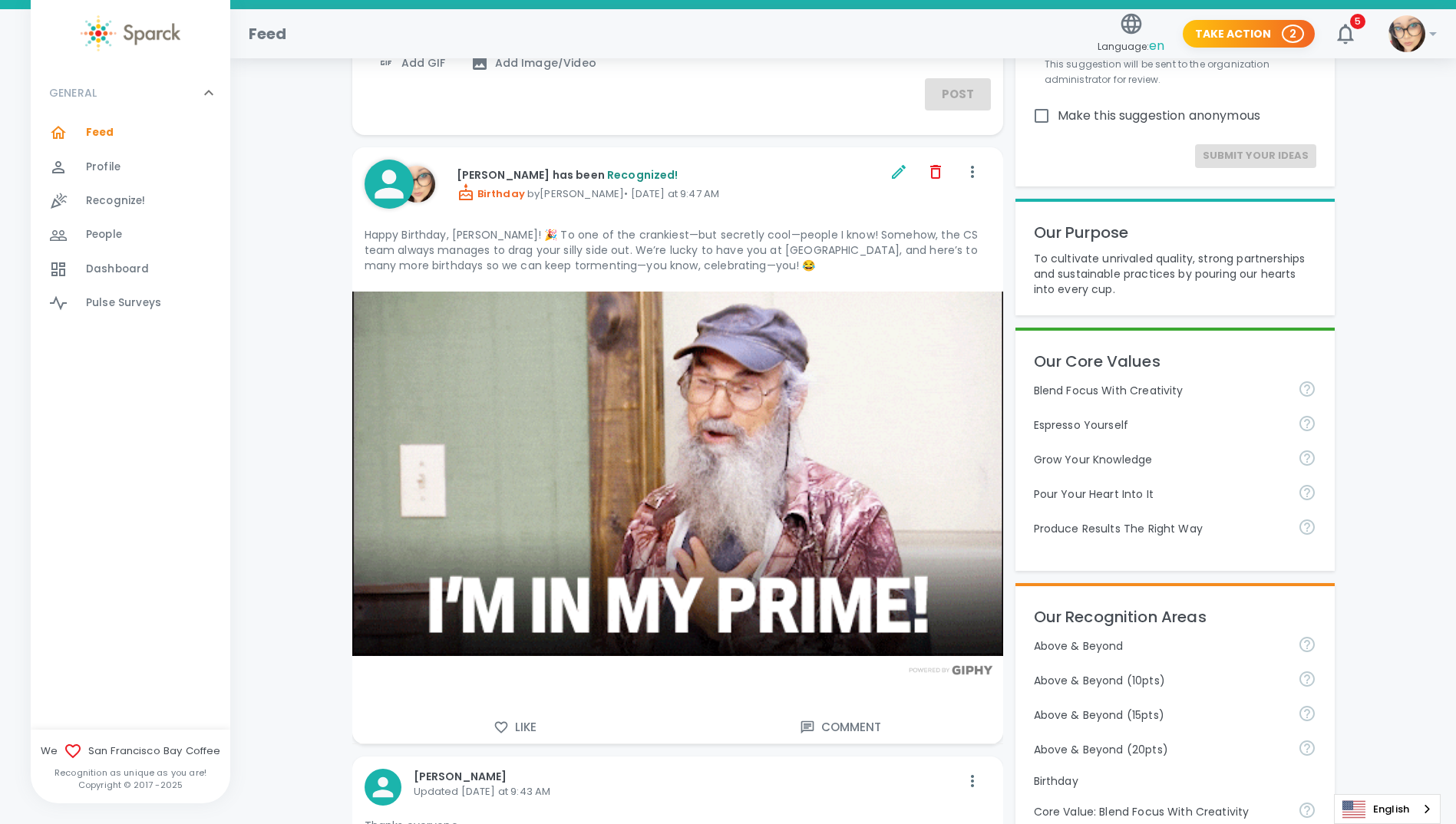
click at [737, 261] on p "Happy Birthday, [PERSON_NAME]! 🎉 To one of the crankiest—but secretly cool—peop…" at bounding box center [678, 250] width 627 height 46
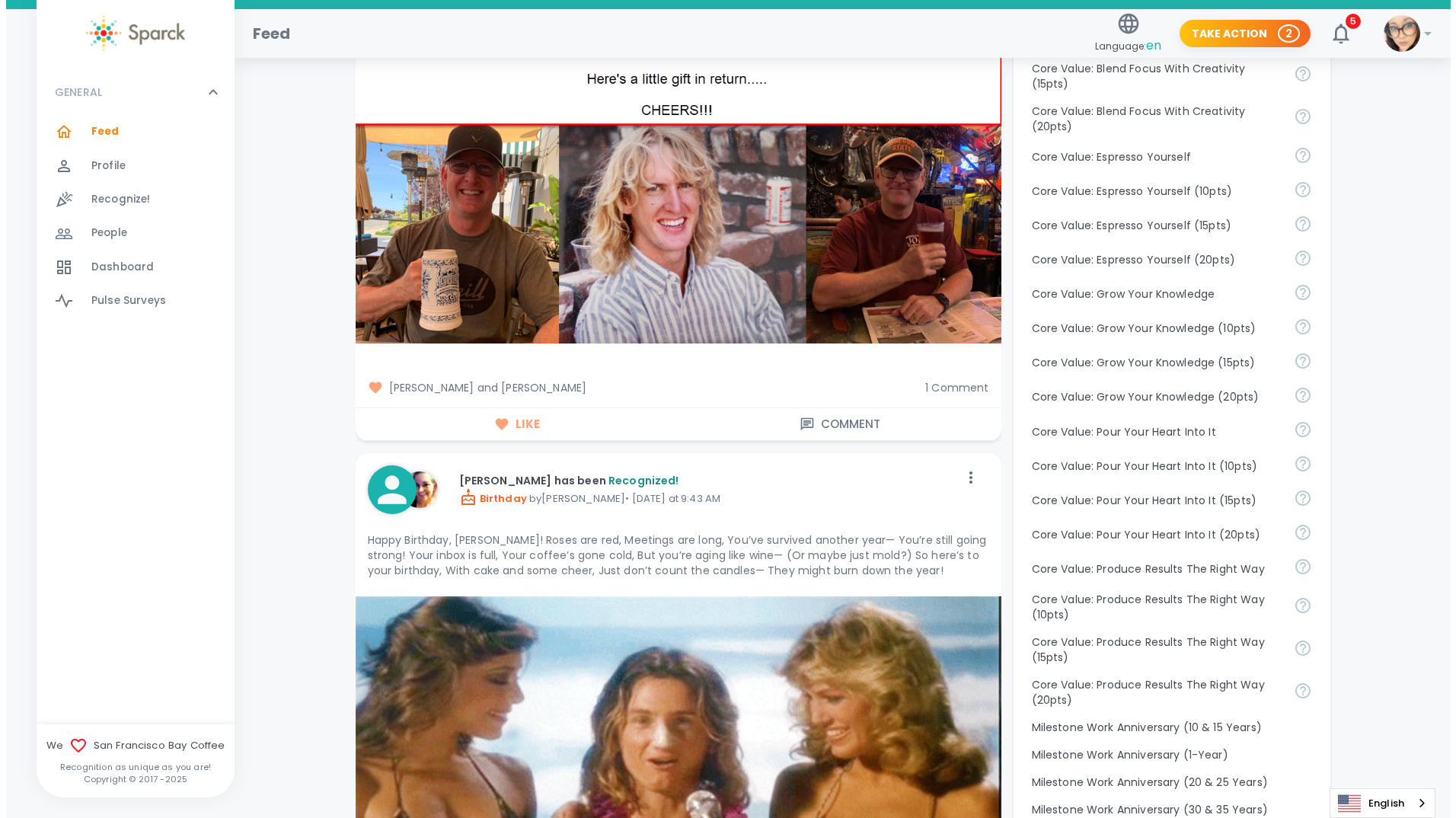
scroll to position [990, 0]
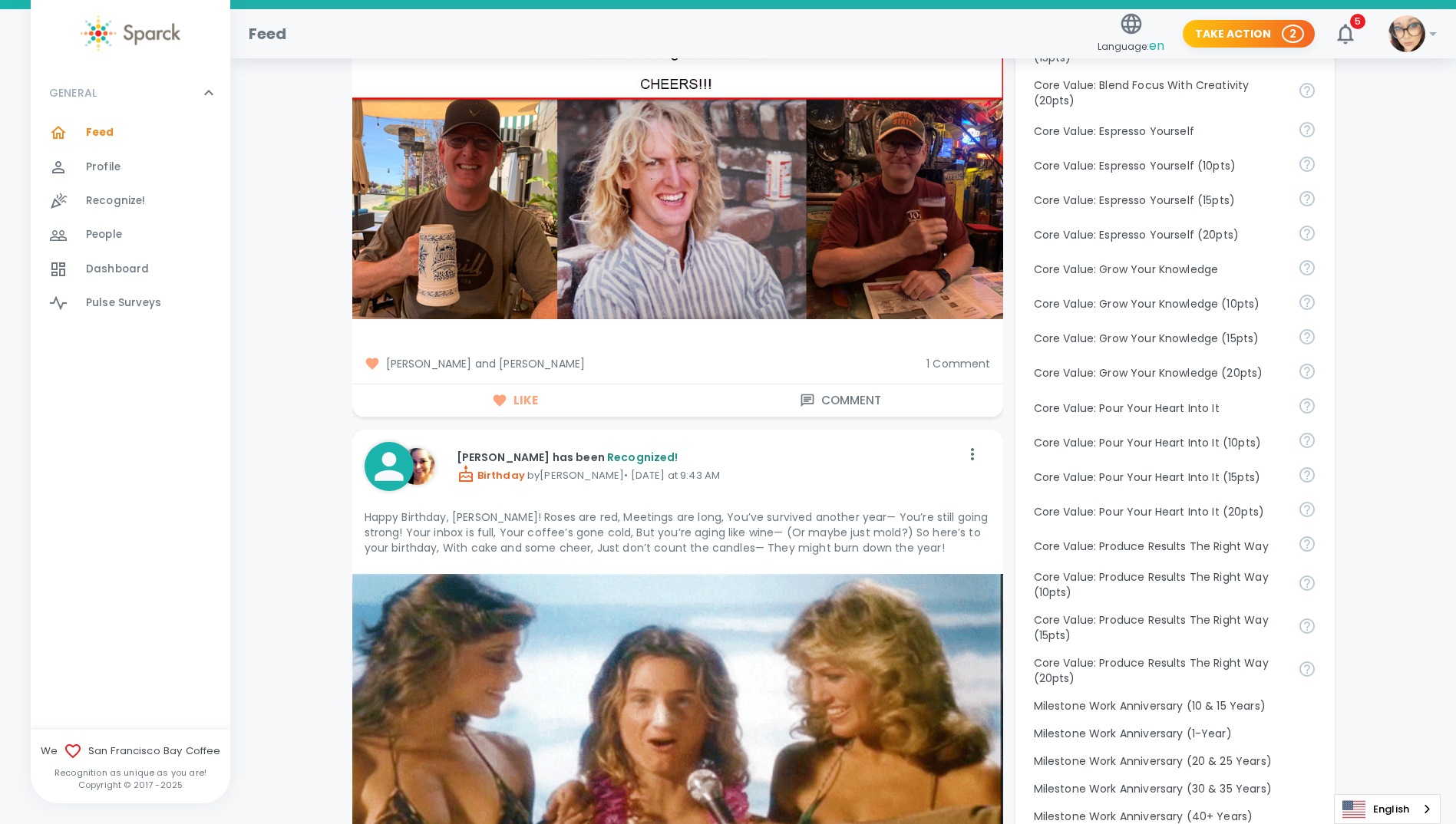
click at [855, 398] on button "Comment" at bounding box center [840, 401] width 325 height 32
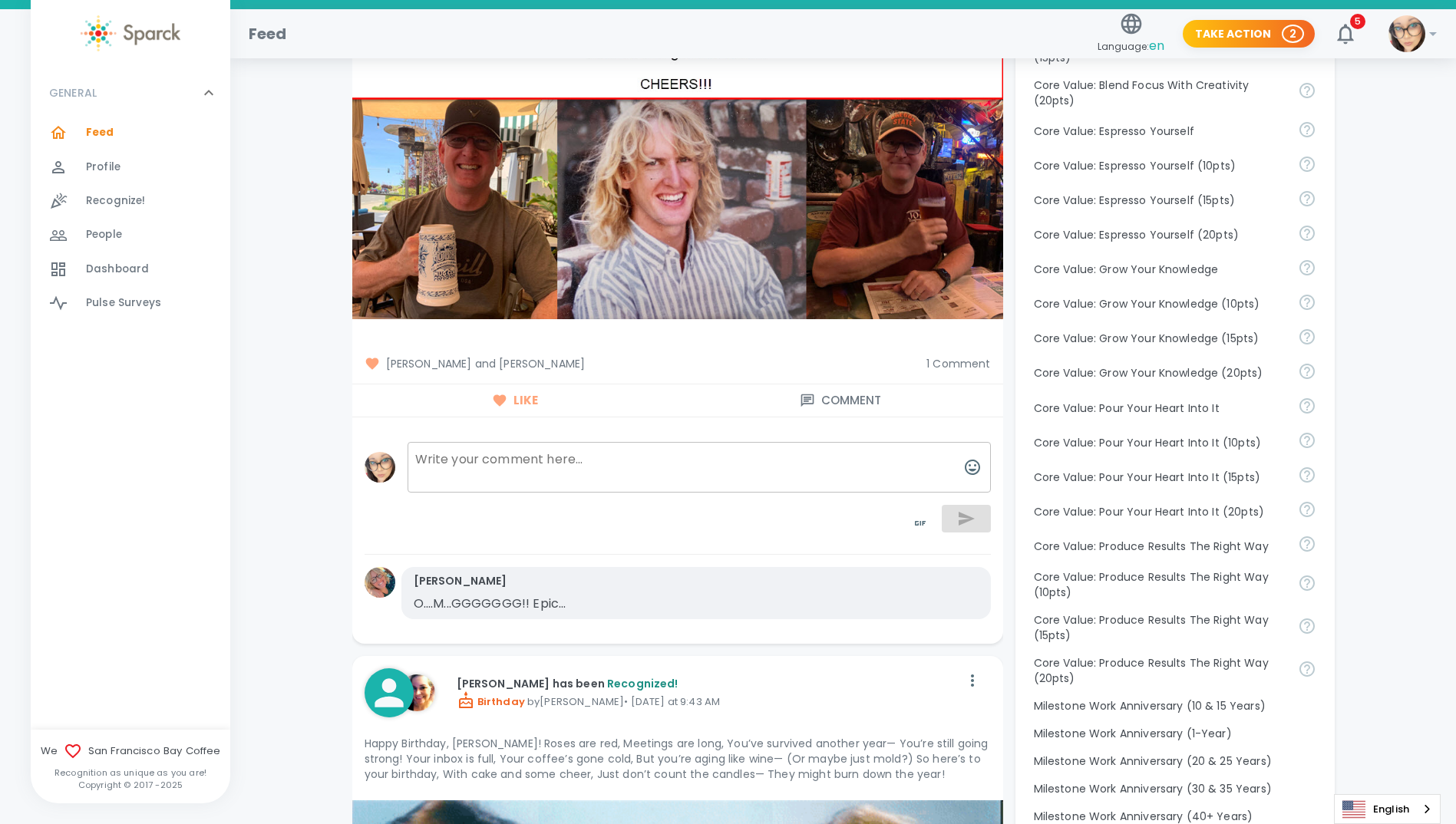
click at [523, 472] on textarea at bounding box center [699, 467] width 583 height 51
type textarea "The hair!"
click at [962, 472] on button "button" at bounding box center [972, 466] width 37 height 37
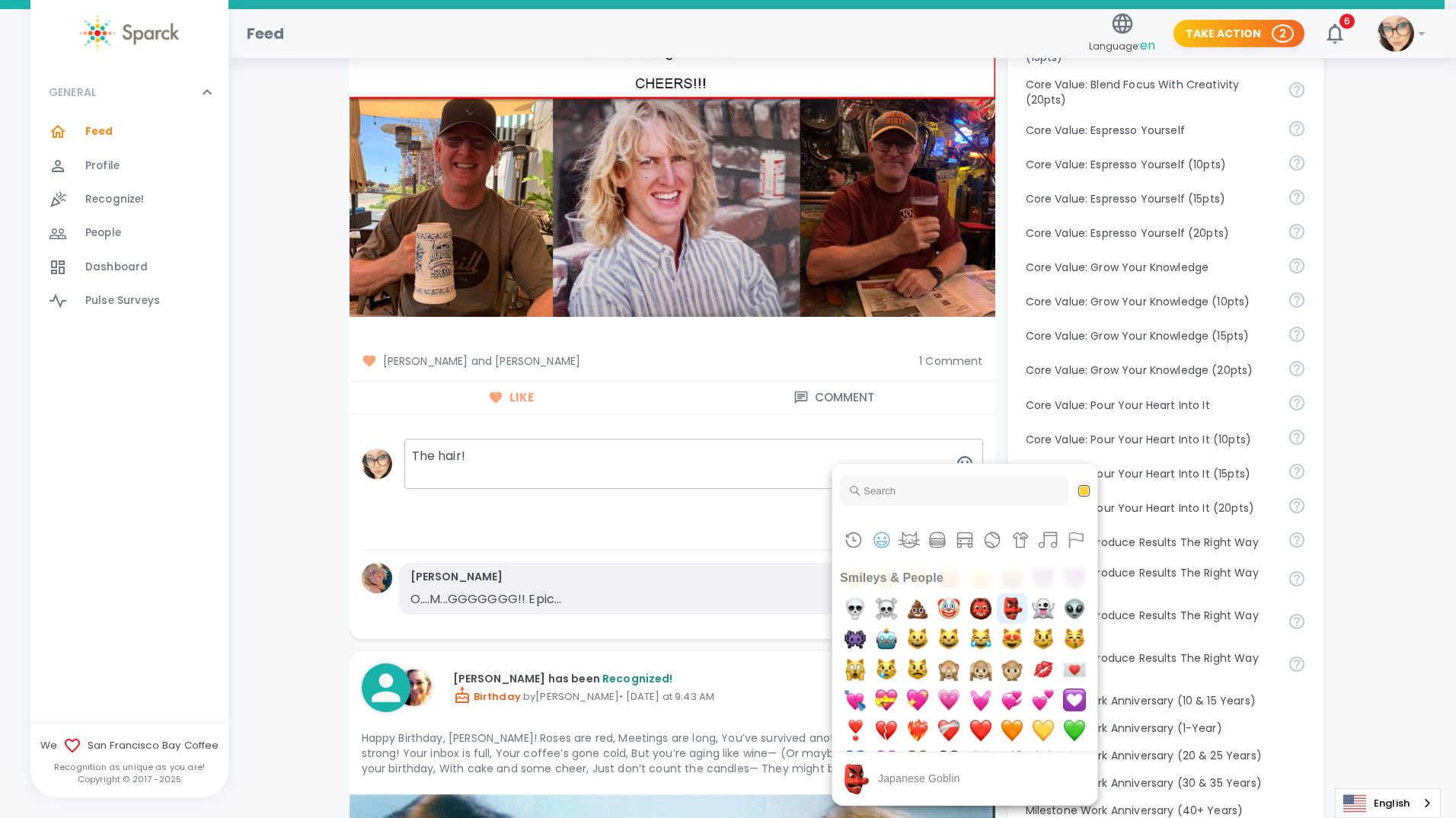
scroll to position [609, 0]
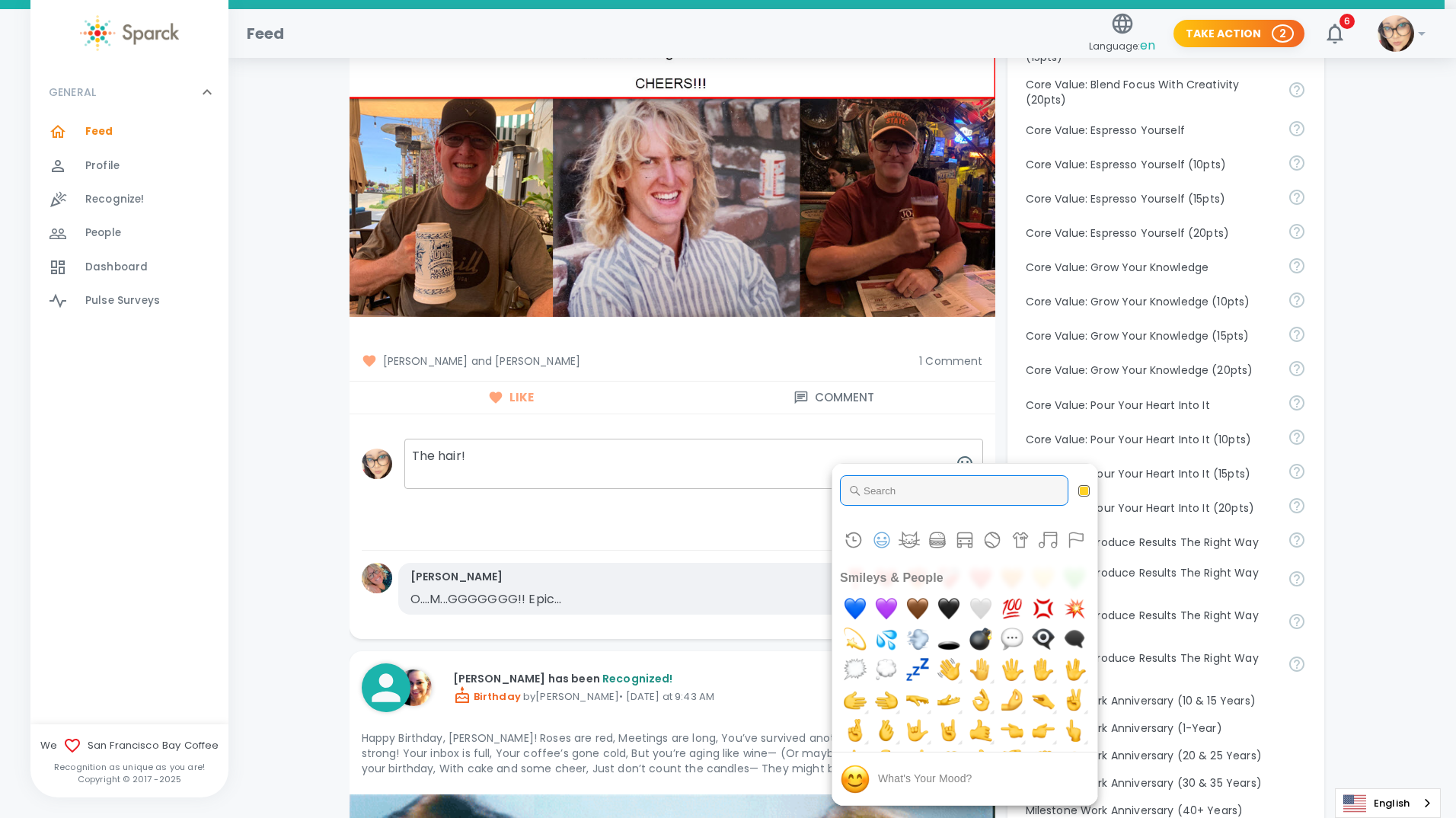
click at [888, 487] on input "Type to search for an emoji" at bounding box center [953, 491] width 228 height 30
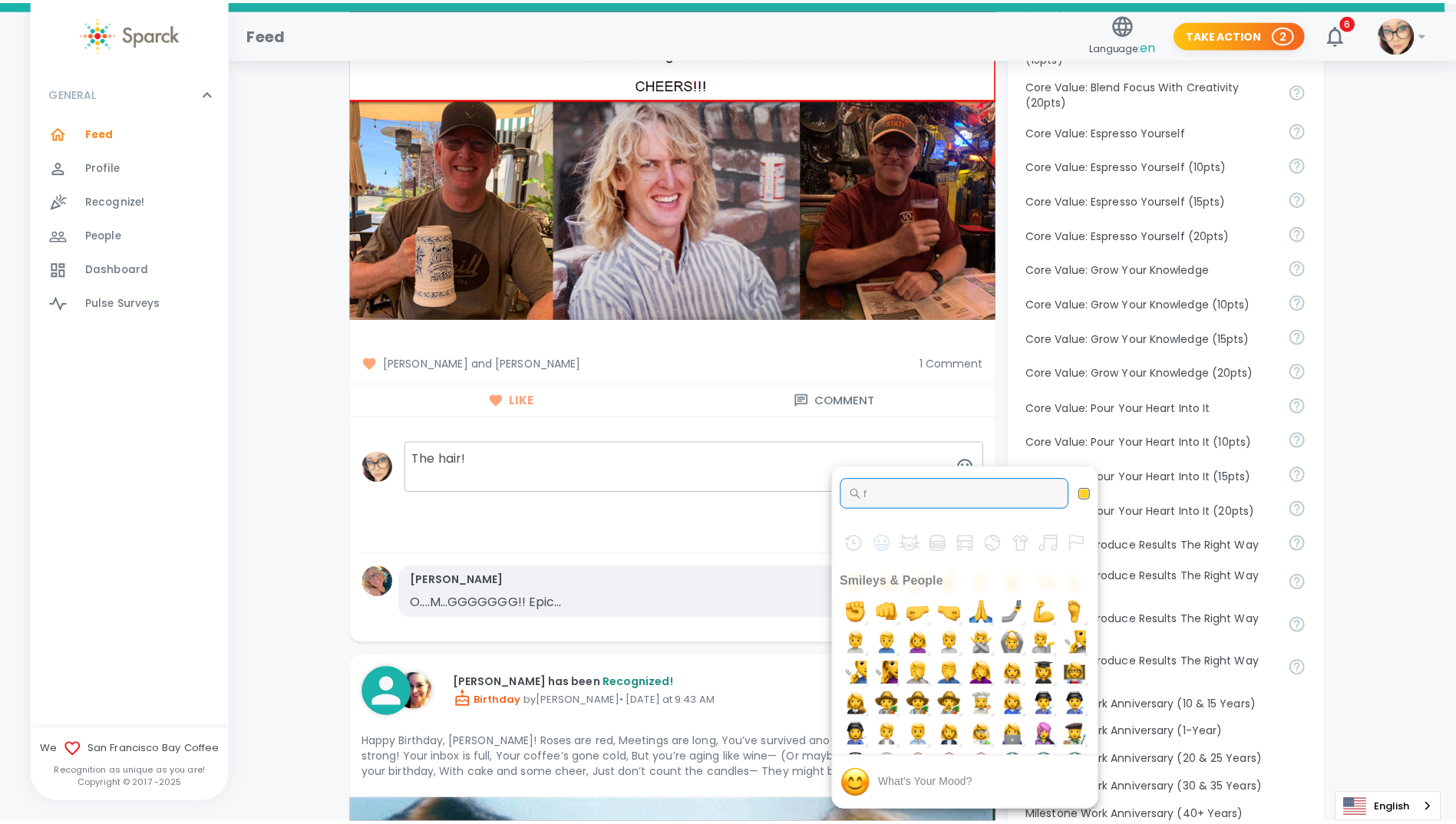
scroll to position [0, 0]
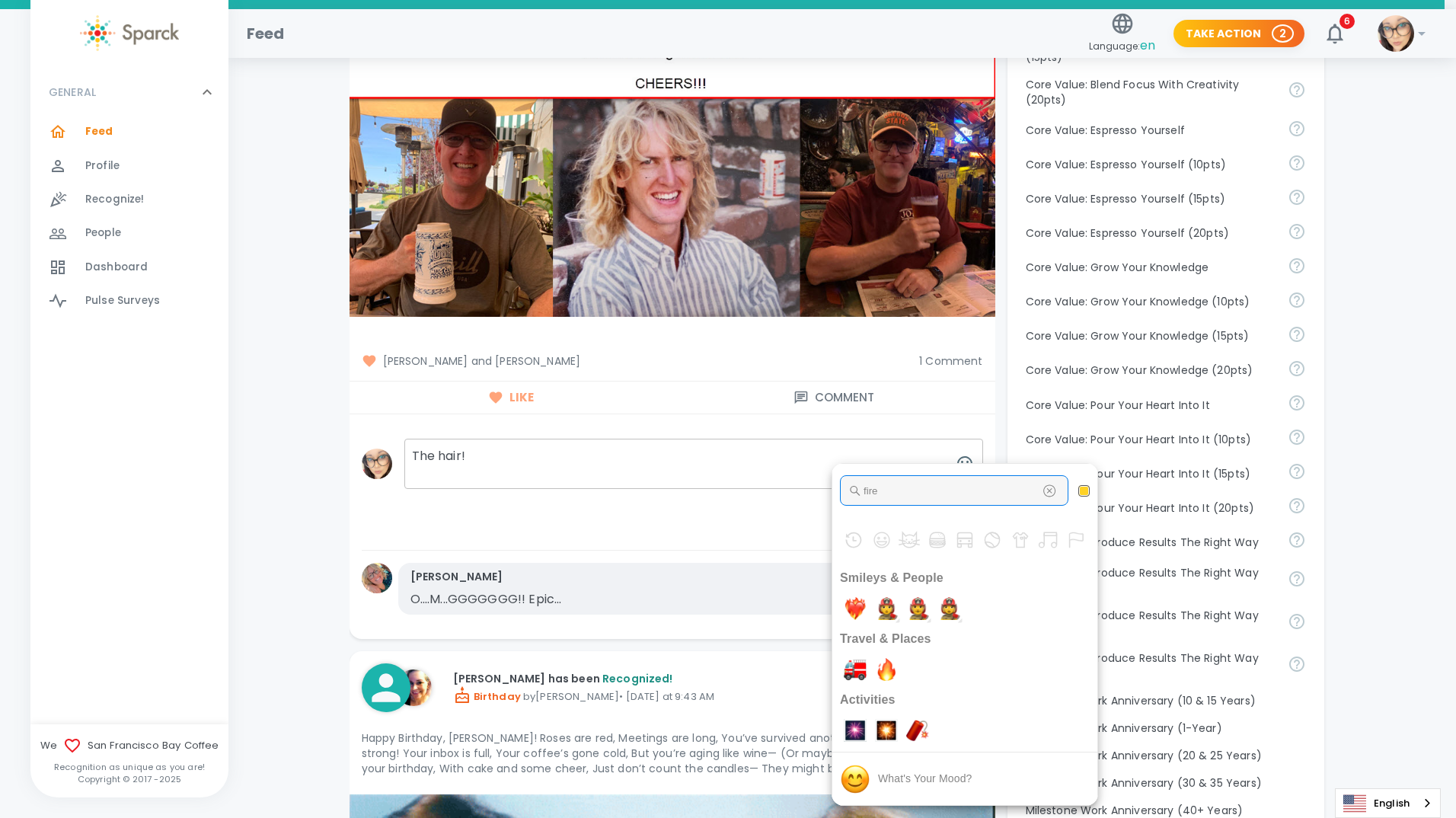
type input "fire"
click at [892, 662] on img "fire" at bounding box center [886, 669] width 30 height 30
click at [633, 461] on div at bounding box center [728, 409] width 1456 height 818
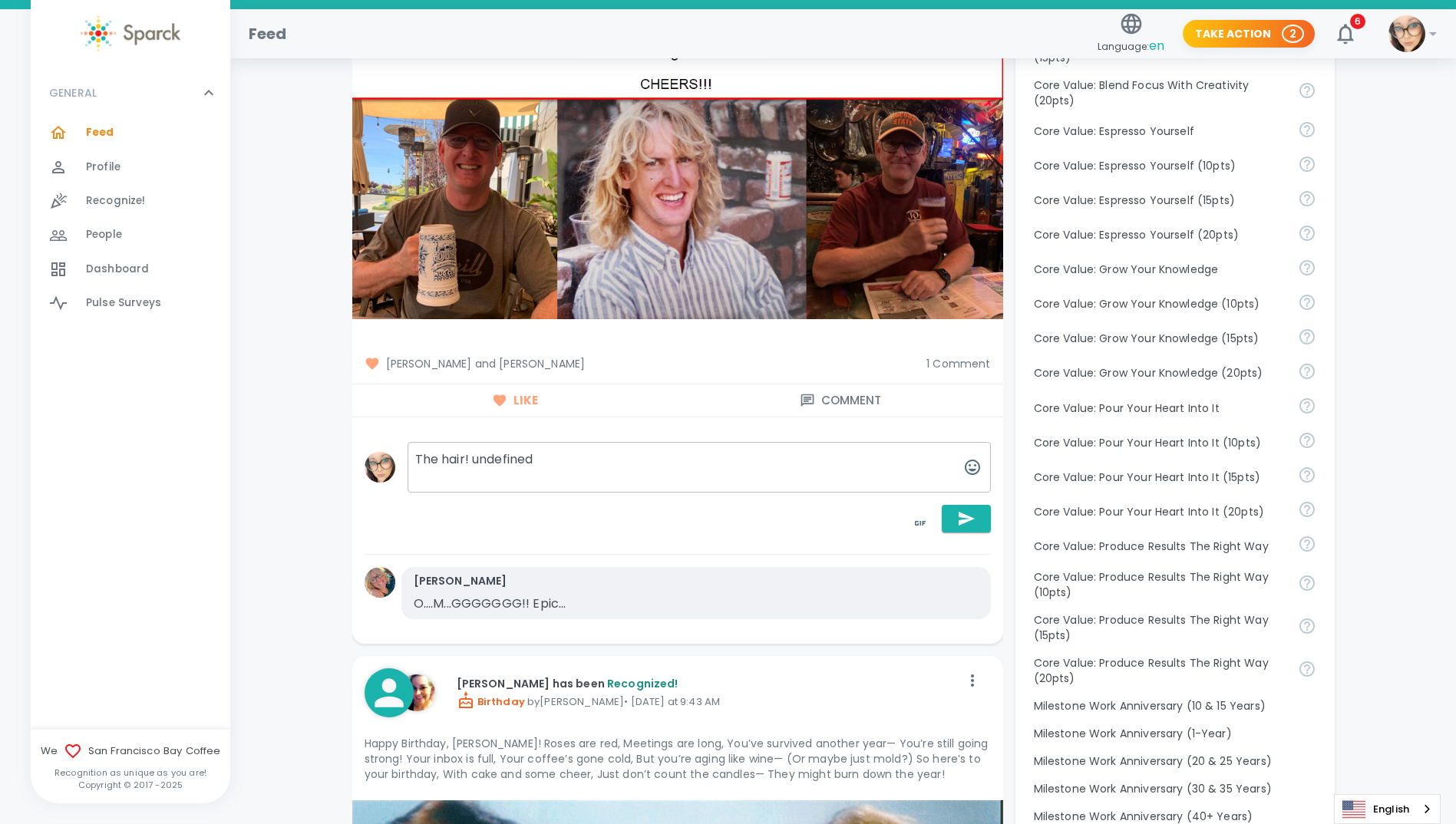
drag, startPoint x: 563, startPoint y: 466, endPoint x: 473, endPoint y: 460, distance: 90.2
click at [473, 460] on textarea "The hair! undefined" at bounding box center [699, 467] width 583 height 51
paste textarea "😂🔥"
click at [487, 469] on textarea "The hair! 😂🔥" at bounding box center [699, 467] width 583 height 51
paste textarea "😂🔥"
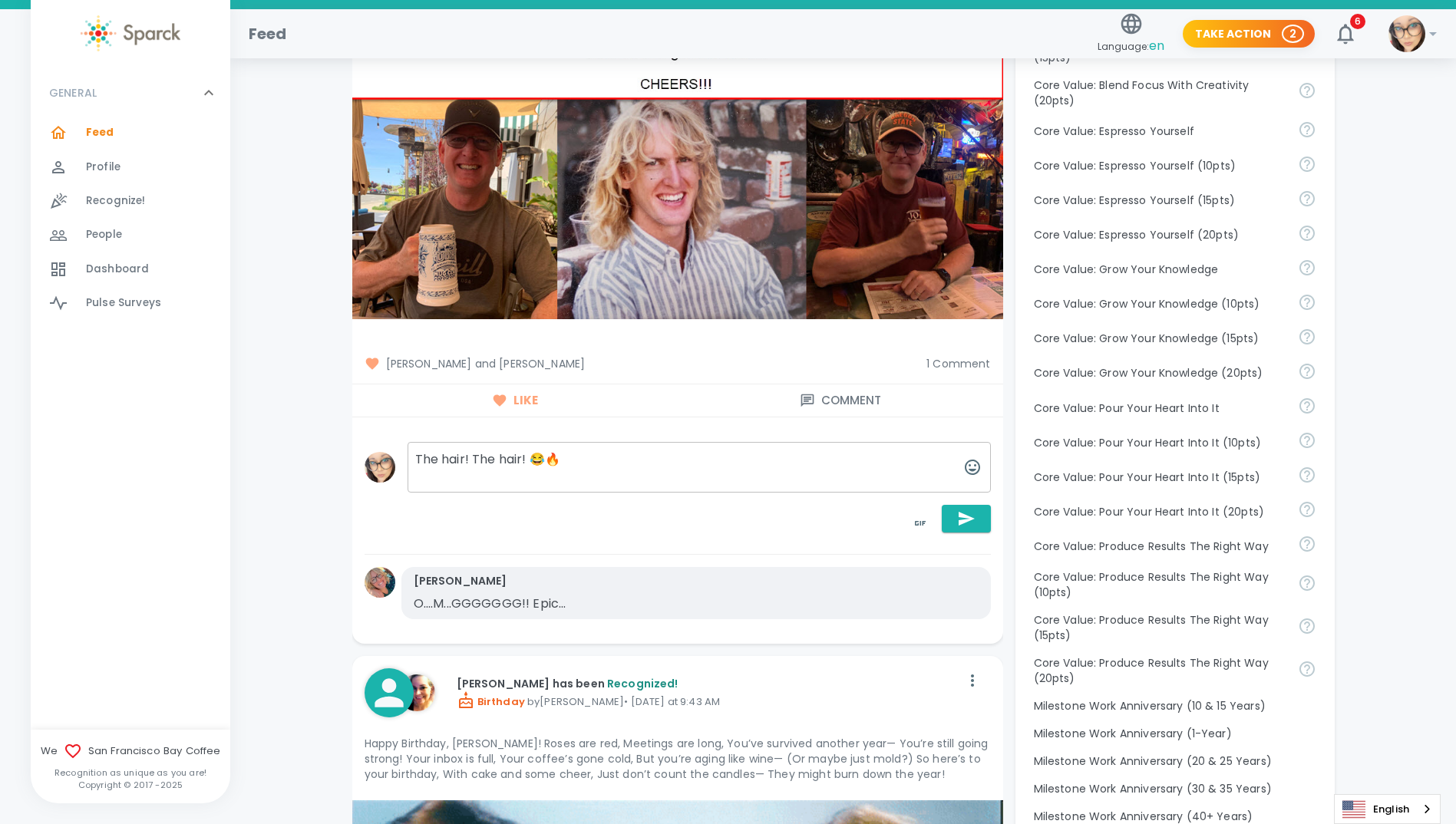
drag, startPoint x: 547, startPoint y: 457, endPoint x: 473, endPoint y: 453, distance: 74.1
click at [473, 453] on textarea "The hair! The hair! 😂🔥" at bounding box center [699, 467] width 583 height 51
type textarea "The hair! 🔥"
click at [954, 523] on button "button" at bounding box center [966, 518] width 49 height 27
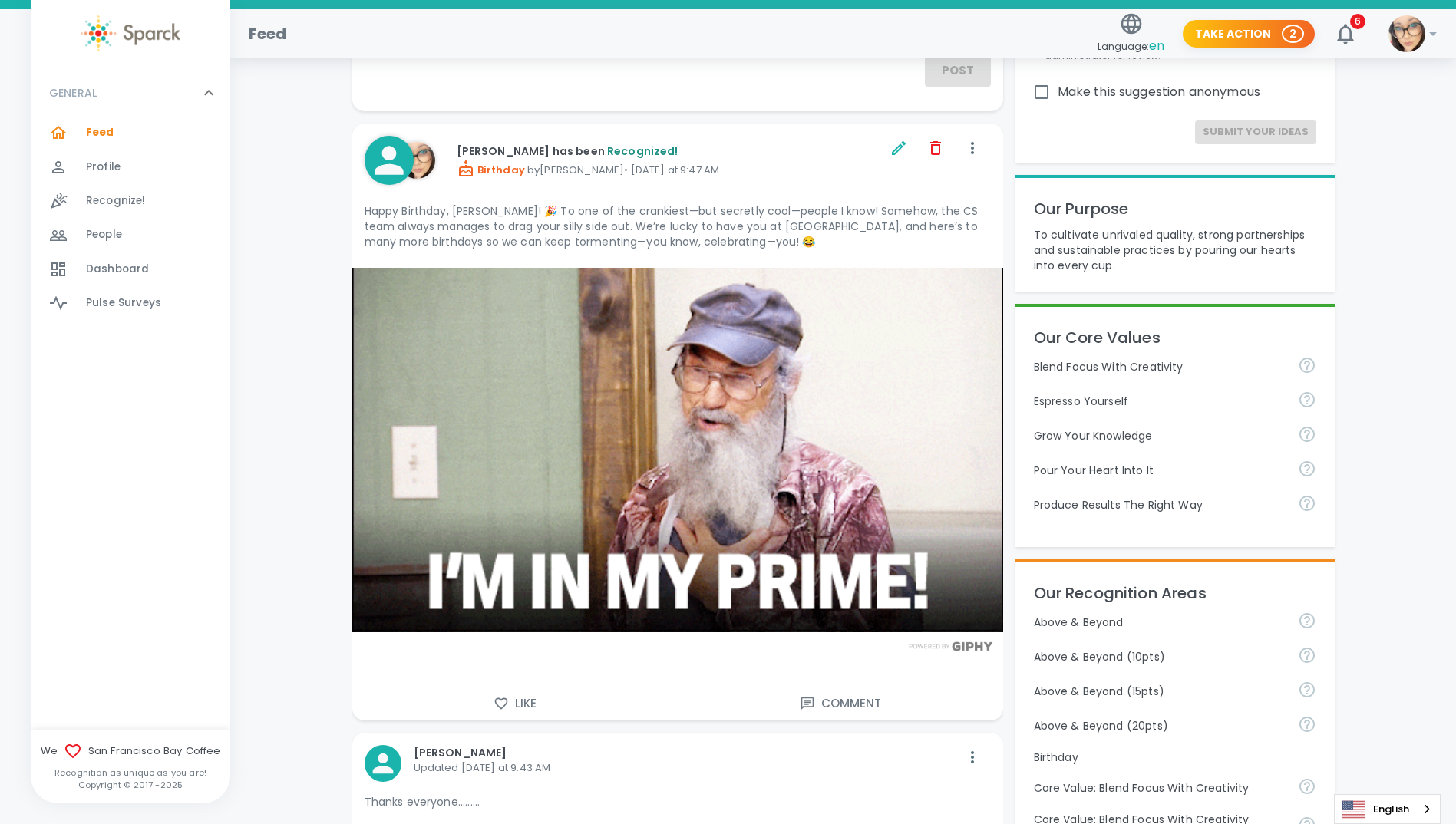
scroll to position [73, 0]
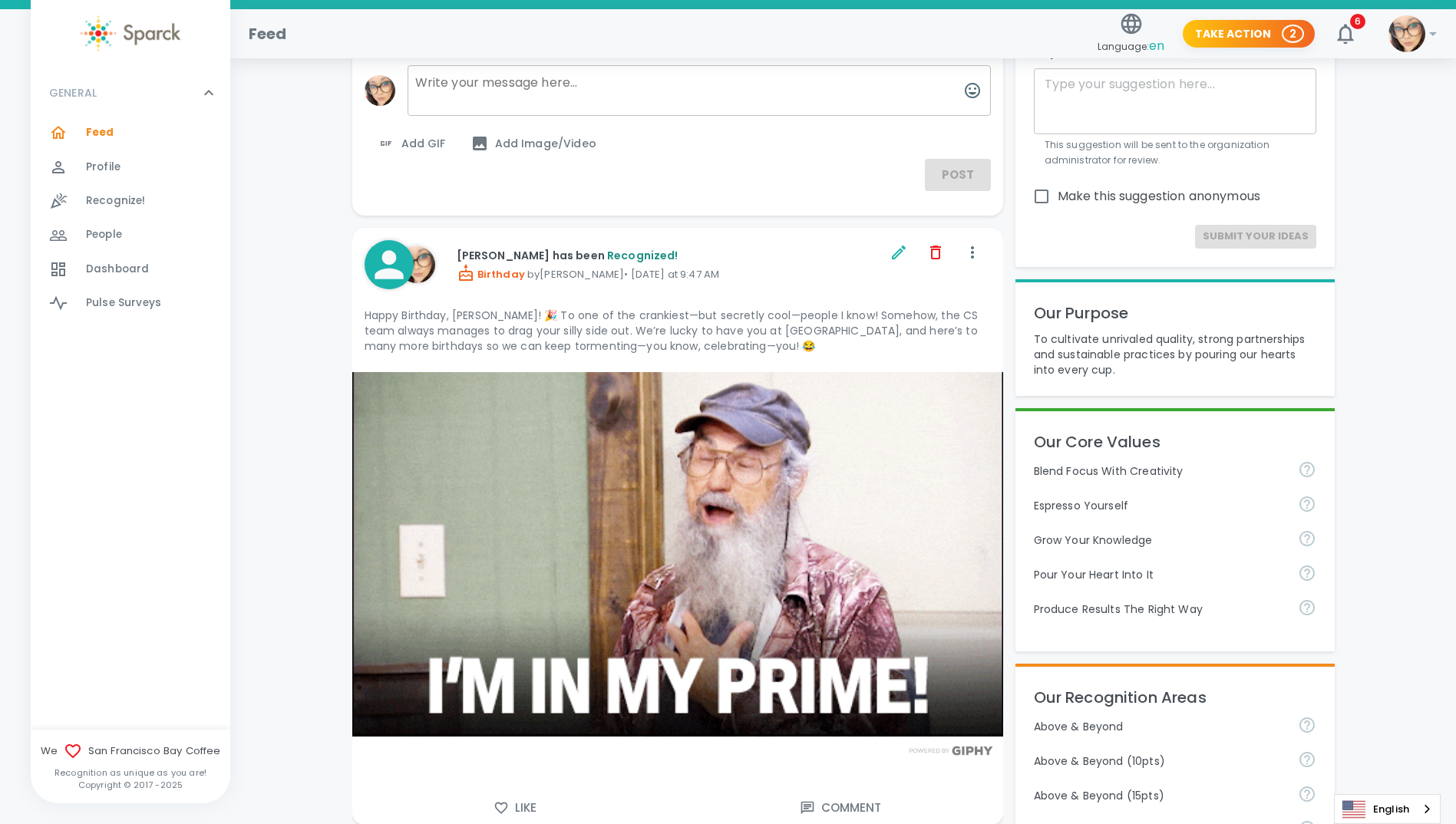
drag, startPoint x: 97, startPoint y: 131, endPoint x: 370, endPoint y: 201, distance: 281.8
click at [97, 131] on span "Feed" at bounding box center [100, 133] width 28 height 15
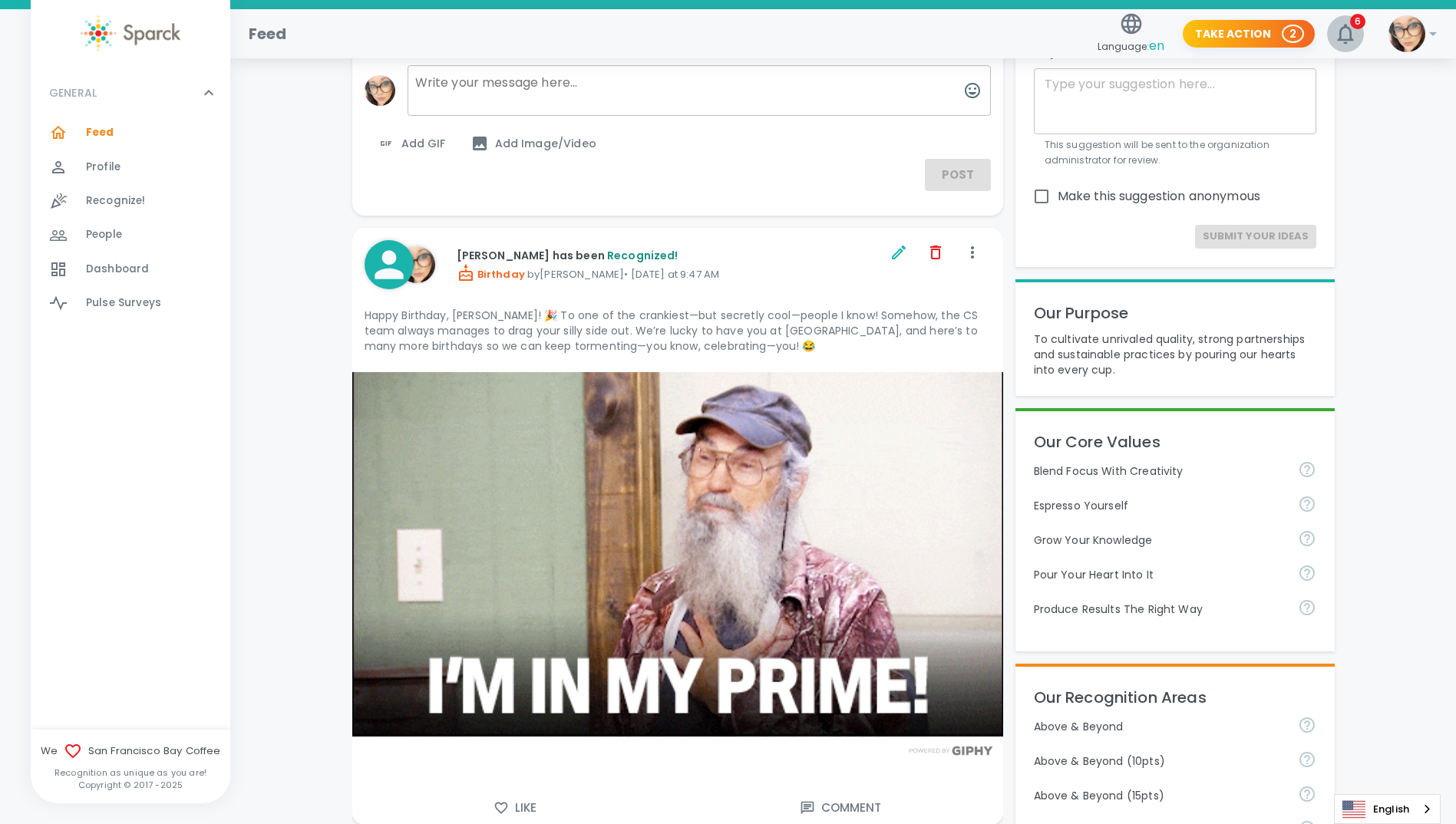
click at [1361, 23] on span "6" at bounding box center [1358, 21] width 15 height 15
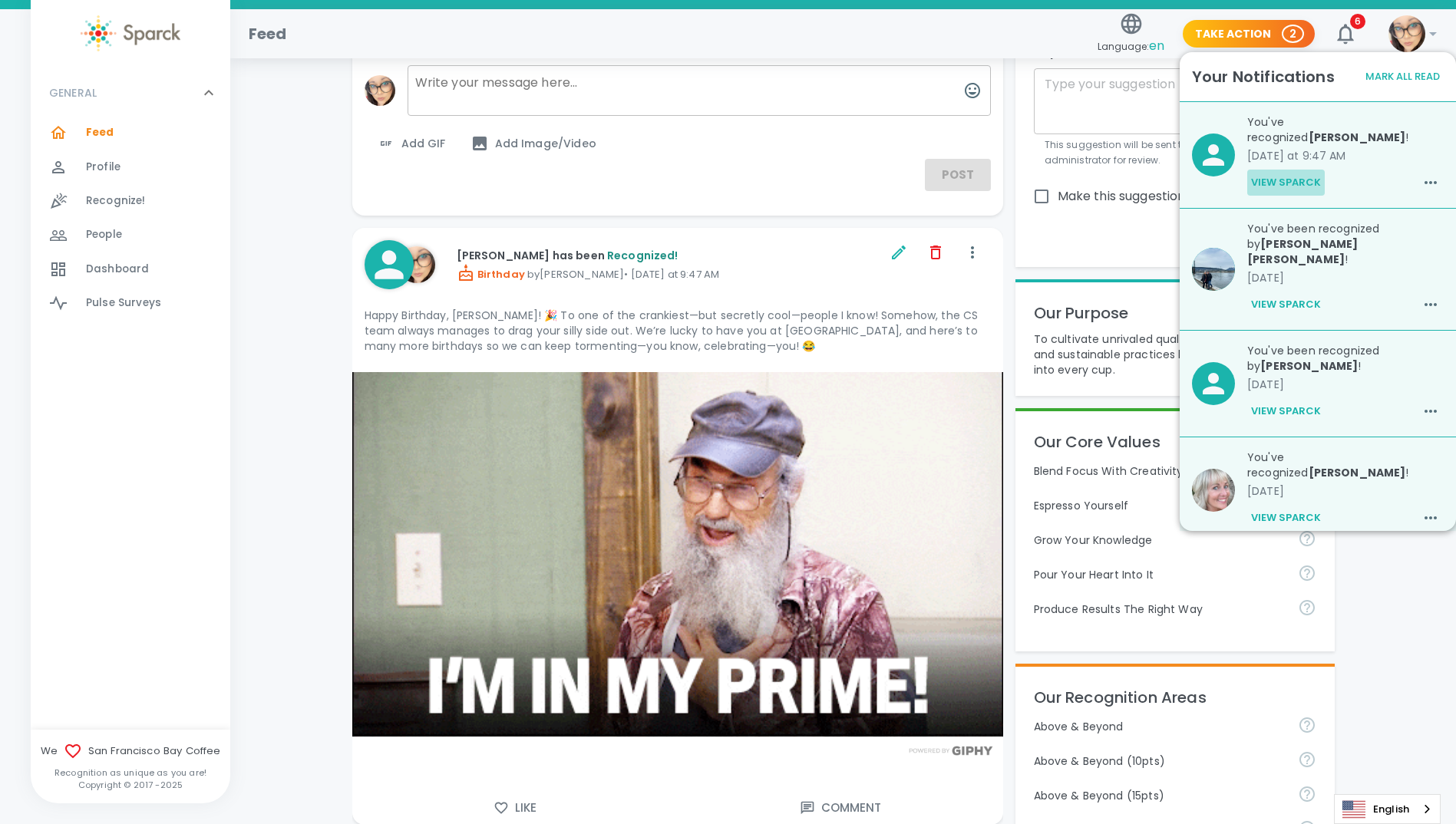
click at [1289, 182] on button "View Sparck" at bounding box center [1286, 182] width 77 height 26
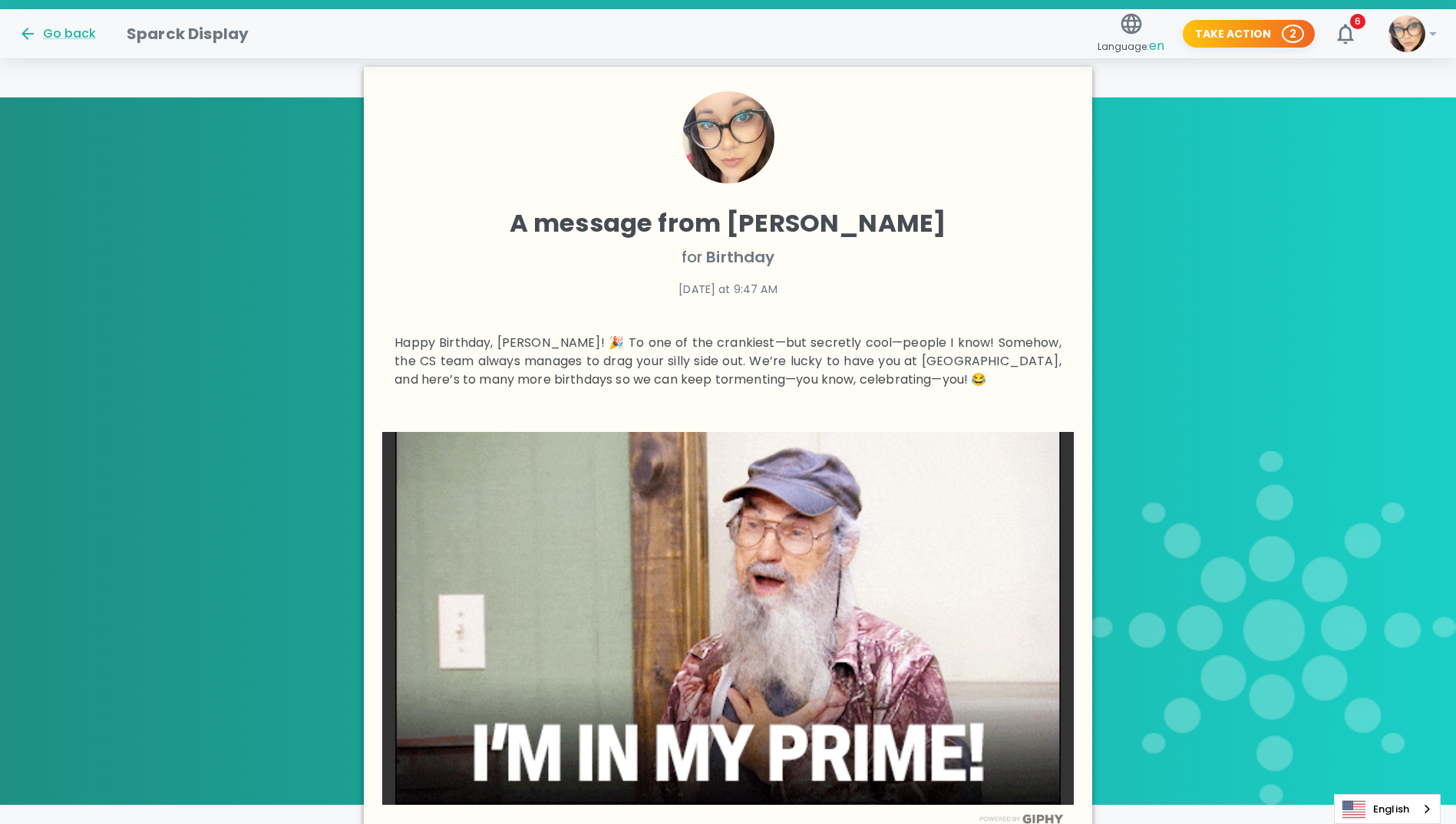
scroll to position [366, 0]
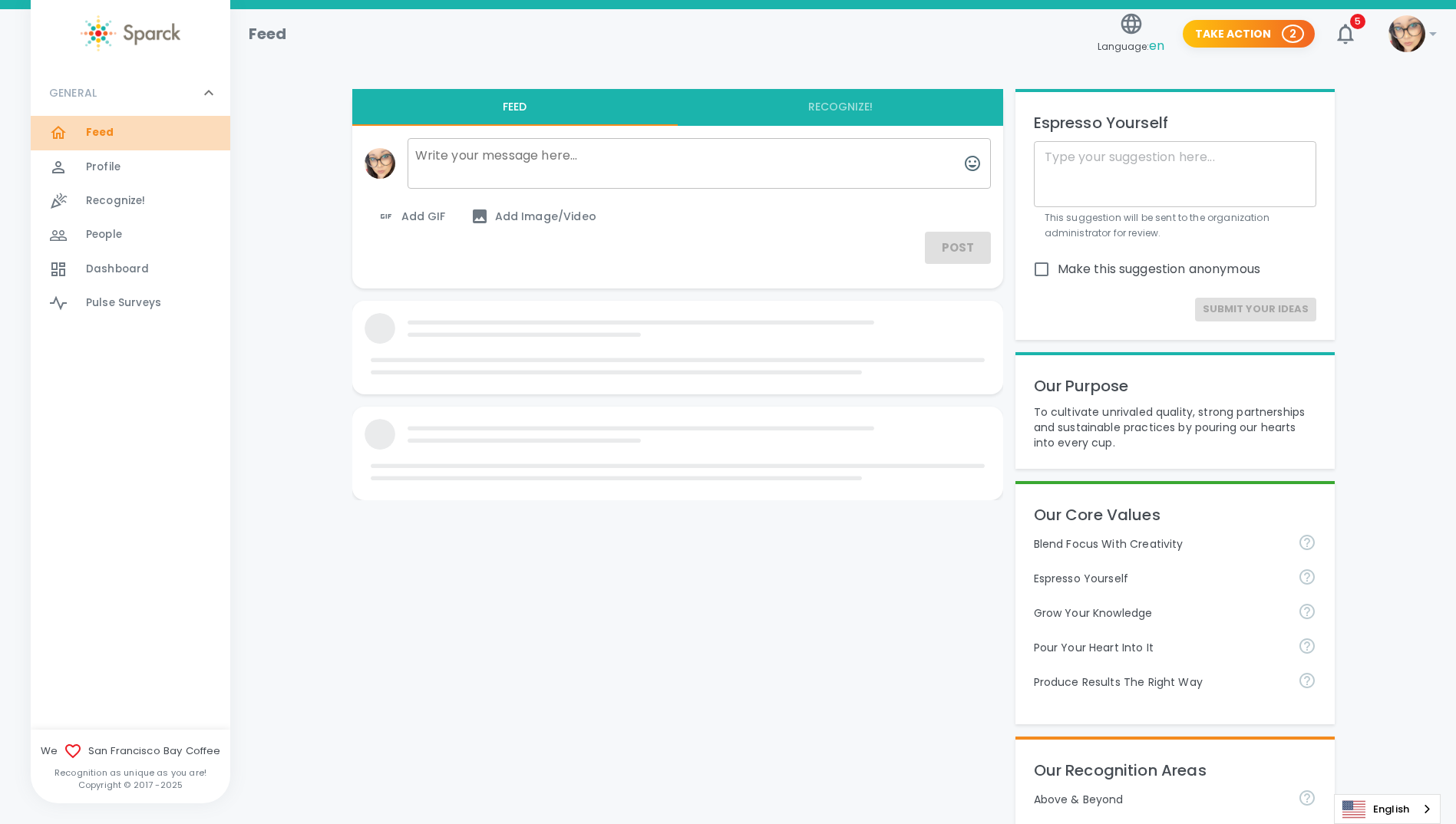
click at [111, 142] on span "Feed 0" at bounding box center [100, 132] width 28 height 21
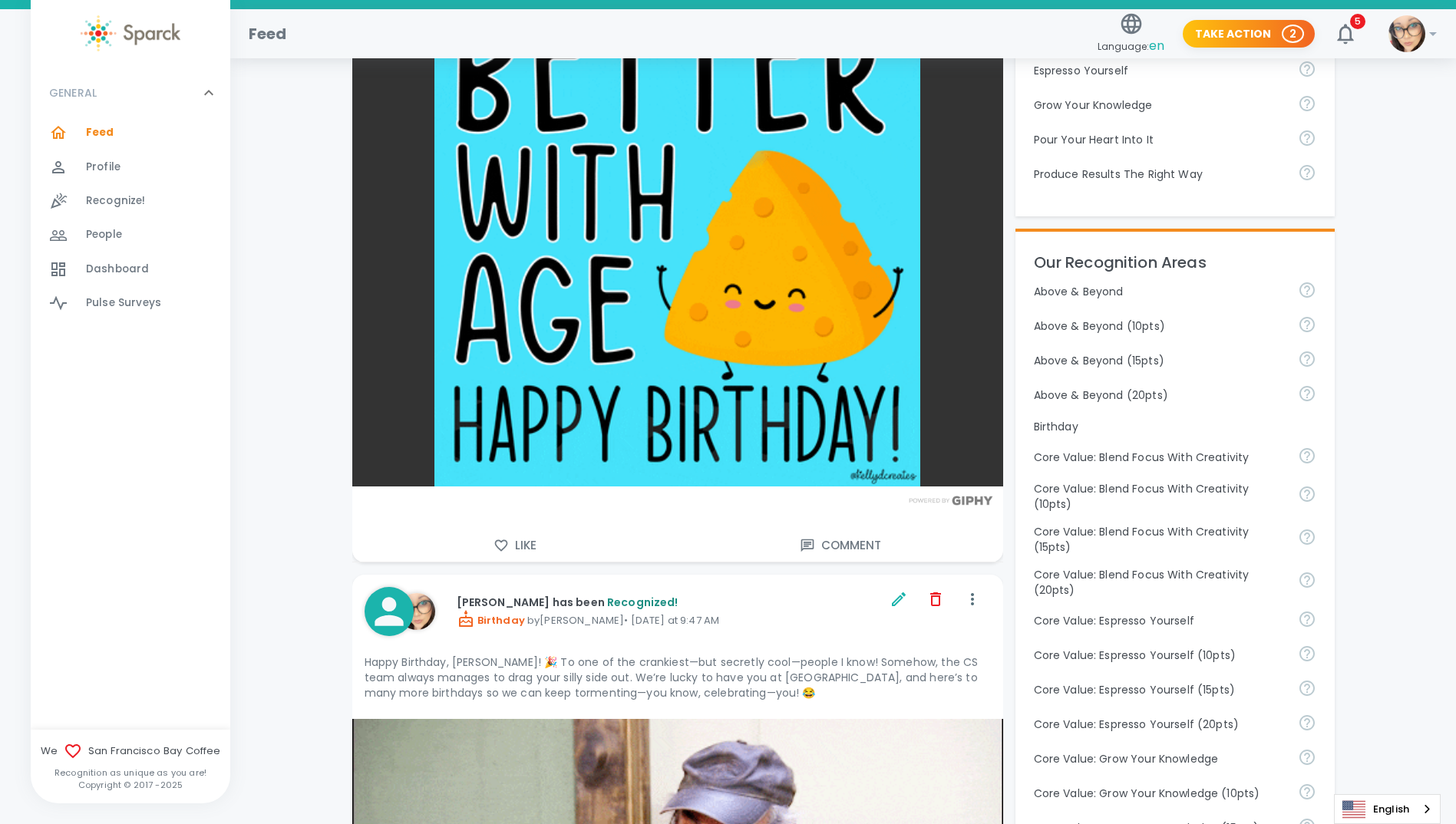
scroll to position [537, 0]
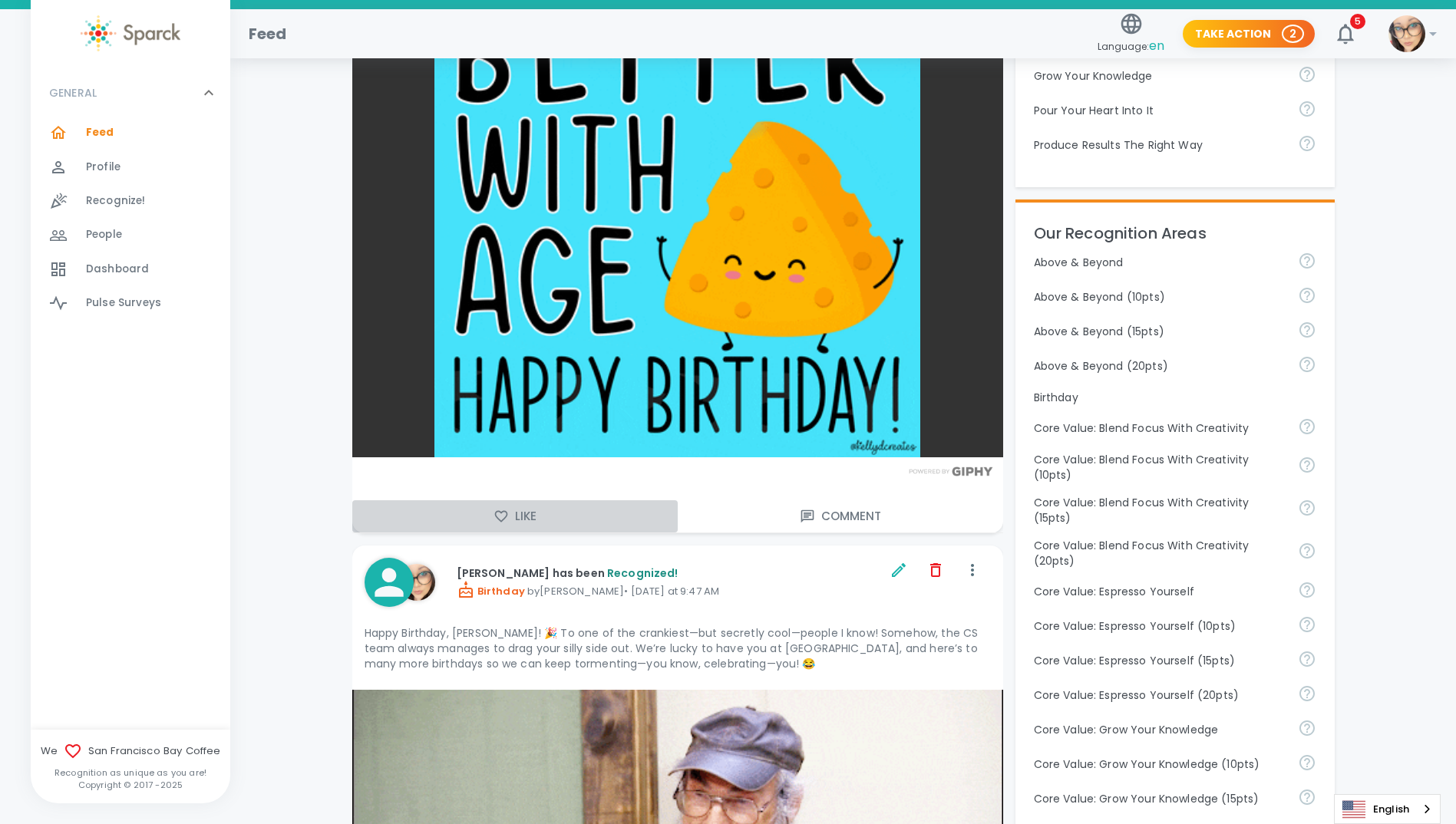
click at [509, 517] on button "Like" at bounding box center [515, 517] width 325 height 32
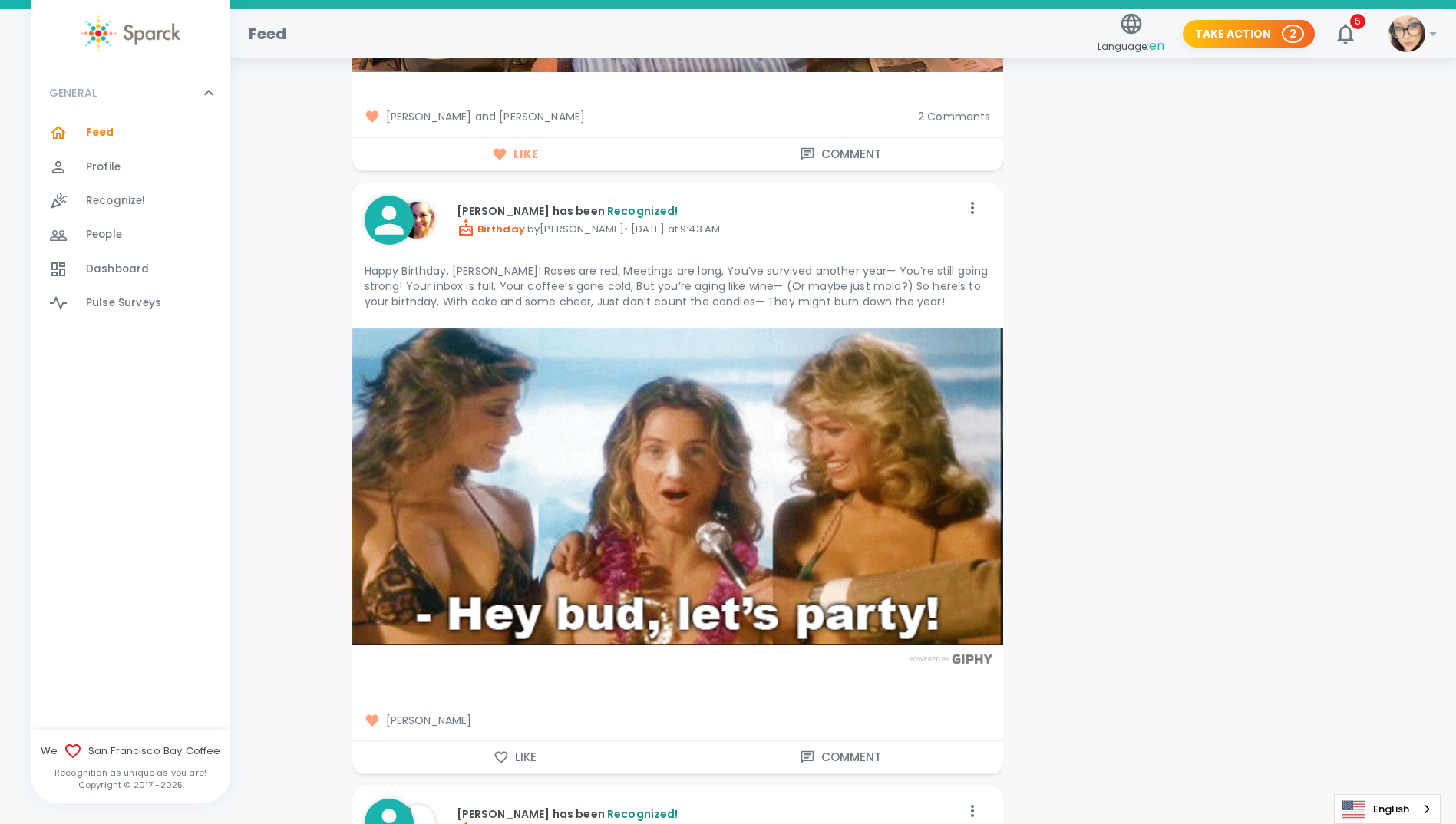
scroll to position [2072, 0]
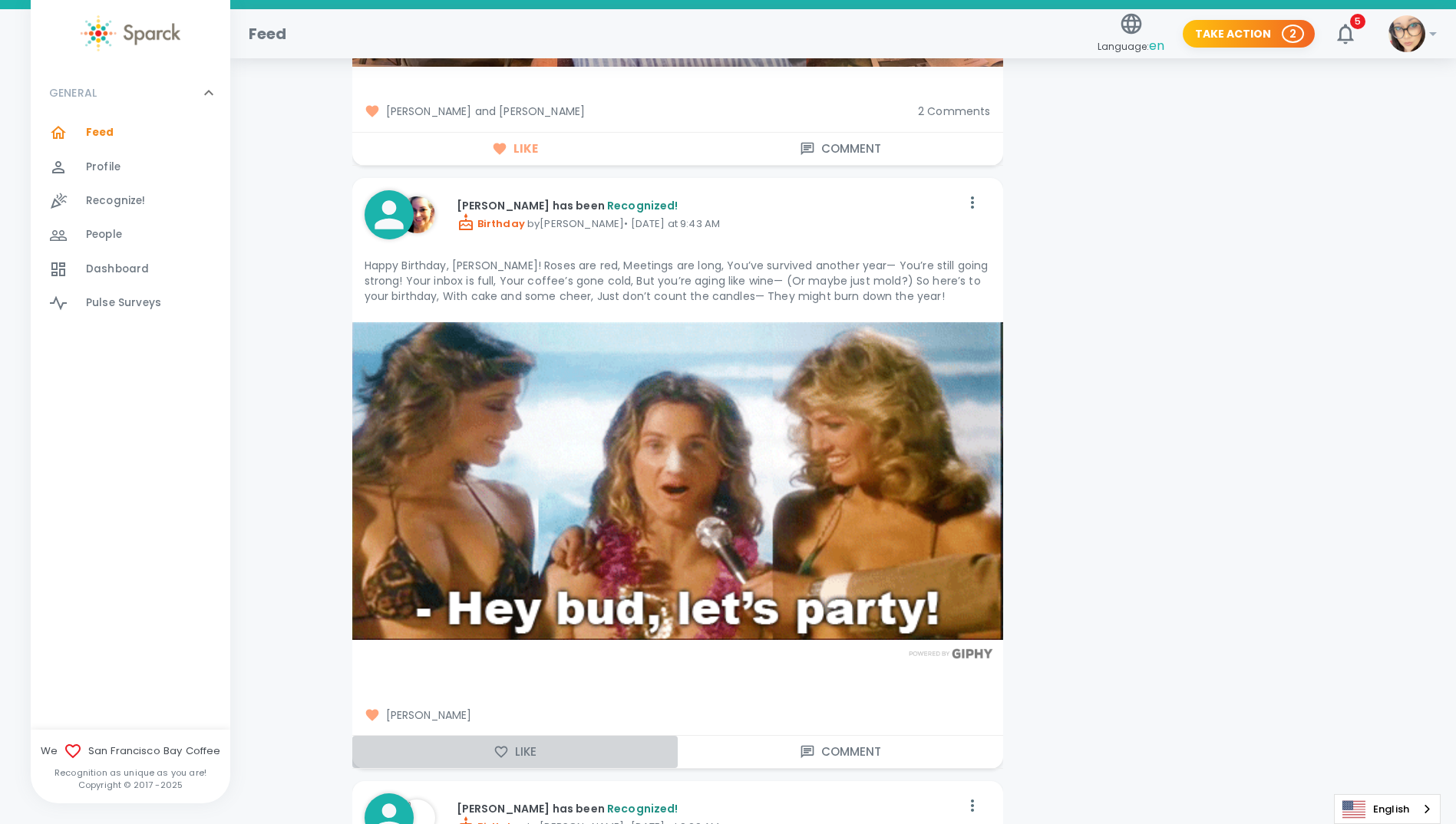
click at [507, 751] on icon "button" at bounding box center [501, 752] width 13 height 12
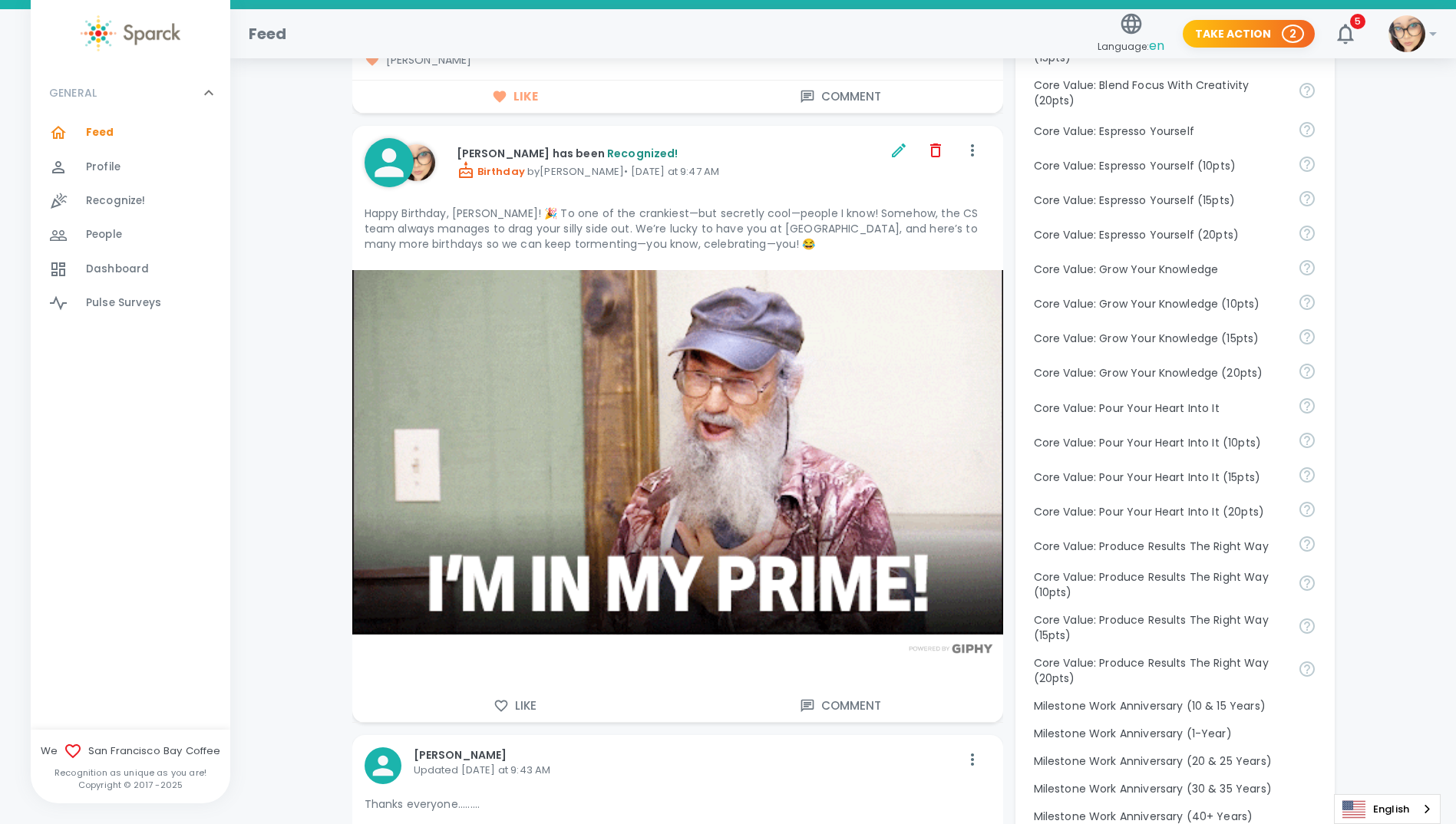
scroll to position [614, 0]
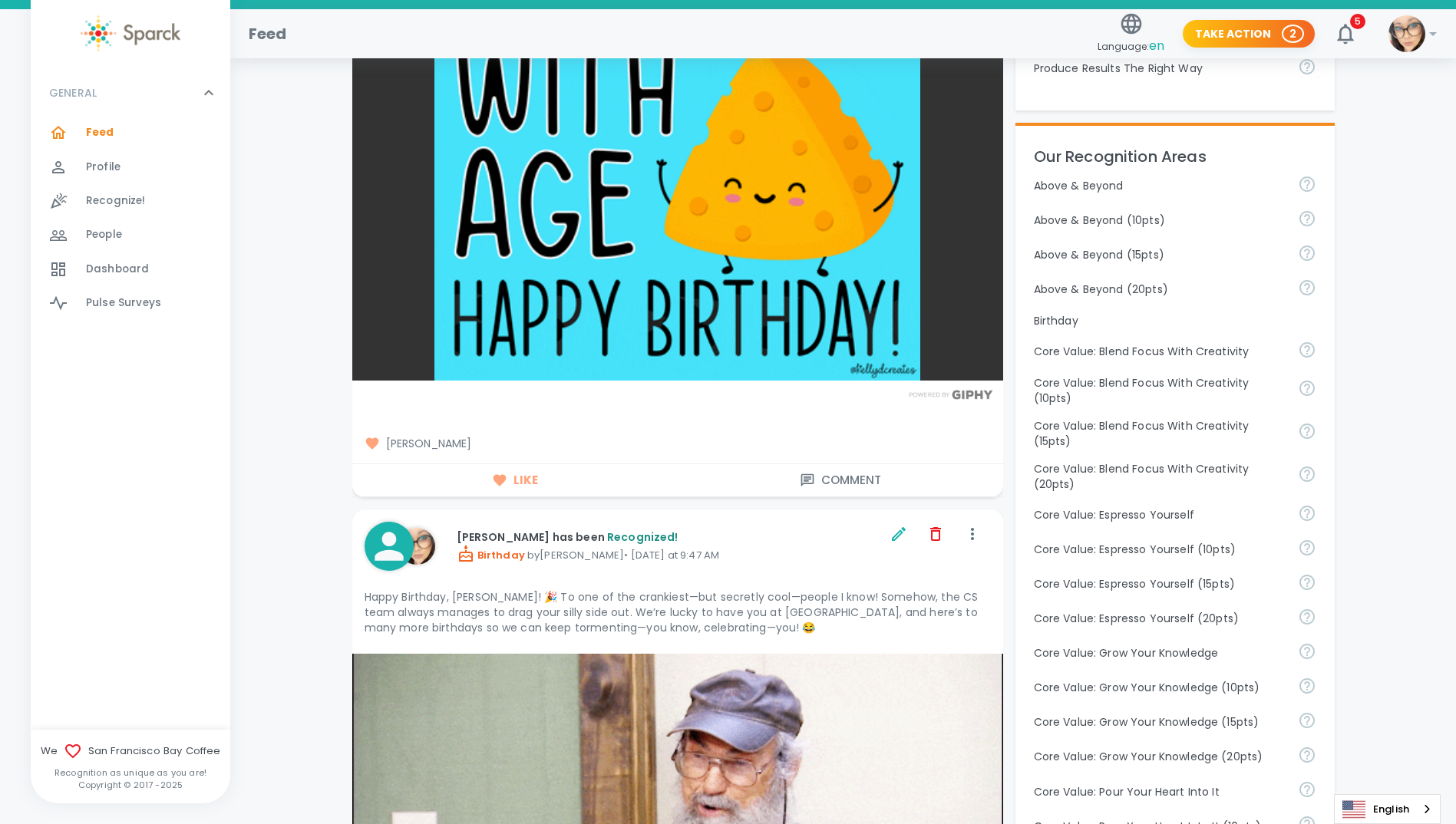
click at [118, 118] on div "Feed 0" at bounding box center [130, 133] width 199 height 34
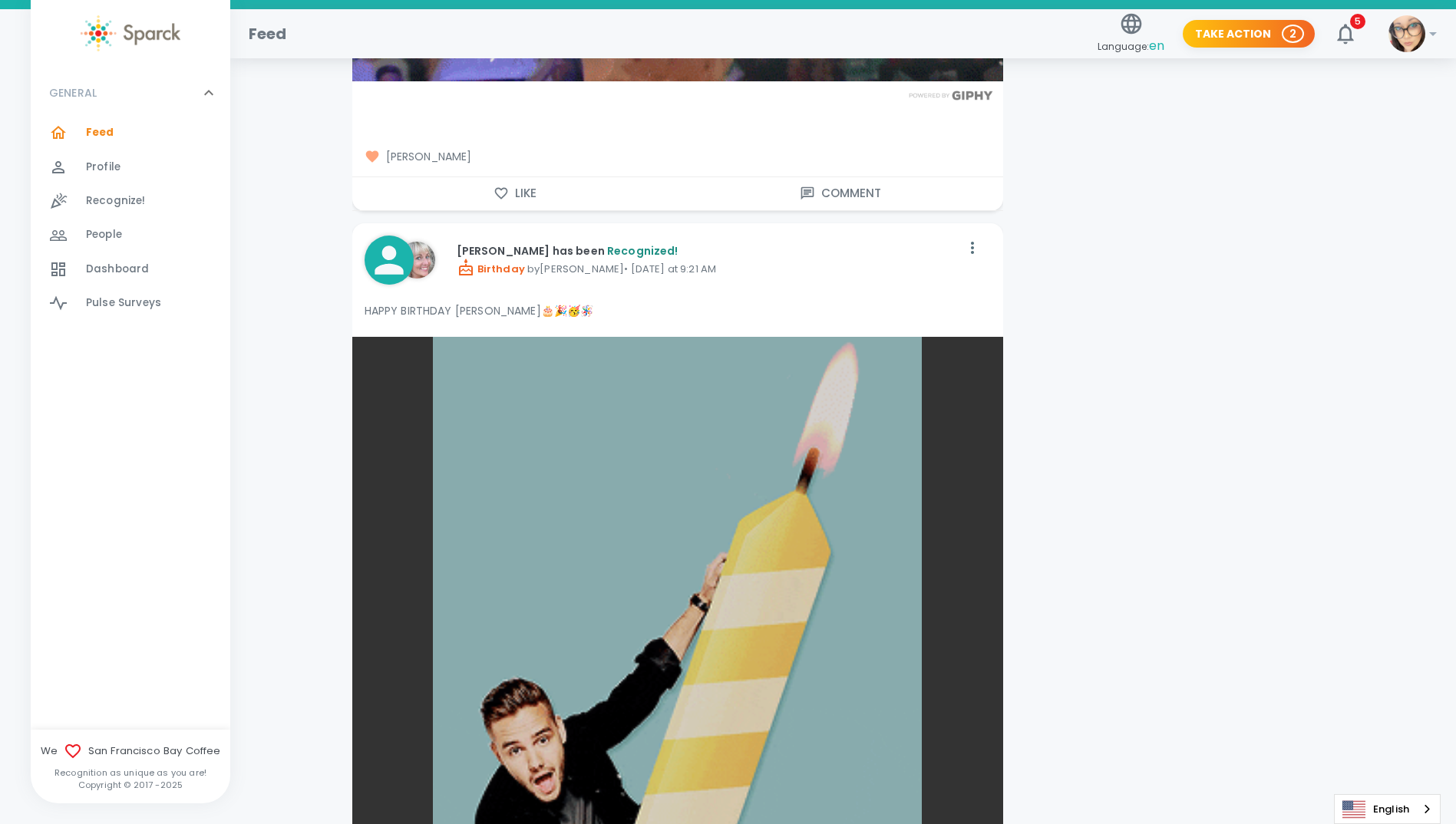
scroll to position [4144, 0]
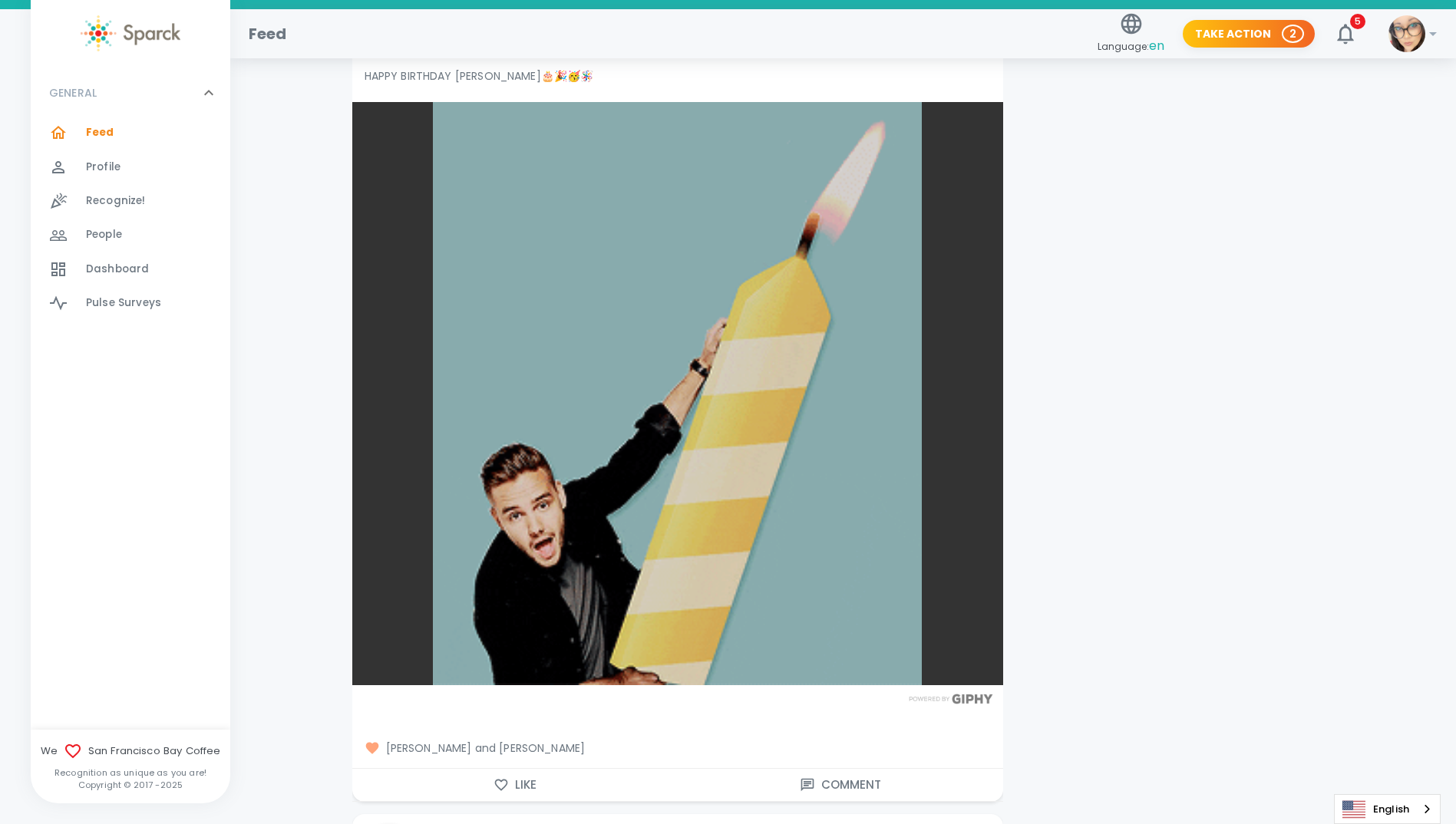
click at [502, 787] on icon "button" at bounding box center [502, 785] width 15 height 15
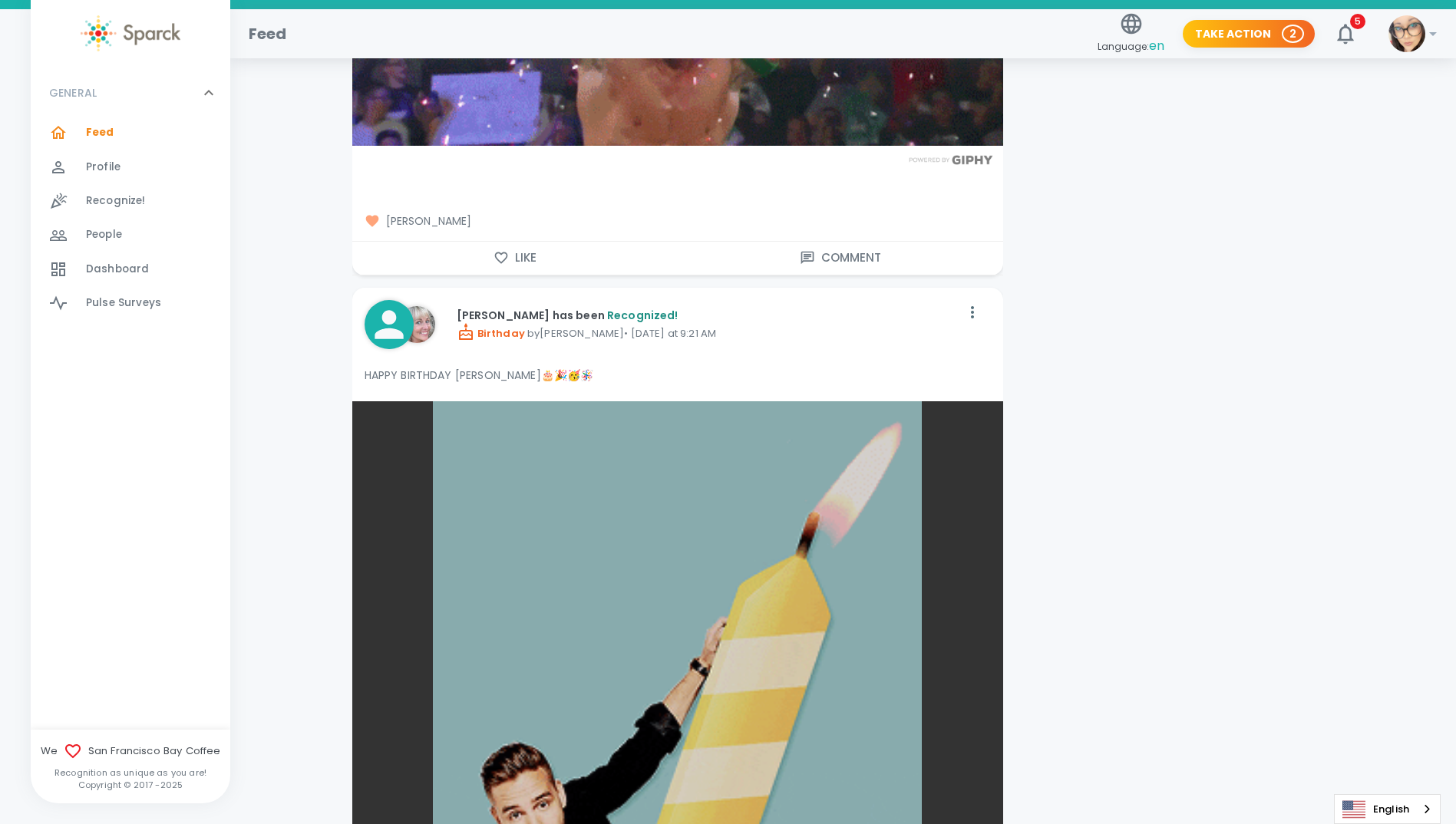
scroll to position [3837, 0]
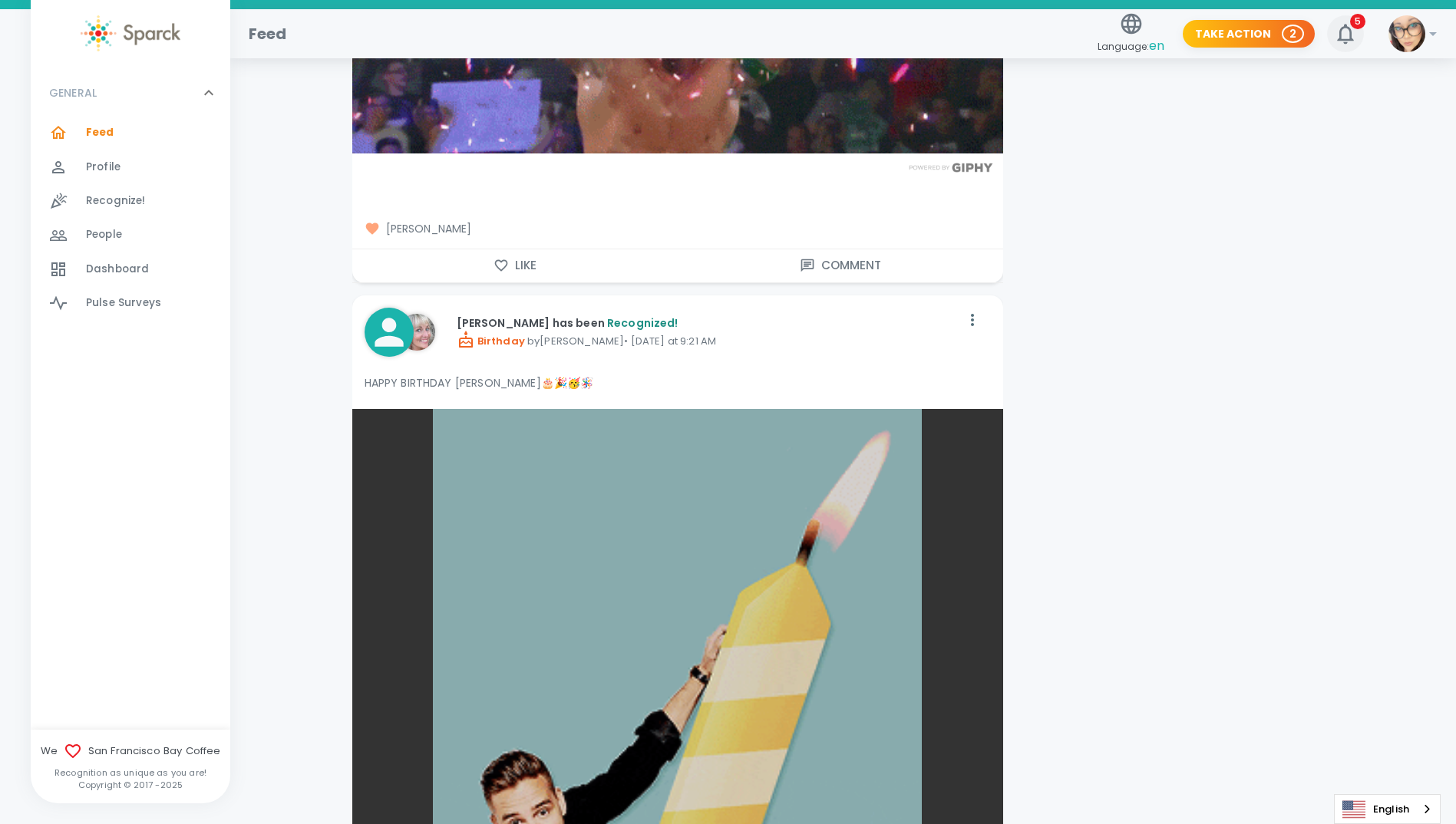
click at [1342, 35] on icon "button" at bounding box center [1345, 33] width 25 height 25
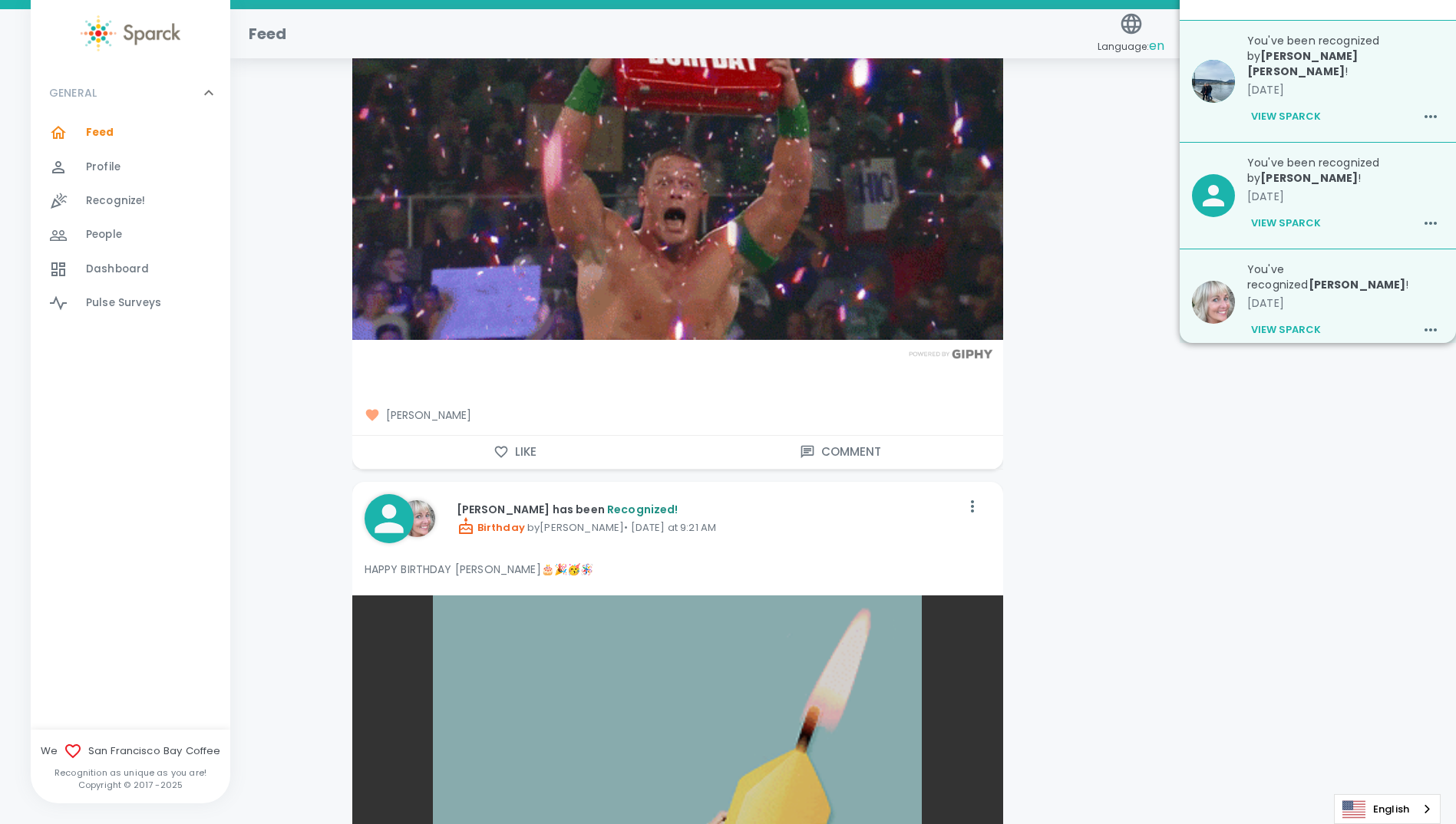
scroll to position [3453, 0]
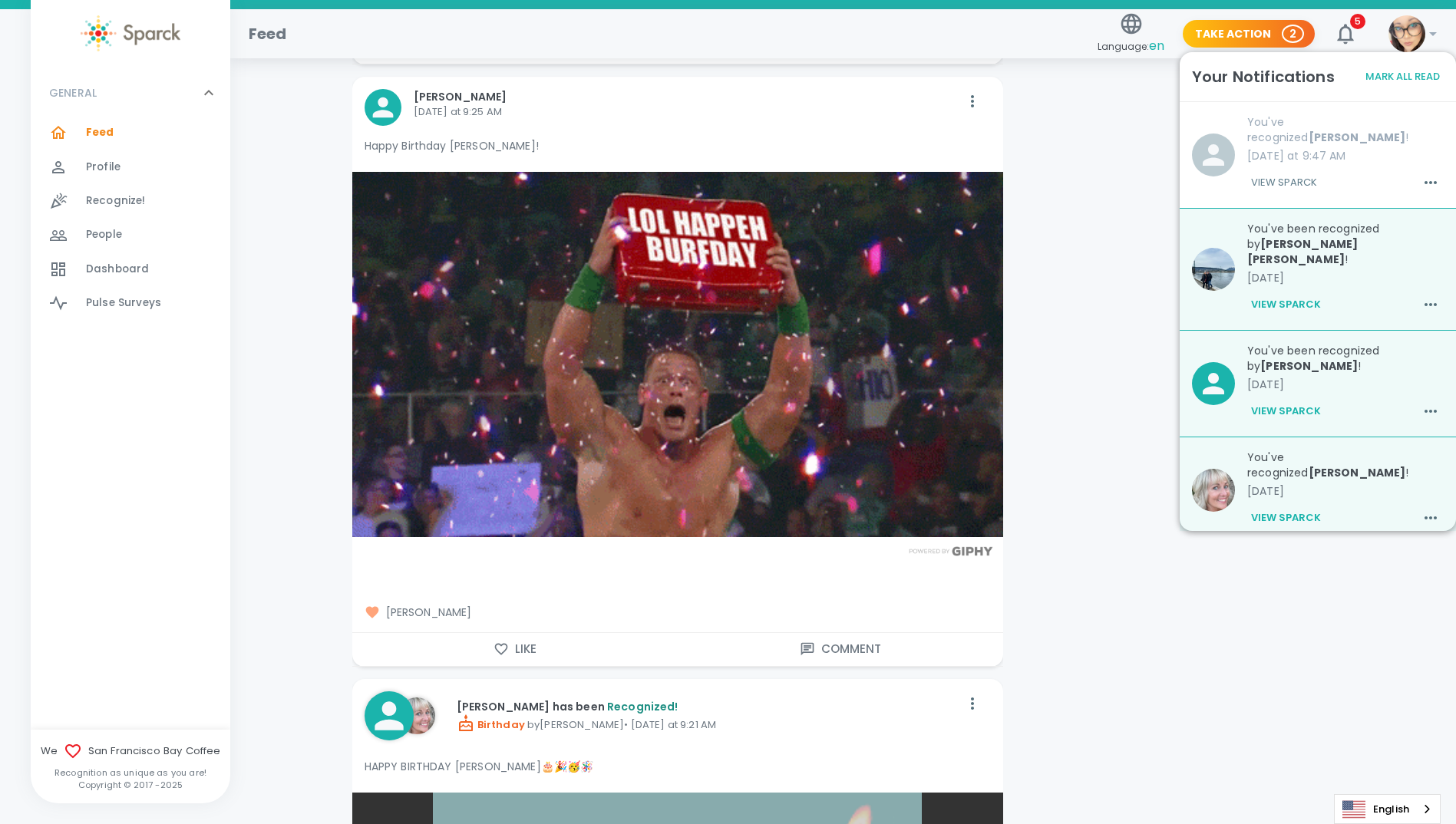
click at [1393, 72] on button "Mark All Read" at bounding box center [1402, 77] width 82 height 24
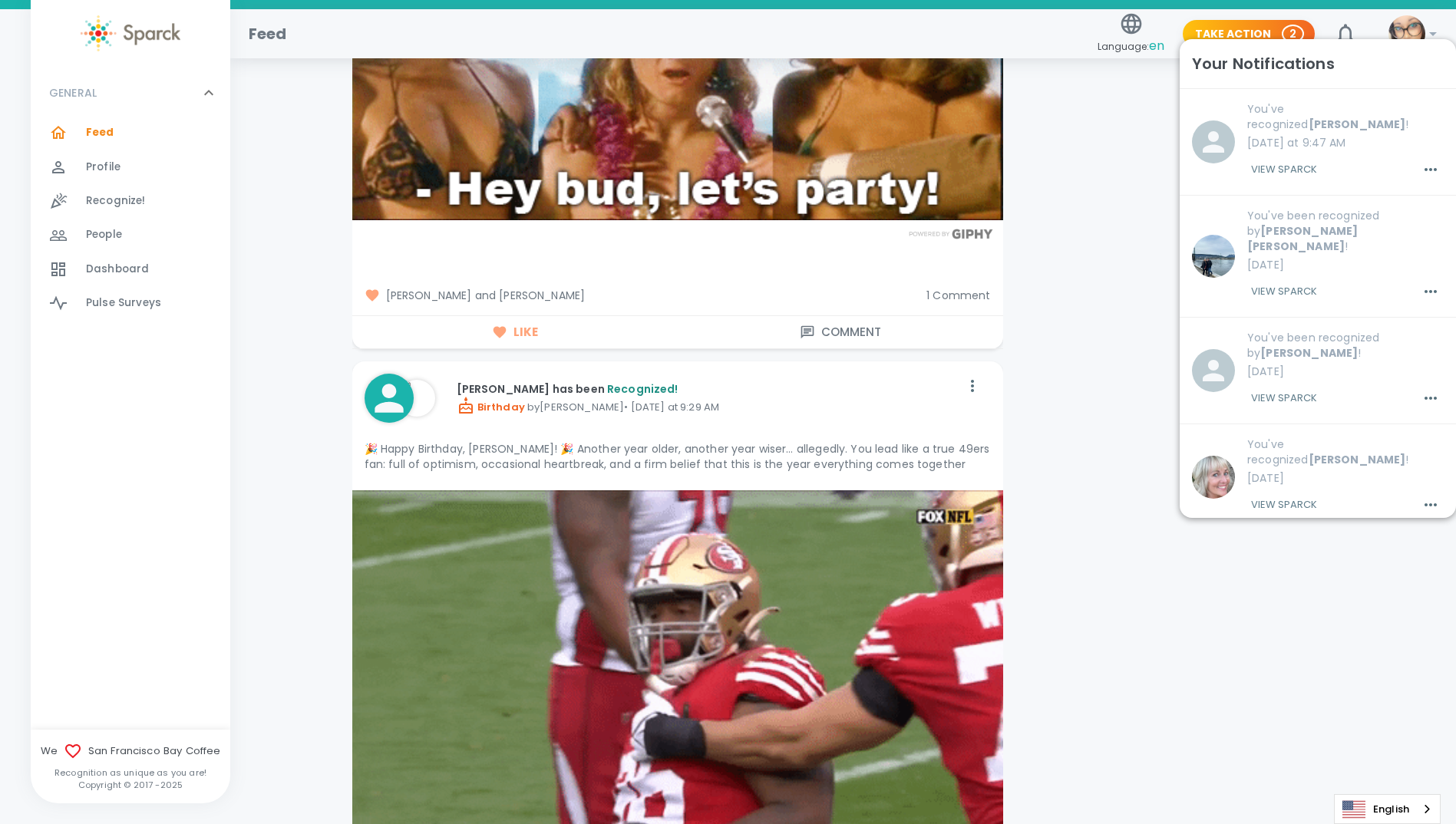
scroll to position [1995, 0]
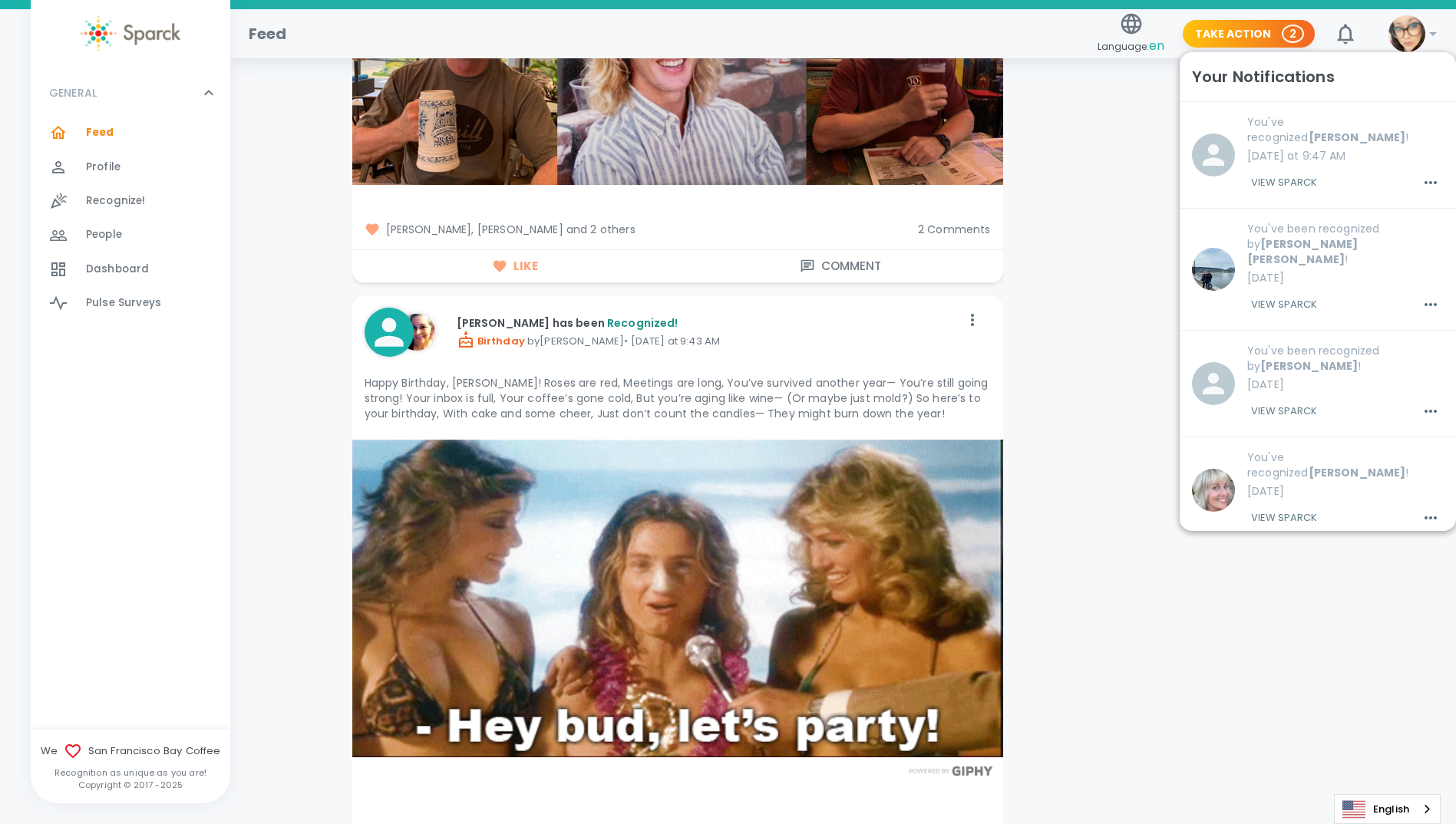
click at [95, 132] on span "Feed" at bounding box center [100, 133] width 28 height 15
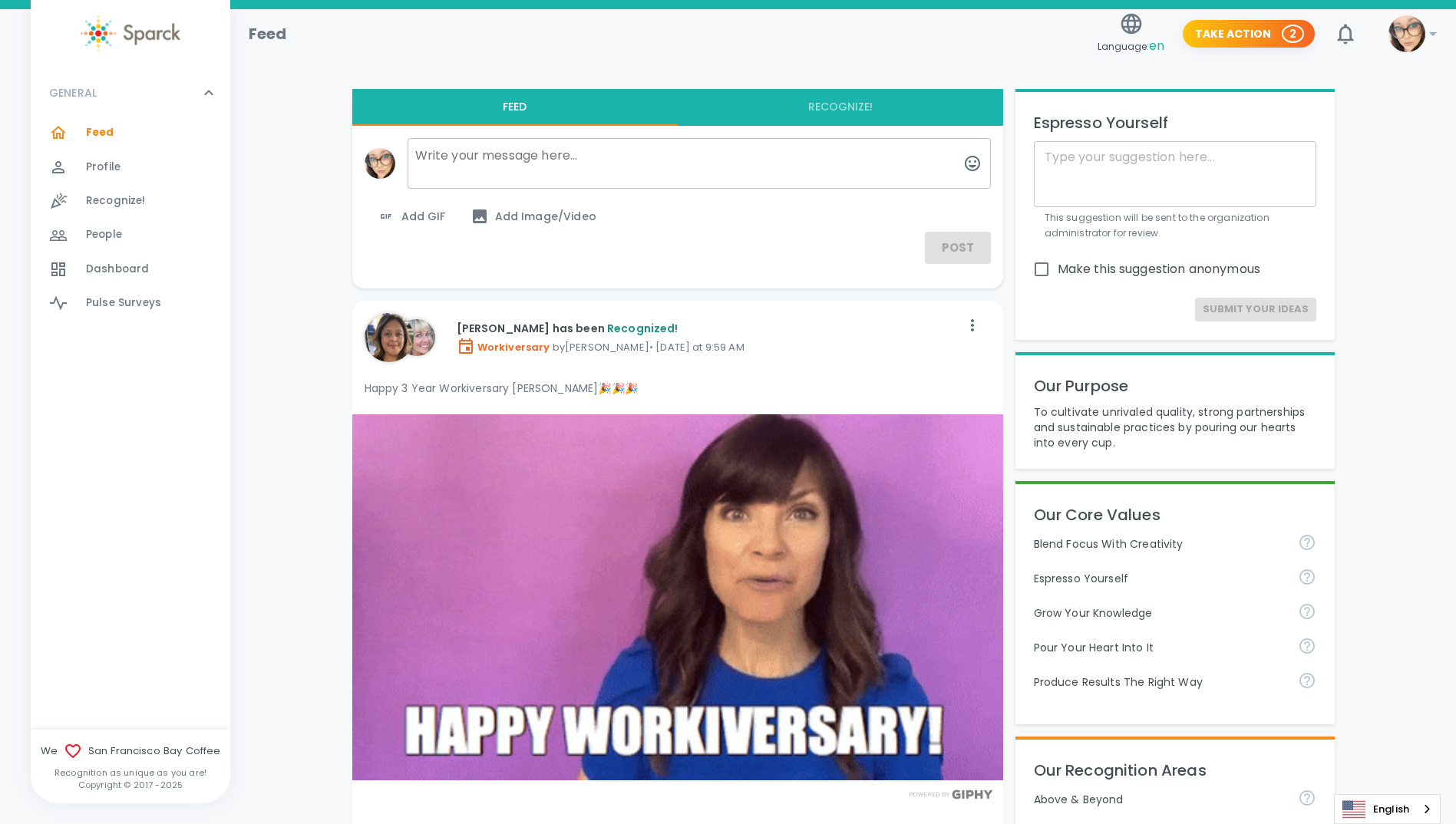
click at [99, 121] on div "Feed 0" at bounding box center [130, 133] width 199 height 34
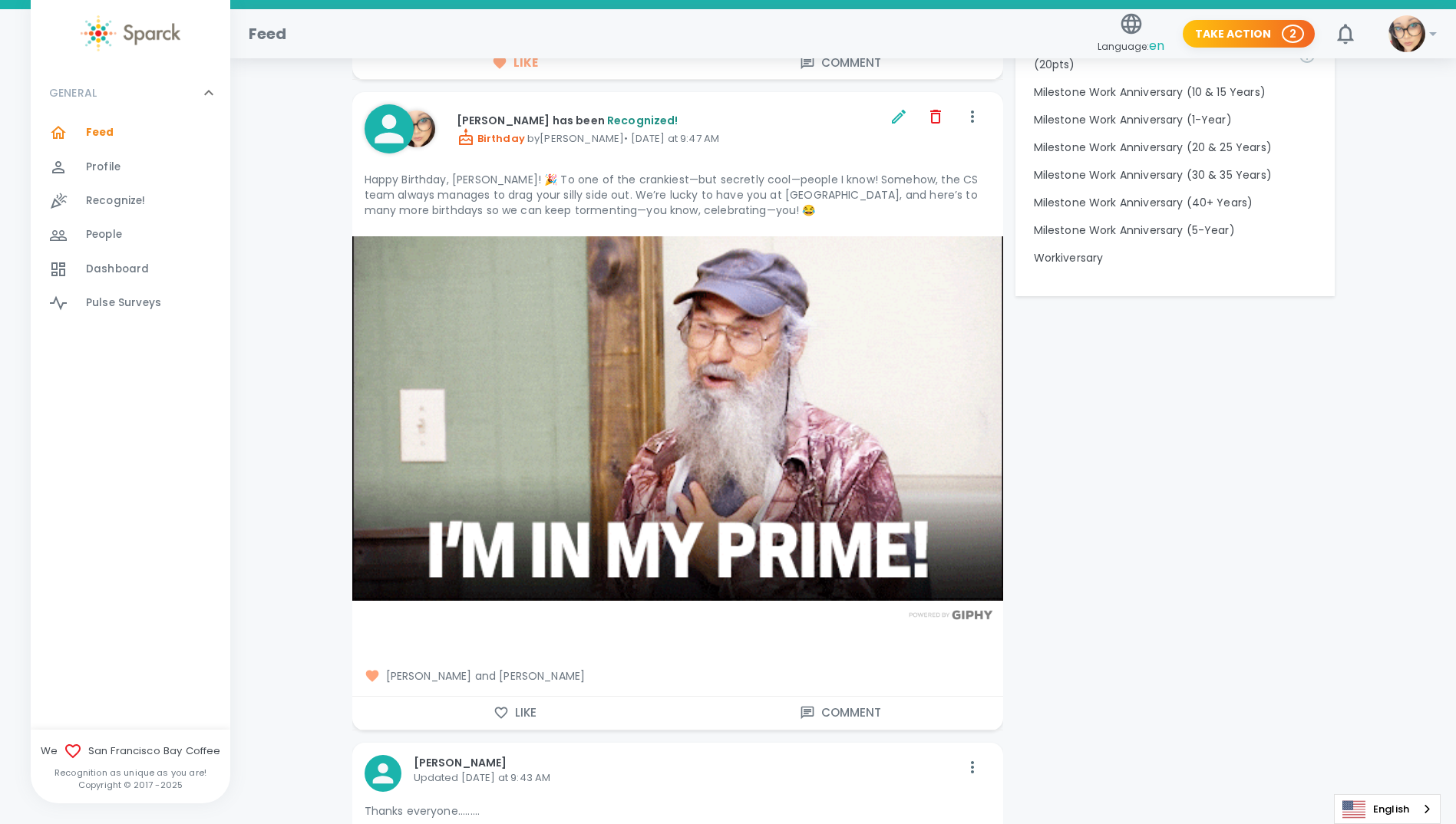
scroll to position [1382, 0]
